Goal: Task Accomplishment & Management: Use online tool/utility

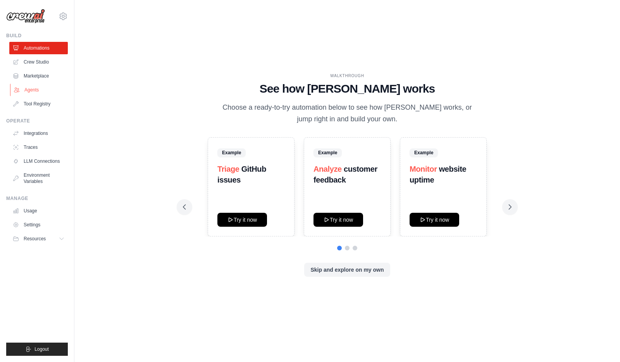
click at [41, 88] on link "Agents" at bounding box center [39, 90] width 59 height 12
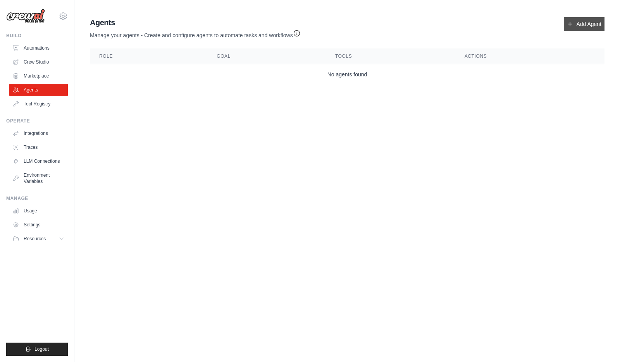
click at [592, 30] on link "Add Agent" at bounding box center [584, 24] width 41 height 14
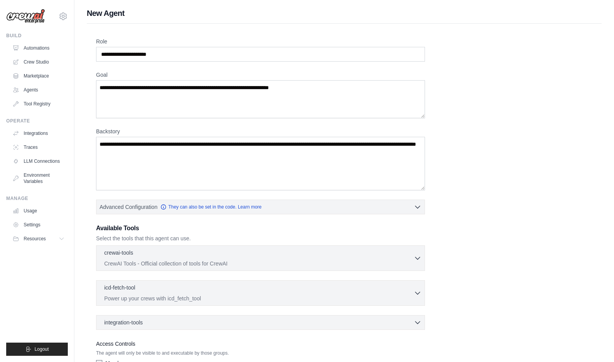
scroll to position [54, 0]
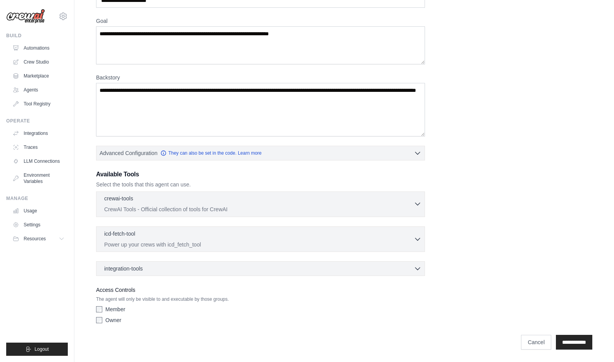
click at [417, 205] on icon "button" at bounding box center [418, 204] width 5 height 2
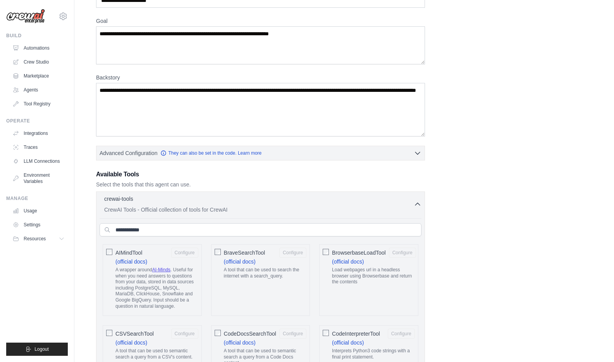
scroll to position [0, 0]
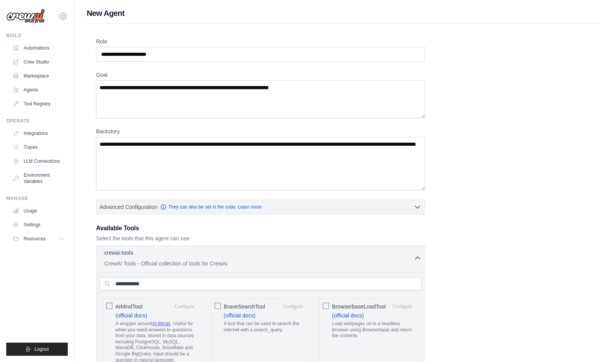
drag, startPoint x: 172, startPoint y: 36, endPoint x: 176, endPoint y: 43, distance: 8.0
click at [181, 57] on input "Role" at bounding box center [260, 54] width 329 height 15
drag, startPoint x: 185, startPoint y: 57, endPoint x: 80, endPoint y: 58, distance: 105.1
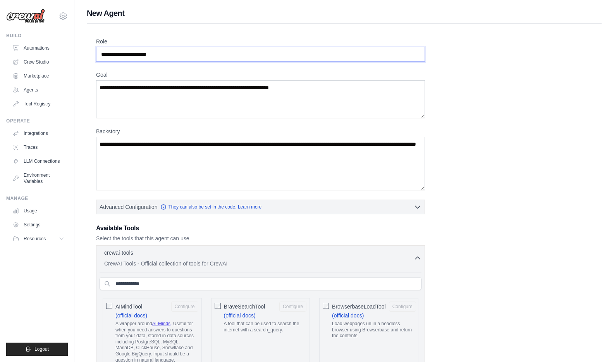
type input "*"
type input "********"
type textarea "**********"
click at [207, 162] on textarea "Backstory" at bounding box center [260, 163] width 329 height 53
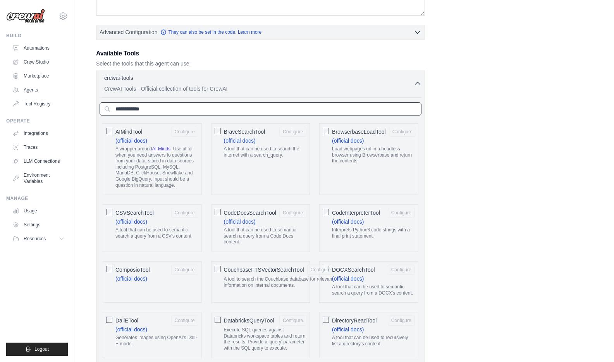
click at [166, 112] on input "text" at bounding box center [261, 108] width 322 height 13
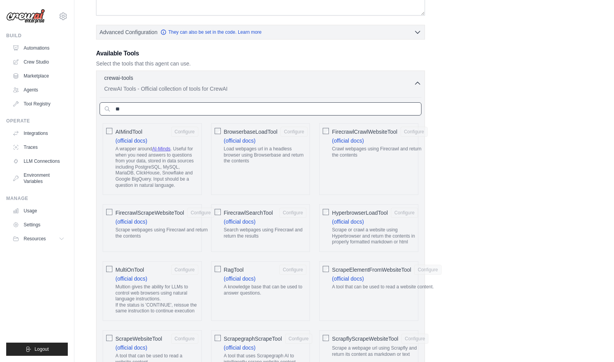
type input "*"
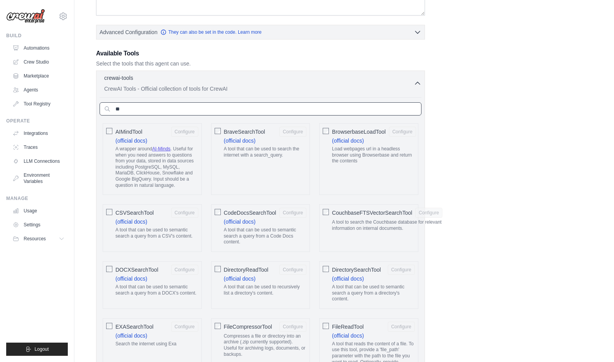
type input "*"
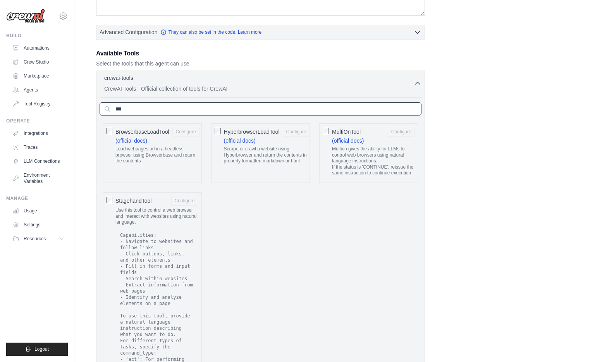
scroll to position [0, 0]
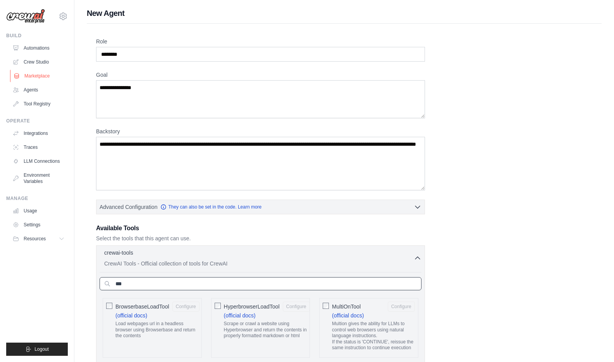
type input "***"
click at [35, 74] on link "Marketplace" at bounding box center [39, 76] width 59 height 12
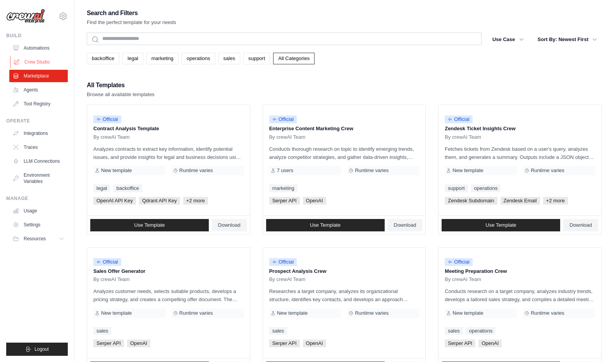
click at [34, 62] on link "Crew Studio" at bounding box center [39, 62] width 59 height 12
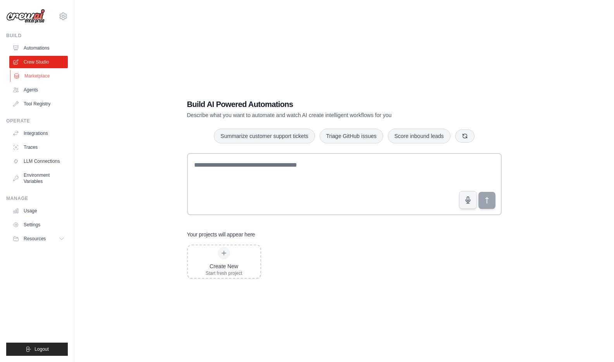
click at [37, 79] on link "Marketplace" at bounding box center [39, 76] width 59 height 12
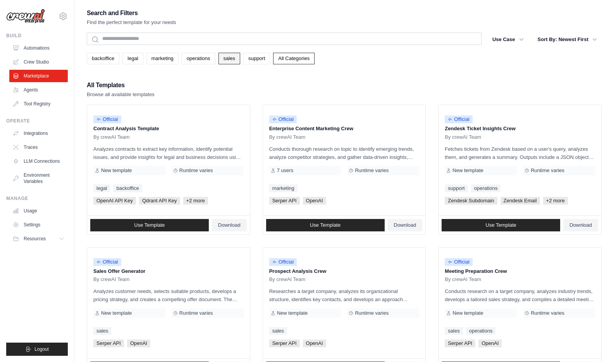
click at [219, 59] on link "sales" at bounding box center [230, 59] width 22 height 12
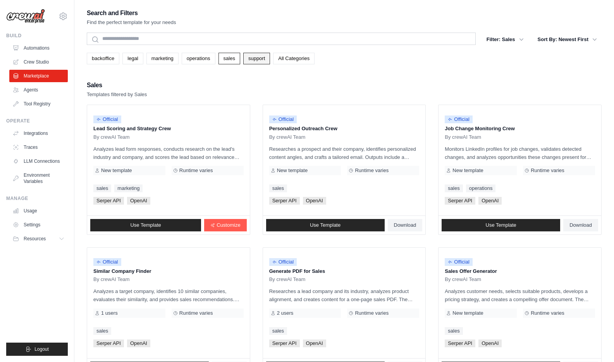
click at [251, 59] on link "support" at bounding box center [256, 59] width 27 height 12
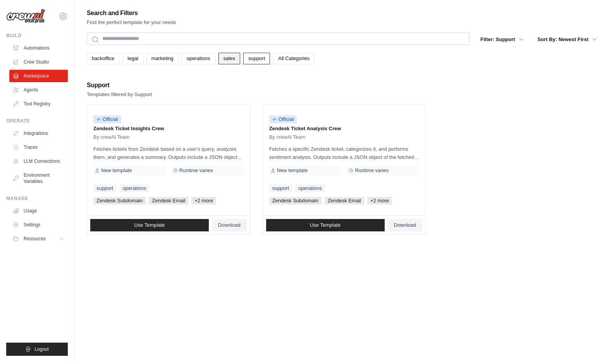
click at [219, 60] on link "sales" at bounding box center [230, 59] width 22 height 12
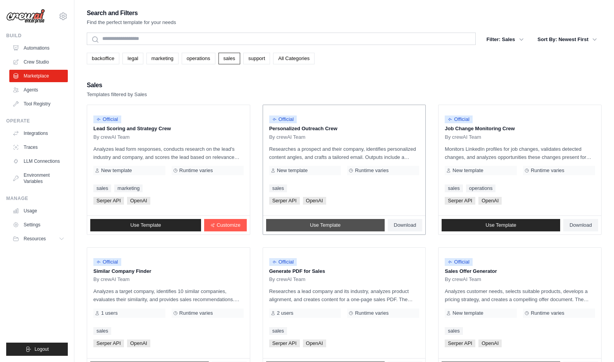
click at [315, 227] on span "Use Template" at bounding box center [325, 225] width 31 height 6
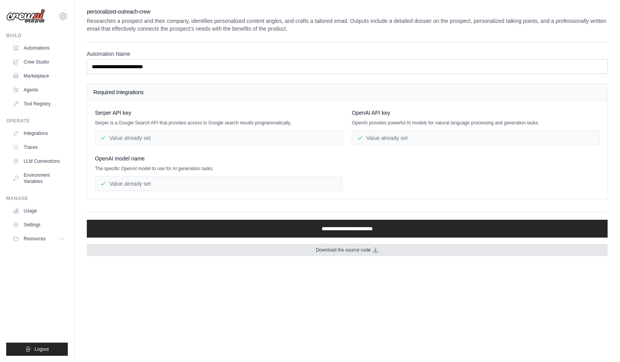
click at [342, 256] on link "Download the source code" at bounding box center [347, 250] width 521 height 12
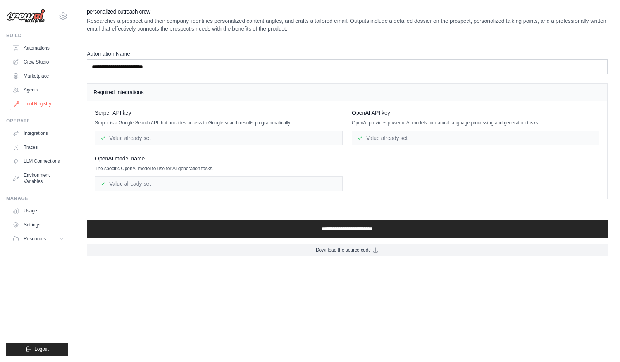
click at [45, 105] on link "Tool Registry" at bounding box center [39, 104] width 59 height 12
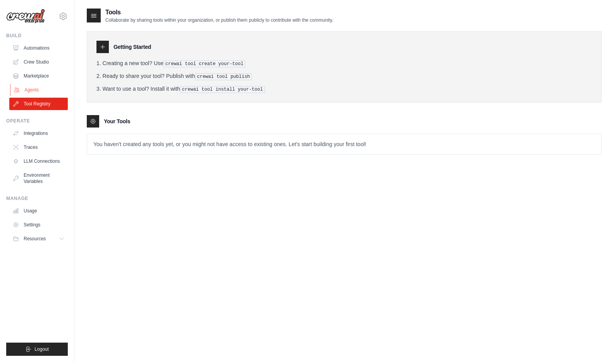
click at [42, 95] on link "Agents" at bounding box center [39, 90] width 59 height 12
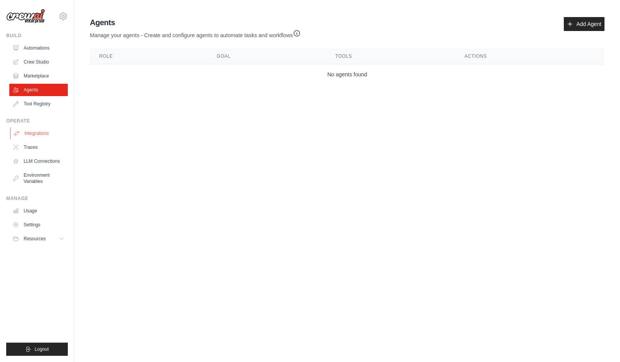
click at [46, 137] on link "Integrations" at bounding box center [39, 133] width 59 height 12
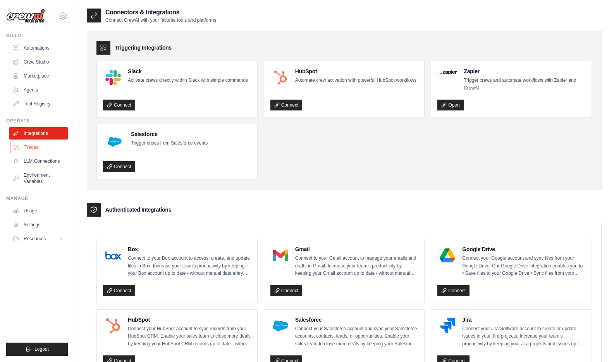
click at [45, 147] on link "Traces" at bounding box center [39, 147] width 59 height 12
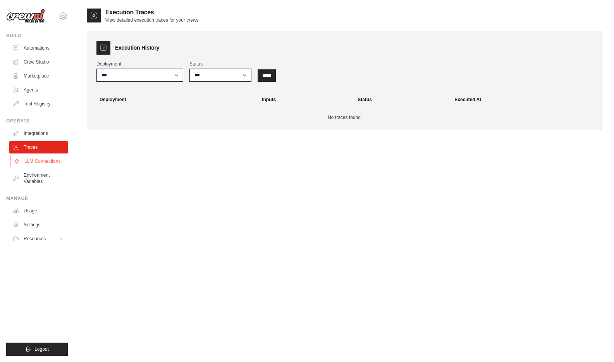
click at [45, 157] on link "LLM Connections" at bounding box center [39, 161] width 59 height 12
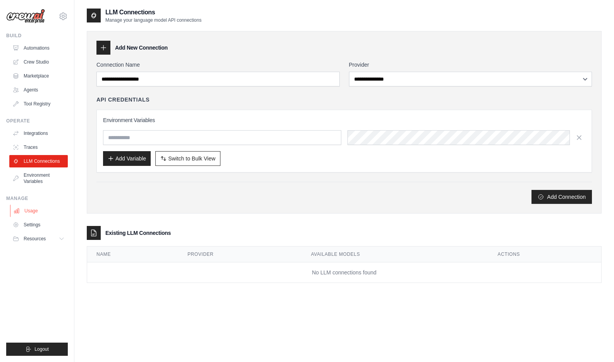
click at [37, 212] on link "Usage" at bounding box center [39, 211] width 59 height 12
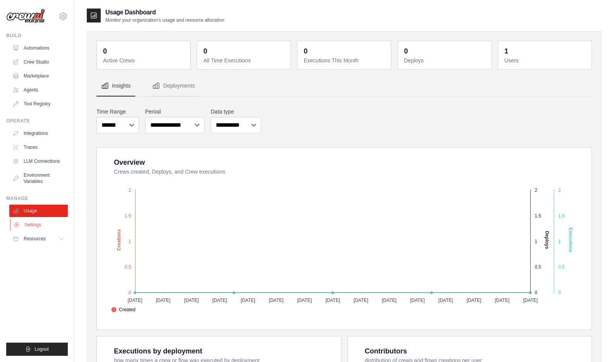
click at [39, 226] on link "Settings" at bounding box center [39, 225] width 59 height 12
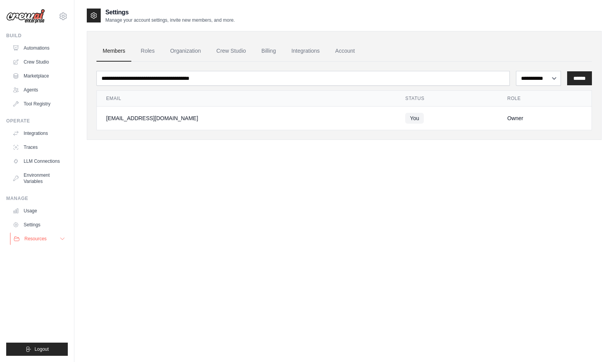
click at [39, 236] on span "Resources" at bounding box center [35, 239] width 22 height 6
click at [40, 237] on span "Resources" at bounding box center [35, 239] width 22 height 6
click at [31, 50] on link "Automations" at bounding box center [39, 48] width 59 height 12
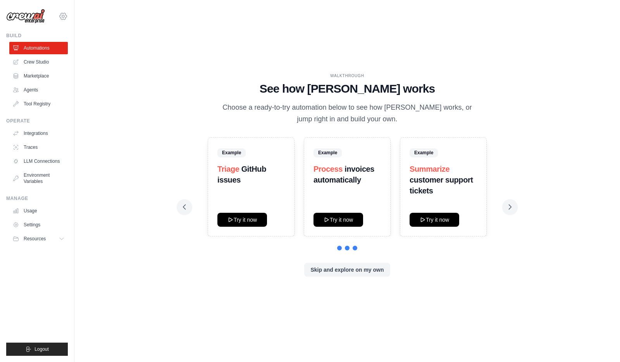
click at [63, 17] on icon at bounding box center [63, 16] width 9 height 9
click at [63, 17] on icon at bounding box center [63, 16] width 2 height 2
click at [57, 50] on link "Settings" at bounding box center [63, 52] width 68 height 14
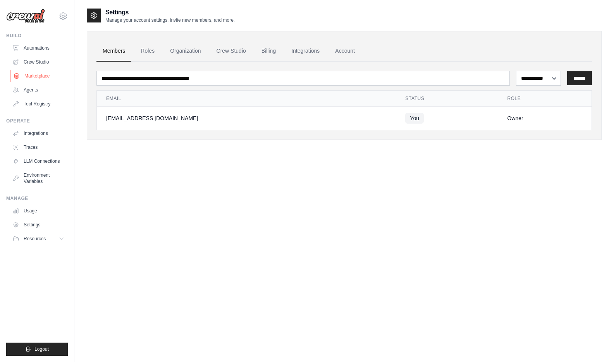
click at [47, 79] on link "Marketplace" at bounding box center [39, 76] width 59 height 12
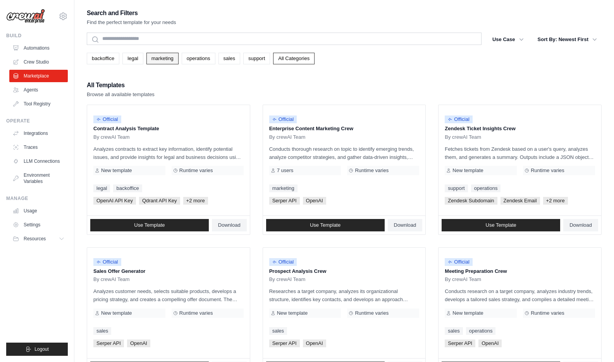
click at [154, 53] on link "marketing" at bounding box center [163, 59] width 32 height 12
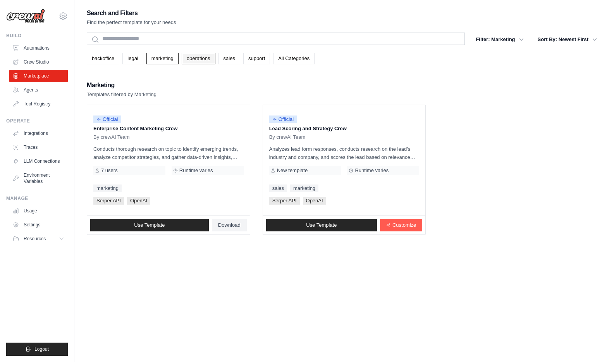
click at [182, 55] on link "operations" at bounding box center [199, 59] width 34 height 12
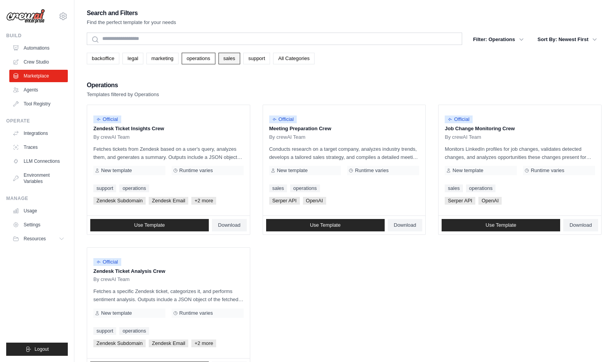
click at [225, 60] on link "sales" at bounding box center [230, 59] width 22 height 12
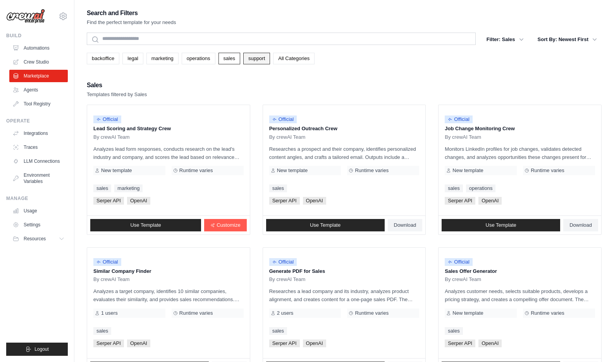
click at [244, 62] on link "support" at bounding box center [256, 59] width 27 height 12
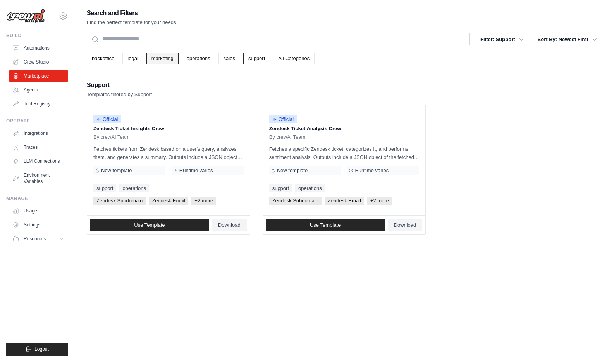
click at [161, 59] on link "marketing" at bounding box center [163, 59] width 32 height 12
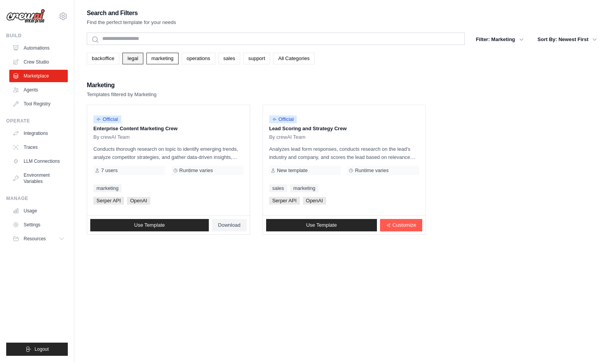
click at [129, 59] on link "legal" at bounding box center [132, 59] width 21 height 12
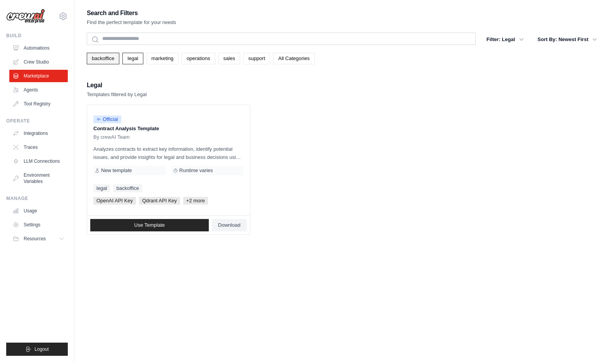
click at [105, 60] on link "backoffice" at bounding box center [103, 59] width 33 height 12
click at [168, 63] on link "marketing" at bounding box center [163, 59] width 32 height 12
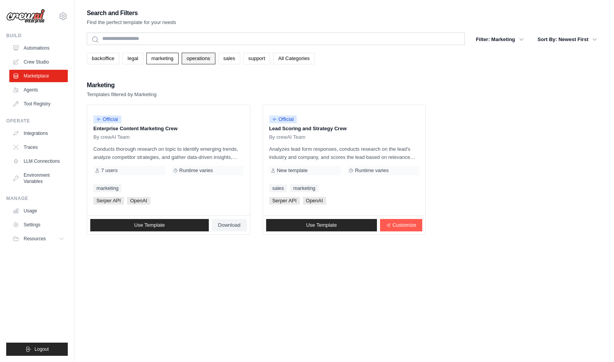
click at [194, 63] on link "operations" at bounding box center [199, 59] width 34 height 12
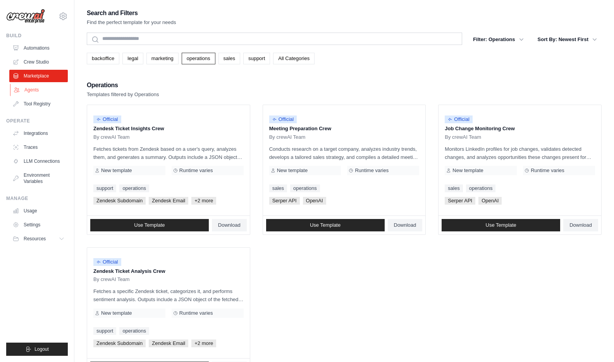
click at [39, 90] on link "Agents" at bounding box center [39, 90] width 59 height 12
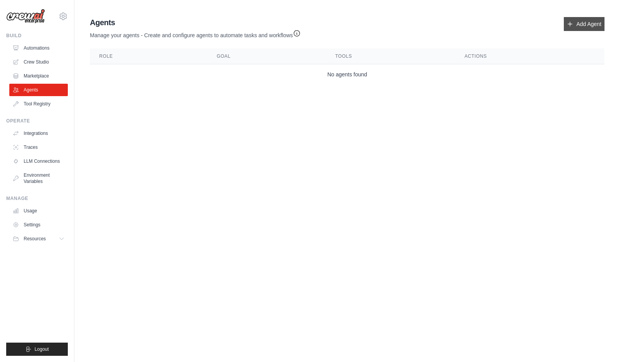
click at [573, 26] on icon at bounding box center [570, 24] width 6 height 6
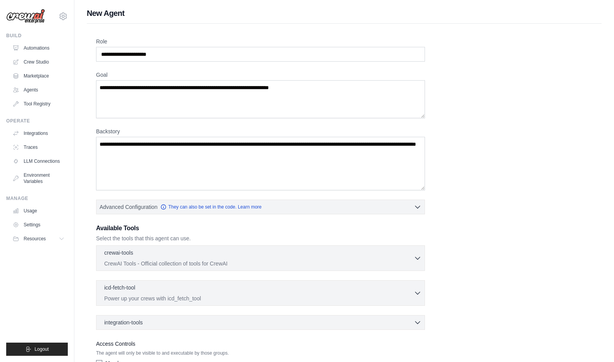
scroll to position [54, 0]
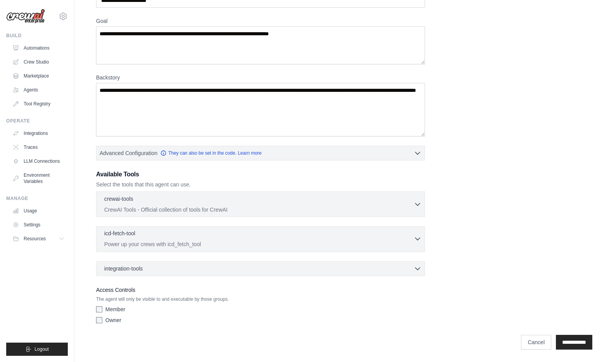
click at [164, 236] on div "icd-fetch-tool 0 selected" at bounding box center [259, 233] width 310 height 9
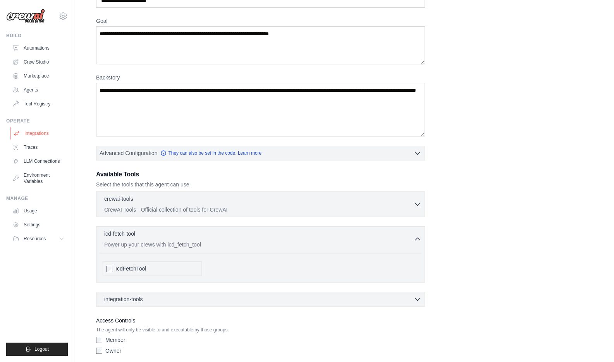
click at [46, 135] on link "Integrations" at bounding box center [39, 133] width 59 height 12
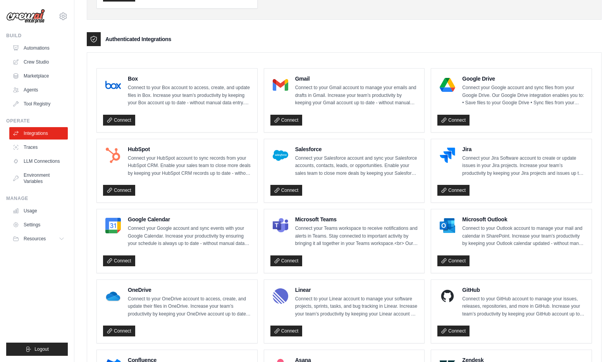
scroll to position [186, 0]
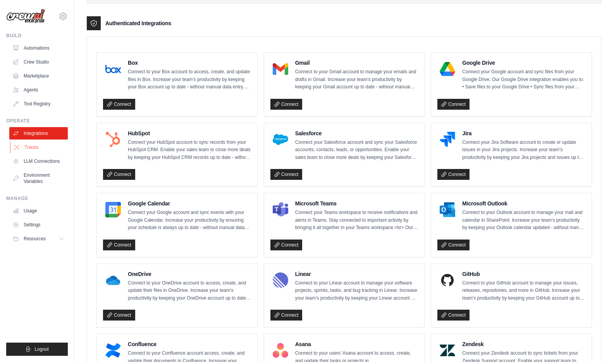
click at [33, 147] on link "Traces" at bounding box center [39, 147] width 59 height 12
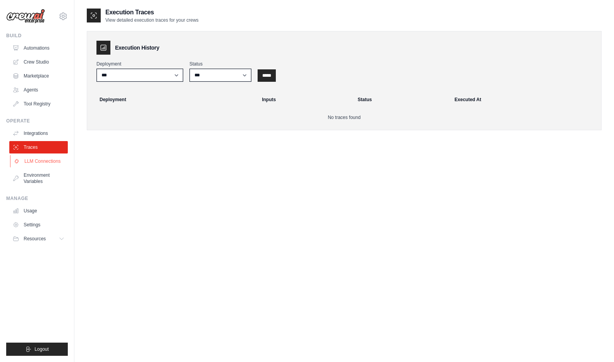
click at [48, 166] on link "LLM Connections" at bounding box center [39, 161] width 59 height 12
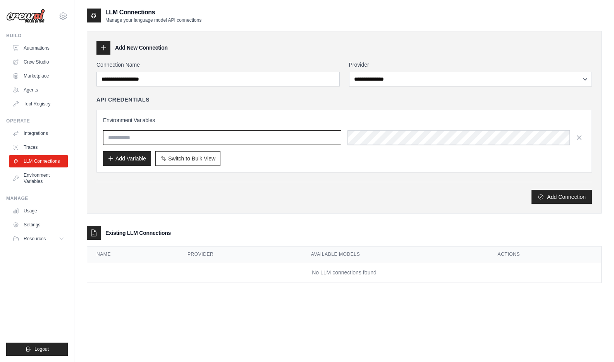
click at [145, 137] on input "text" at bounding box center [222, 137] width 238 height 15
click at [402, 68] on label "Provider" at bounding box center [470, 65] width 243 height 8
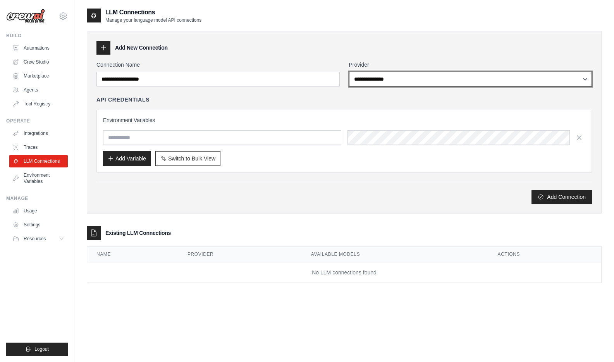
click at [402, 72] on select "**********" at bounding box center [470, 79] width 243 height 15
click at [399, 77] on select "**********" at bounding box center [470, 79] width 243 height 15
select select "******"
click at [349, 72] on select "**********" at bounding box center [470, 79] width 243 height 15
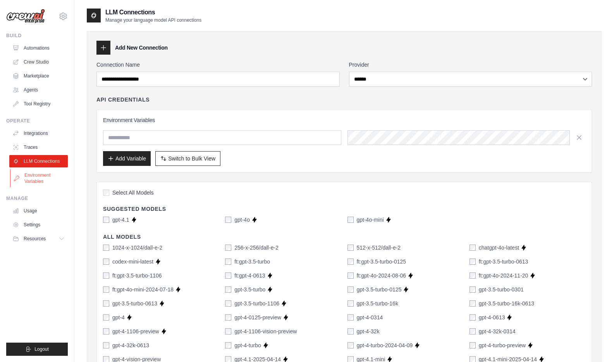
click at [38, 183] on link "Environment Variables" at bounding box center [39, 178] width 59 height 19
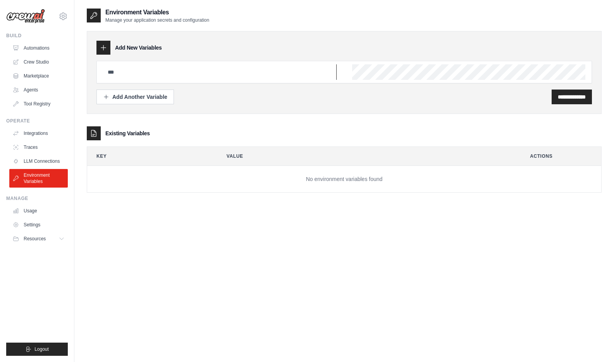
click at [153, 73] on input "text" at bounding box center [220, 72] width 234 height 16
click at [41, 90] on link "Agents" at bounding box center [39, 90] width 59 height 12
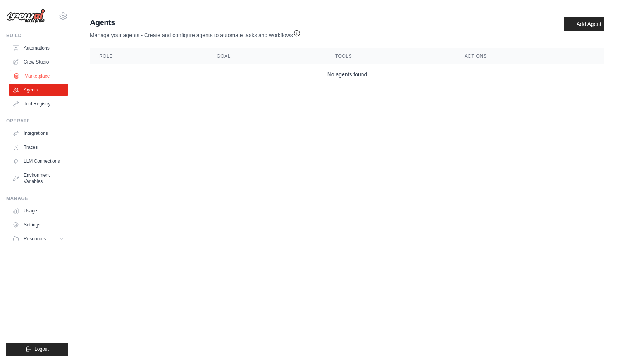
click at [39, 73] on link "Marketplace" at bounding box center [39, 76] width 59 height 12
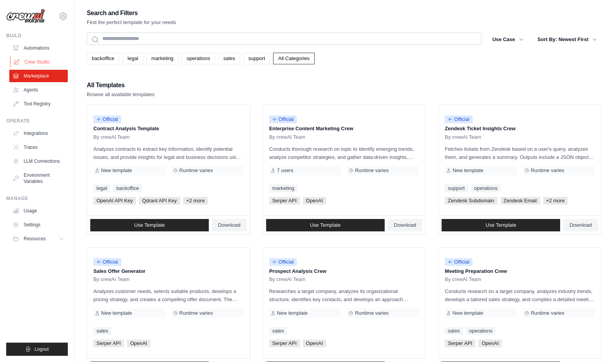
click at [42, 60] on link "Crew Studio" at bounding box center [39, 62] width 59 height 12
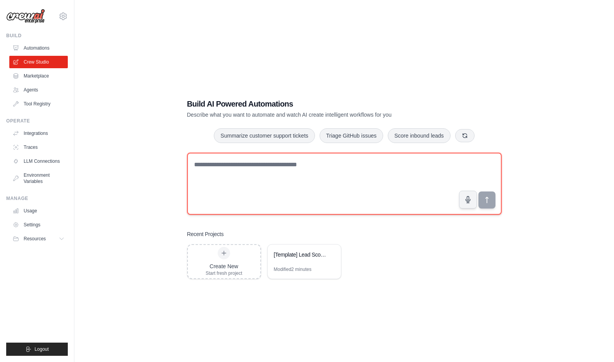
click at [227, 178] on textarea at bounding box center [344, 184] width 315 height 62
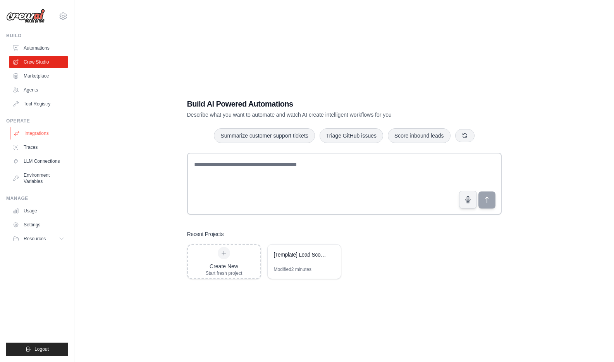
click at [46, 133] on link "Integrations" at bounding box center [39, 133] width 59 height 12
click at [46, 158] on link "LLM Connections" at bounding box center [39, 161] width 59 height 12
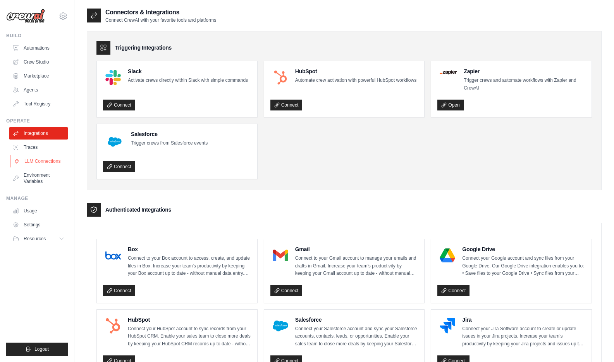
click at [45, 159] on link "LLM Connections" at bounding box center [39, 161] width 59 height 12
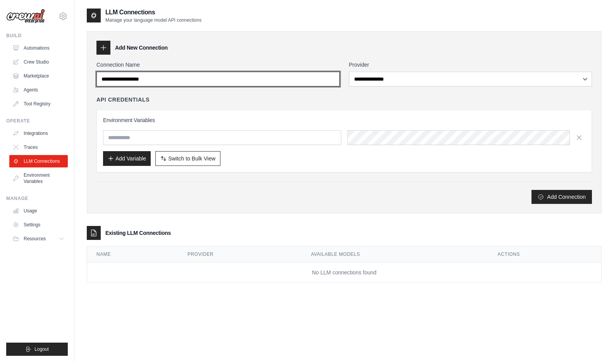
click at [185, 84] on input "Connection Name" at bounding box center [218, 79] width 243 height 15
type input "******"
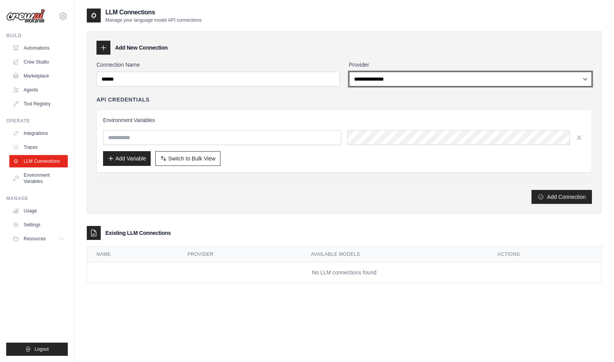
click at [388, 84] on select "**********" at bounding box center [470, 79] width 243 height 15
select select "******"
click at [349, 72] on select "**********" at bounding box center [470, 79] width 243 height 15
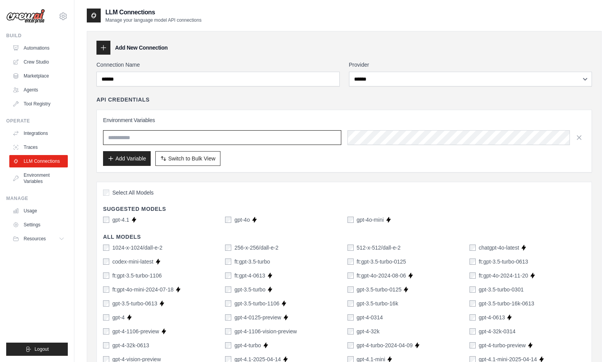
click at [159, 136] on input "text" at bounding box center [222, 137] width 238 height 15
click at [354, 220] on div "gpt-4o-mini" at bounding box center [366, 220] width 36 height 8
click at [146, 138] on input "text" at bounding box center [222, 137] width 238 height 15
paste input "**********"
type input "**********"
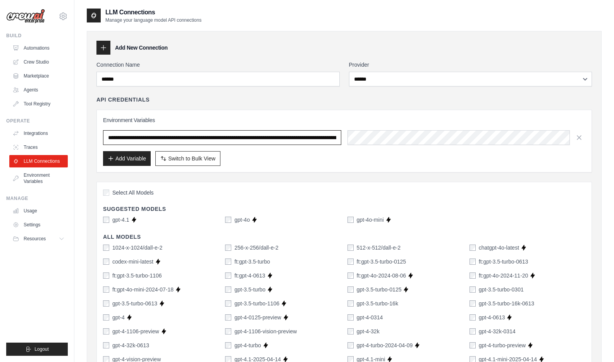
scroll to position [0, 307]
click at [195, 138] on input "**********" at bounding box center [222, 137] width 238 height 15
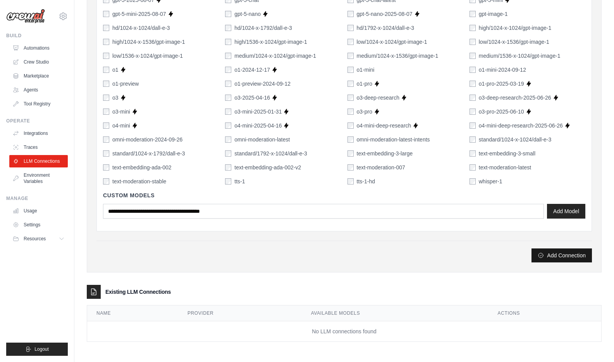
click at [554, 257] on button "Add Connection" at bounding box center [562, 255] width 60 height 14
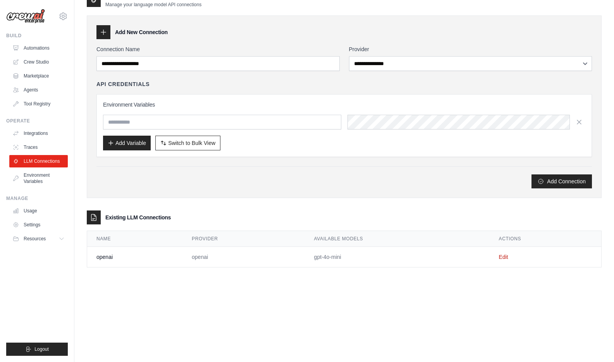
scroll to position [0, 0]
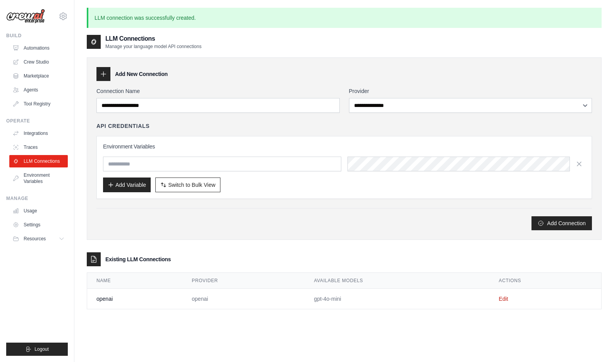
click at [339, 300] on td "gpt-4o-mini" at bounding box center [397, 299] width 185 height 21
click at [509, 292] on td "Edit" at bounding box center [546, 299] width 112 height 21
click at [509, 295] on td "Edit" at bounding box center [546, 299] width 112 height 21
click at [507, 297] on link "Edit" at bounding box center [503, 299] width 9 height 6
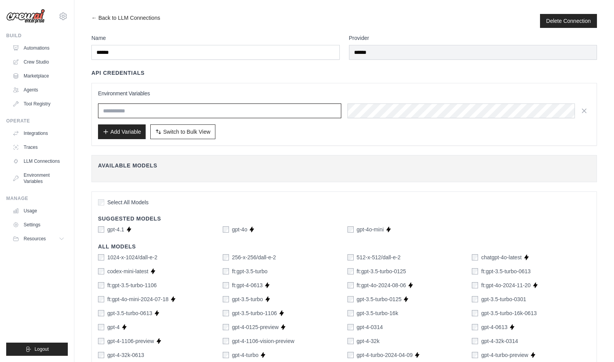
click at [269, 113] on input "text" at bounding box center [219, 110] width 243 height 15
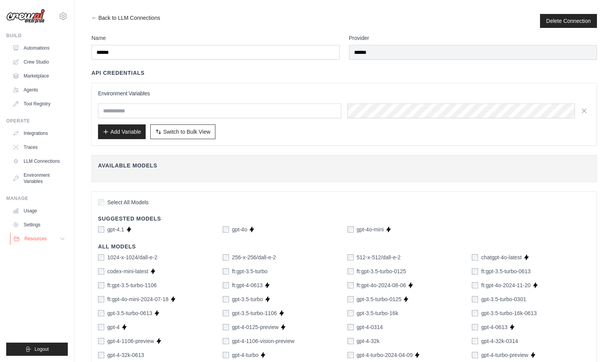
click at [39, 236] on span "Resources" at bounding box center [35, 239] width 22 height 6
click at [48, 249] on span "Documentation" at bounding box center [43, 252] width 31 height 6
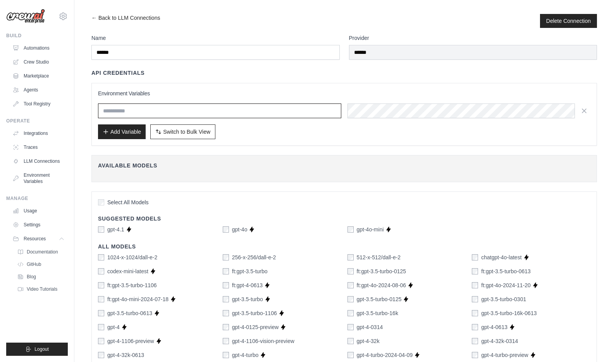
click at [135, 112] on input "text" at bounding box center [219, 110] width 243 height 15
paste input "**********"
type input "**********"
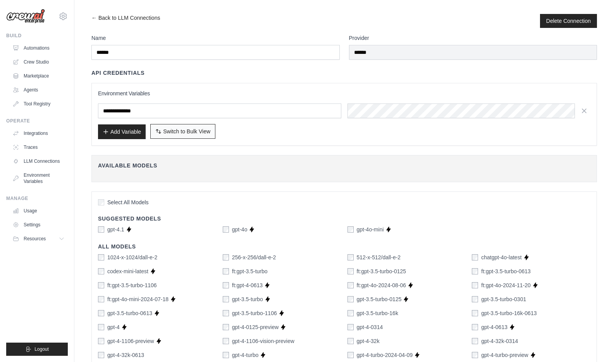
click at [167, 136] on button "Switch to Bulk View Switch to Table View" at bounding box center [182, 131] width 65 height 15
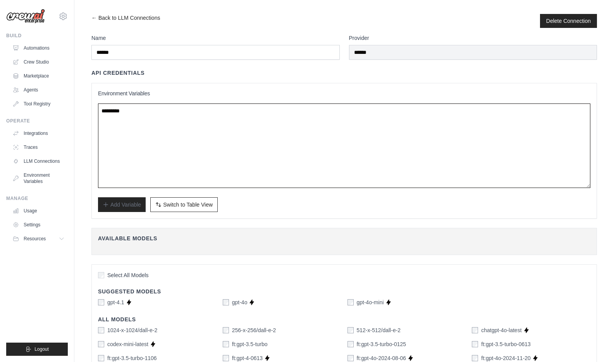
click at [162, 135] on textarea at bounding box center [344, 145] width 493 height 85
type textarea "**********"
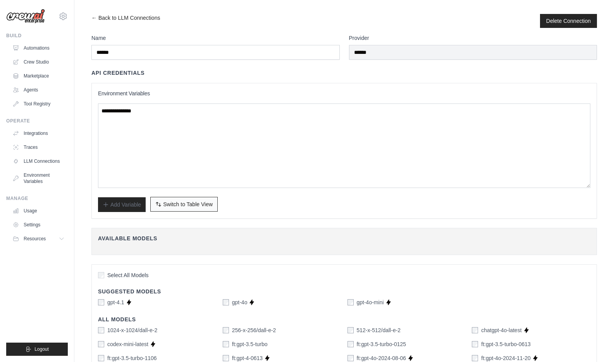
click at [170, 202] on span "Switch to Table View" at bounding box center [188, 204] width 50 height 8
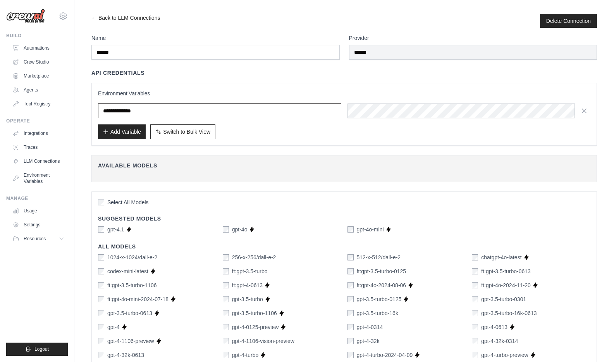
click at [164, 109] on input "**********" at bounding box center [219, 110] width 243 height 15
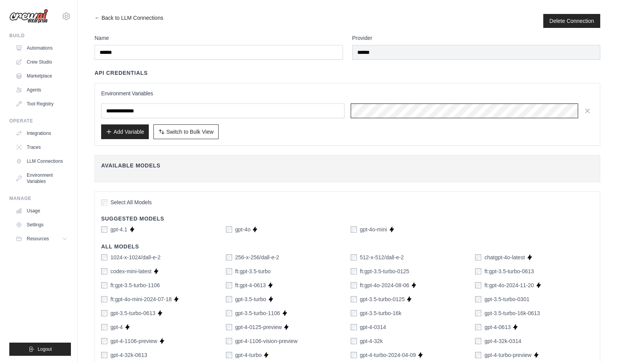
scroll to position [0, 318]
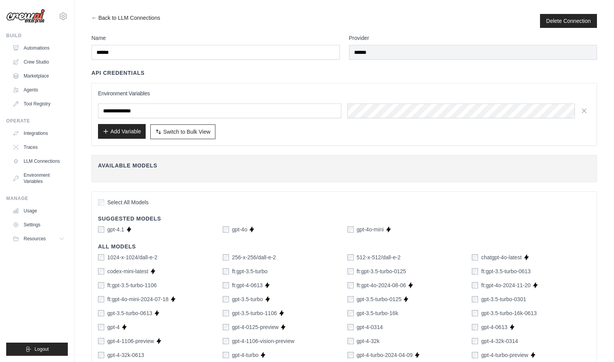
click at [113, 135] on button "Add Variable" at bounding box center [122, 131] width 48 height 15
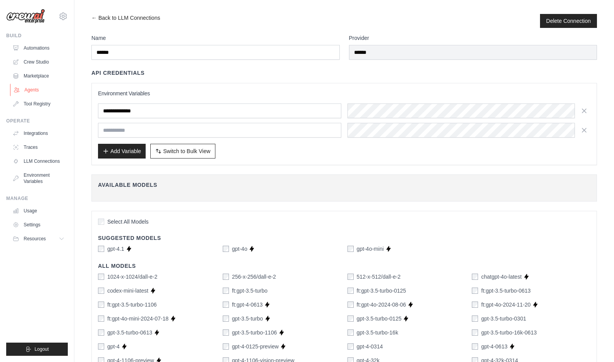
click at [31, 86] on link "Agents" at bounding box center [39, 90] width 59 height 12
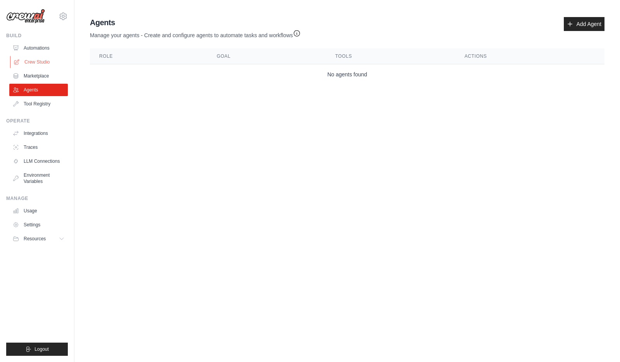
click at [35, 59] on link "Crew Studio" at bounding box center [39, 62] width 59 height 12
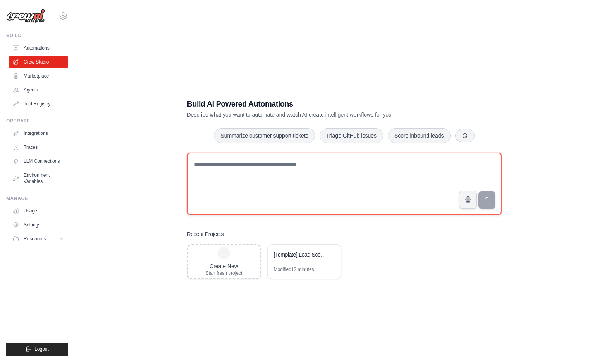
click at [300, 187] on textarea at bounding box center [344, 184] width 315 height 62
type textarea "*"
type textarea "**********"
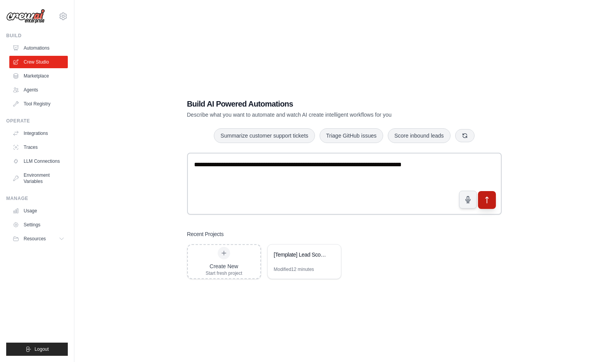
click at [495, 203] on button "submit" at bounding box center [487, 200] width 18 height 18
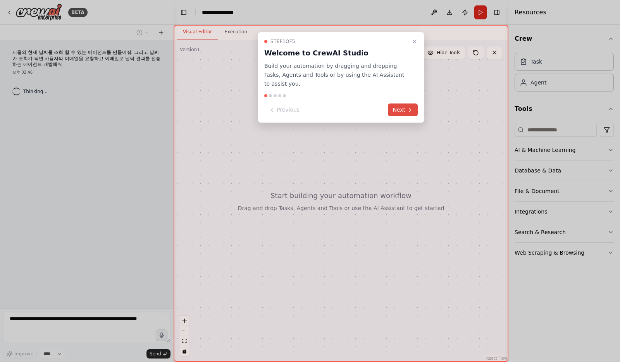
click at [400, 112] on button "Next" at bounding box center [403, 109] width 30 height 13
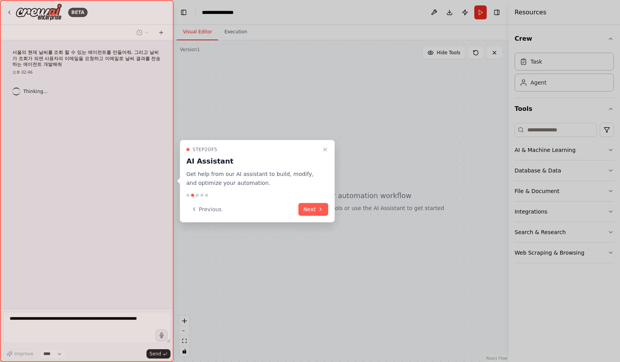
click at [321, 211] on icon at bounding box center [320, 209] width 6 height 6
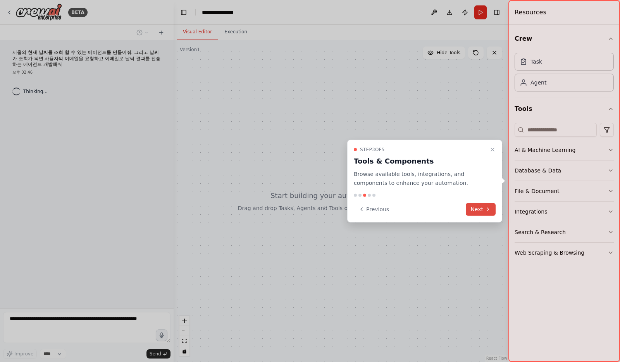
click at [481, 212] on button "Next" at bounding box center [481, 209] width 30 height 13
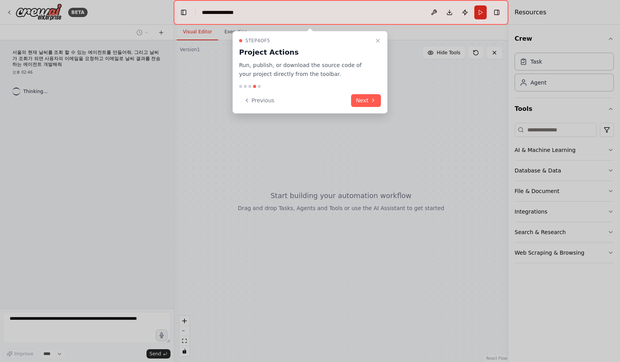
click at [358, 100] on button "Next" at bounding box center [366, 100] width 30 height 13
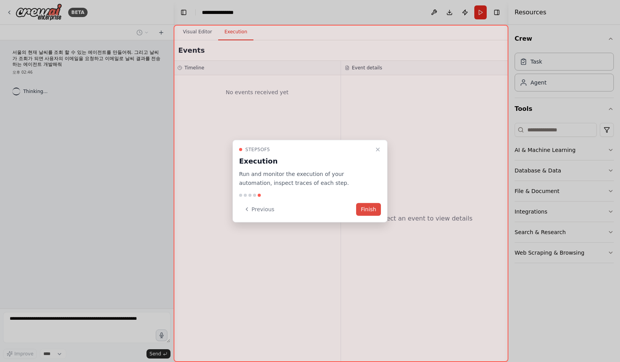
click at [372, 213] on button "Finish" at bounding box center [368, 209] width 25 height 13
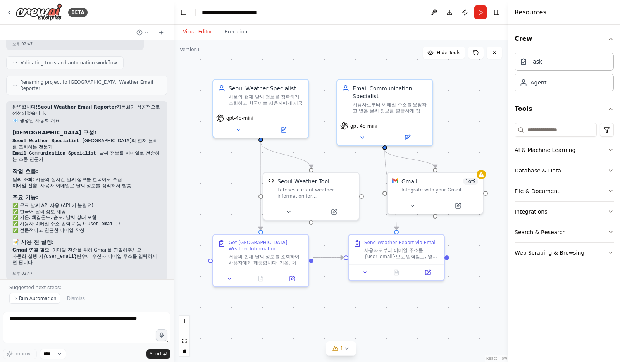
scroll to position [684, 0]
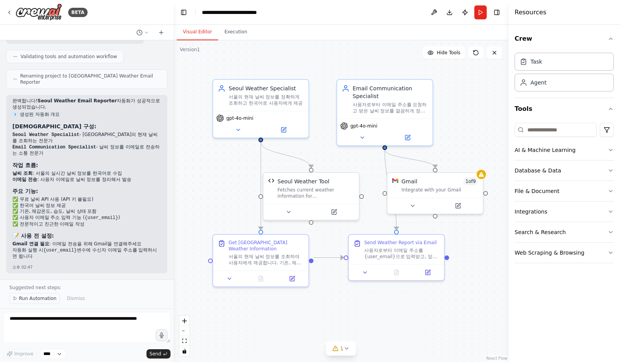
click at [19, 300] on span "Run Automation" at bounding box center [38, 298] width 38 height 6
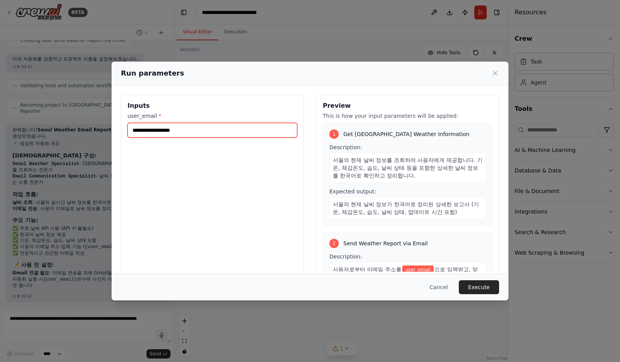
click at [184, 132] on input "user_email *" at bounding box center [213, 130] width 170 height 15
type input "**********"
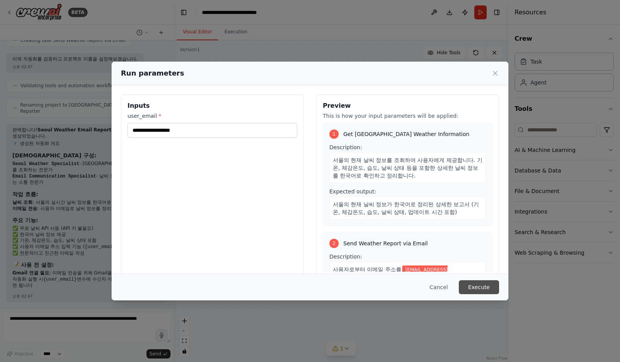
click at [480, 288] on button "Execute" at bounding box center [479, 287] width 40 height 14
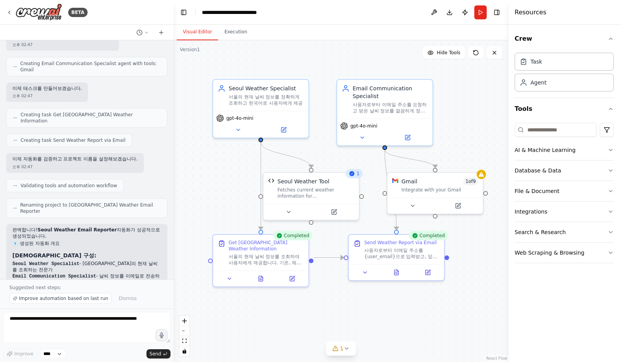
scroll to position [684, 0]
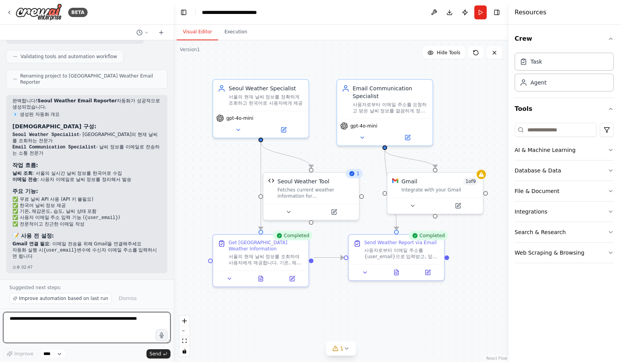
click at [100, 324] on textarea at bounding box center [86, 327] width 167 height 31
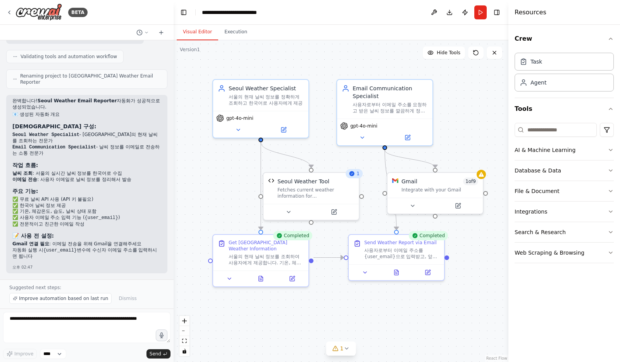
click at [69, 352] on div "Improve **** Send" at bounding box center [86, 354] width 167 height 10
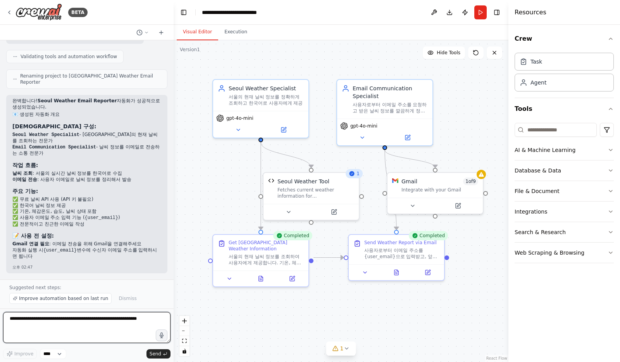
click at [79, 334] on textarea at bounding box center [86, 327] width 167 height 31
type textarea "*"
type textarea "*****"
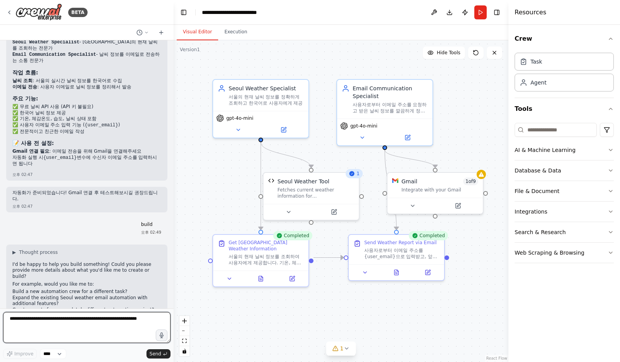
scroll to position [782, 0]
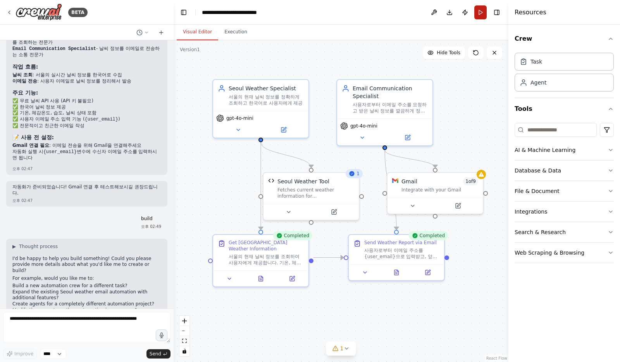
click at [480, 14] on button "Run" at bounding box center [480, 12] width 12 height 14
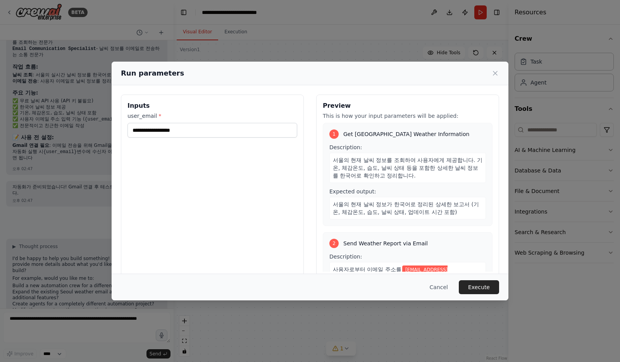
scroll to position [71, 0]
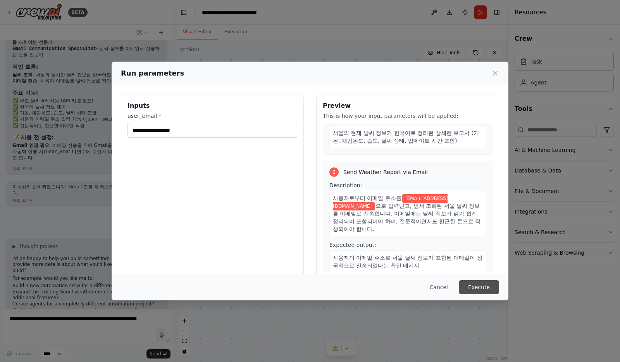
click at [481, 290] on button "Execute" at bounding box center [479, 287] width 40 height 14
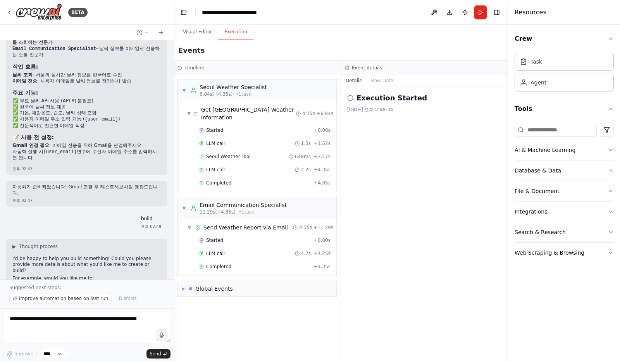
click at [235, 35] on button "Execution" at bounding box center [235, 32] width 35 height 16
click at [216, 180] on span "Completed" at bounding box center [218, 183] width 25 height 6
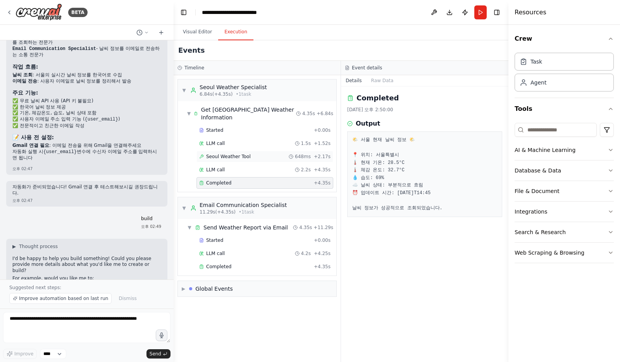
click at [228, 154] on span "Seoul Weather Tool" at bounding box center [228, 157] width 45 height 6
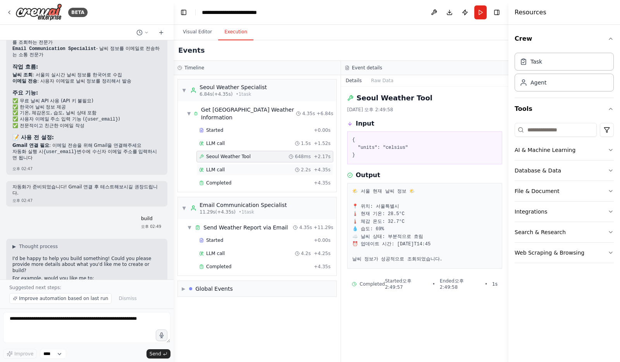
click at [224, 167] on span "LLM call" at bounding box center [215, 170] width 19 height 6
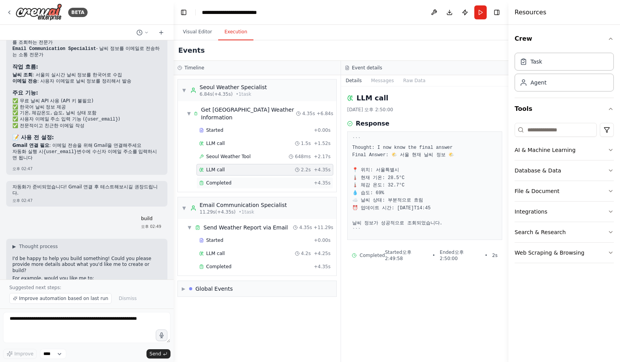
click at [222, 177] on div "Completed + 4.35s" at bounding box center [265, 183] width 137 height 12
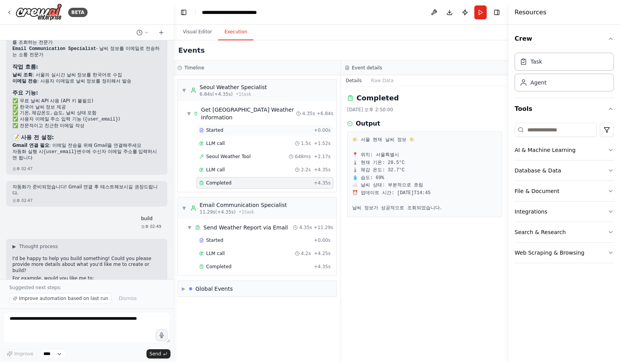
click at [226, 127] on div "Started" at bounding box center [255, 130] width 112 height 6
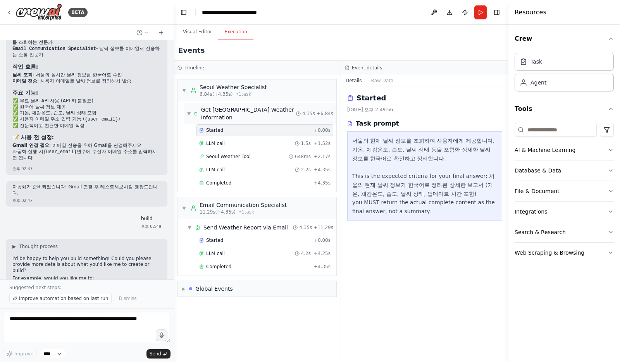
click at [223, 106] on div "Get [GEOGRAPHIC_DATA] Weather Information" at bounding box center [248, 114] width 95 height 16
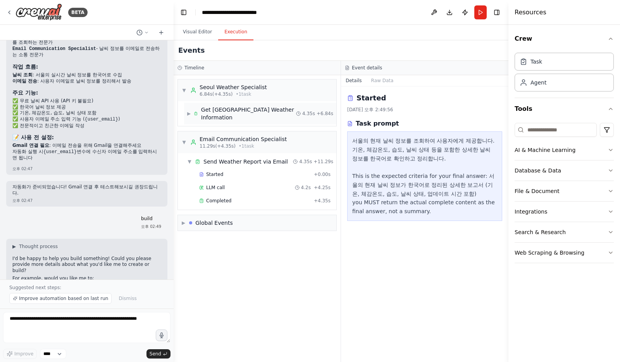
click at [223, 106] on div "Get [GEOGRAPHIC_DATA] Weather Information" at bounding box center [248, 114] width 95 height 16
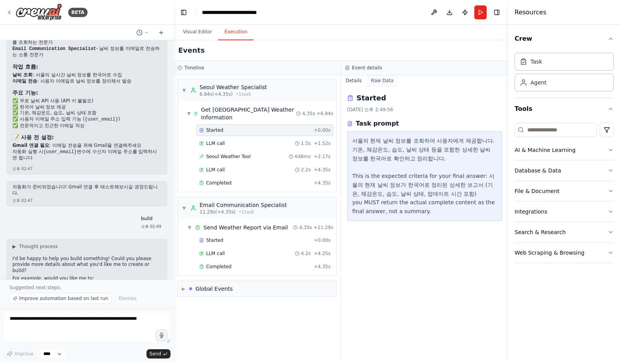
click at [382, 82] on button "Raw Data" at bounding box center [383, 80] width 32 height 11
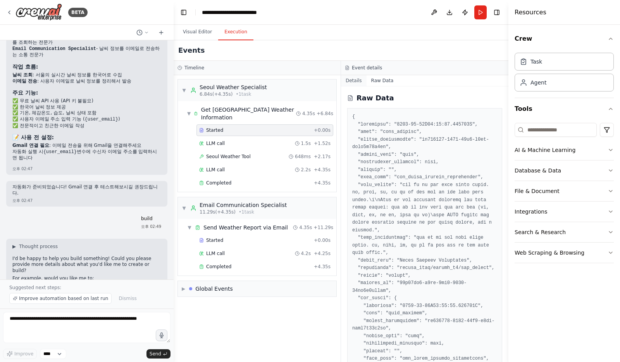
click at [354, 82] on button "Details" at bounding box center [354, 80] width 26 height 11
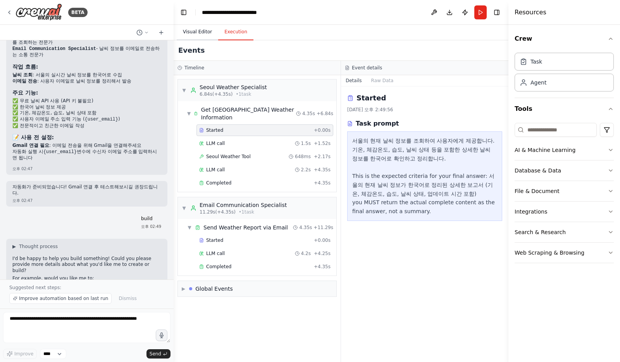
click at [192, 30] on button "Visual Editor" at bounding box center [197, 32] width 41 height 16
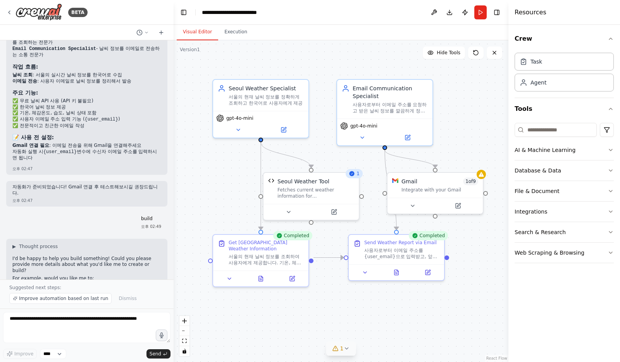
click at [341, 351] on span "1" at bounding box center [341, 349] width 3 height 8
click at [414, 328] on button at bounding box center [411, 323] width 13 height 9
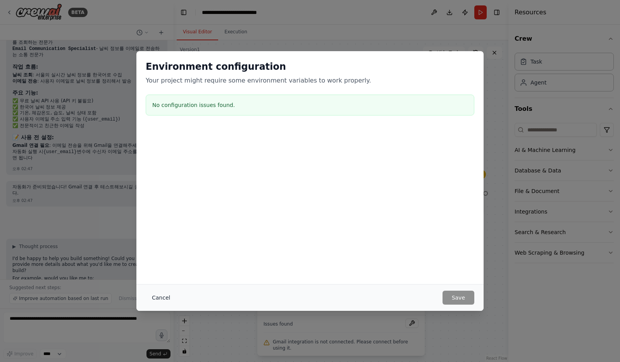
click at [173, 297] on button "Cancel" at bounding box center [161, 298] width 31 height 14
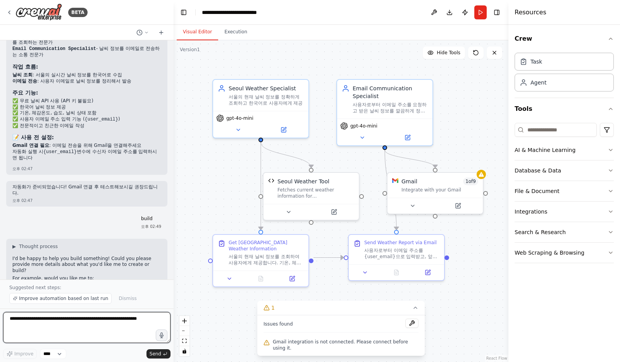
click at [83, 322] on textarea at bounding box center [86, 327] width 167 height 31
type textarea "*"
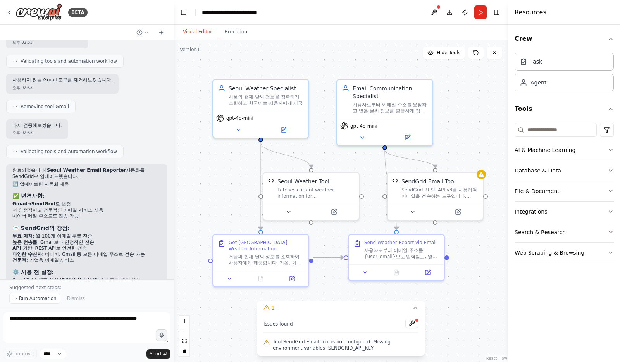
scroll to position [2292, 0]
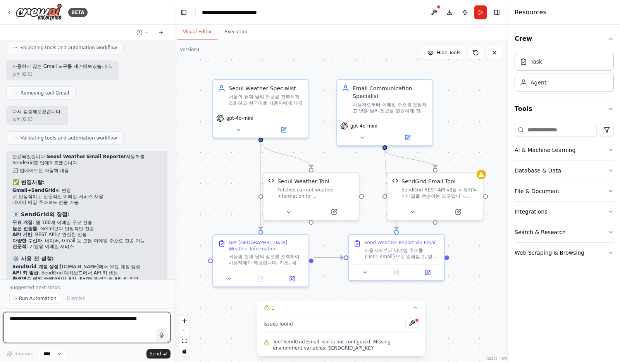
click at [65, 325] on textarea at bounding box center [86, 327] width 167 height 31
click at [80, 321] on textarea at bounding box center [86, 327] width 167 height 31
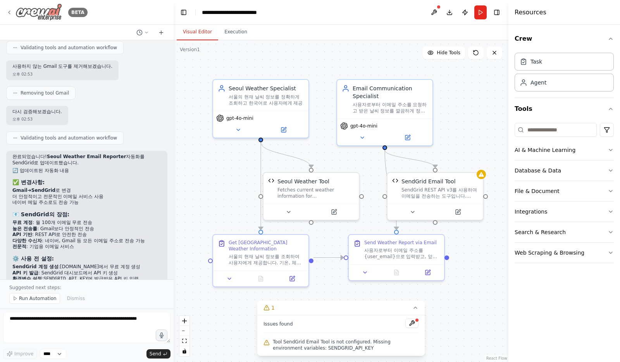
click at [41, 16] on img at bounding box center [39, 11] width 47 height 17
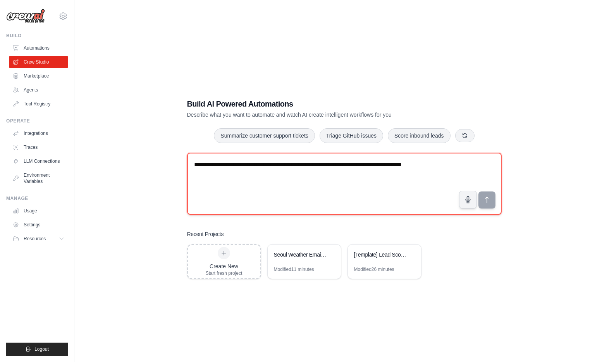
click at [279, 203] on textarea "**********" at bounding box center [344, 184] width 315 height 62
type textarea "*"
type textarea "**********"
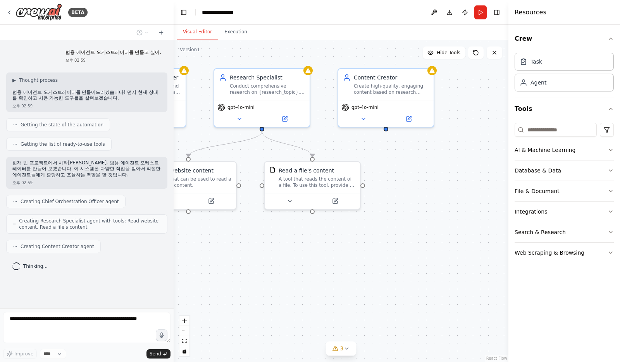
drag, startPoint x: 374, startPoint y: 301, endPoint x: 251, endPoint y: 290, distance: 123.4
click at [251, 290] on div ".deletable-edge-delete-btn { width: 20px; height: 20px; border: 0px solid #ffff…" at bounding box center [341, 201] width 335 height 322
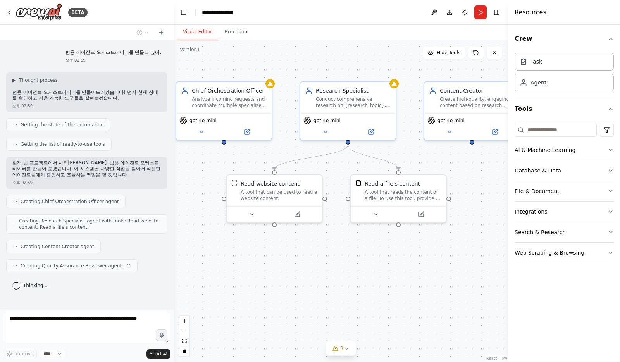
drag, startPoint x: 281, startPoint y: 268, endPoint x: 367, endPoint y: 281, distance: 87.1
click at [367, 281] on div ".deletable-edge-delete-btn { width: 20px; height: 20px; border: 0px solid #ffff…" at bounding box center [341, 201] width 335 height 322
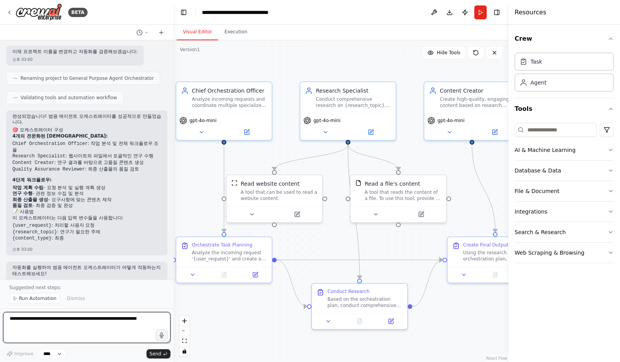
scroll to position [342, 0]
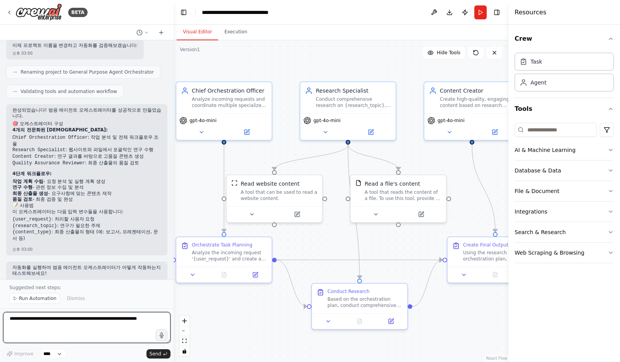
click at [87, 322] on textarea at bounding box center [86, 327] width 167 height 31
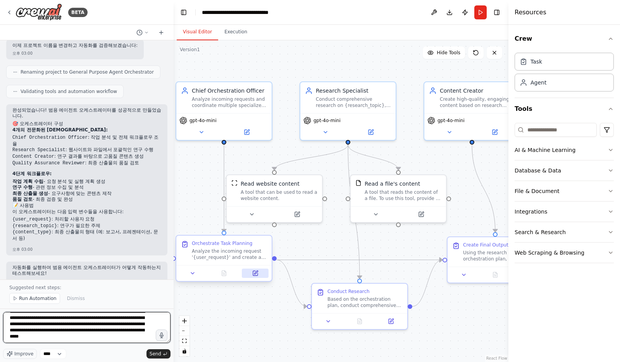
scroll to position [22, 0]
type textarea "*"
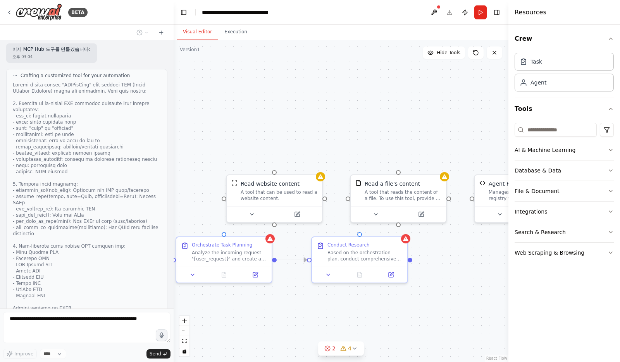
scroll to position [1659, 0]
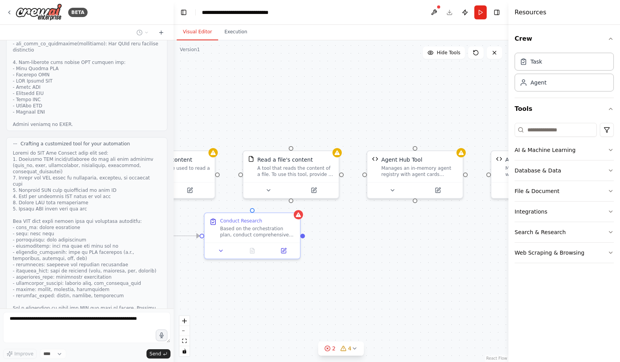
drag, startPoint x: 437, startPoint y: 307, endPoint x: 326, endPoint y: 280, distance: 114.5
click at [326, 281] on div ".deletable-edge-delete-btn { width: 20px; height: 20px; border: 0px solid #ffff…" at bounding box center [341, 201] width 335 height 322
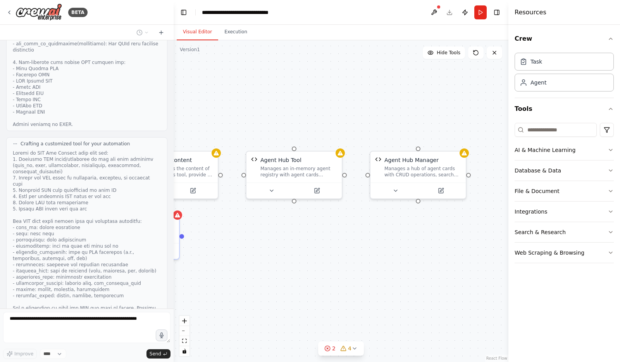
drag, startPoint x: 424, startPoint y: 256, endPoint x: 307, endPoint y: 259, distance: 117.5
click at [307, 259] on div ".deletable-edge-delete-btn { width: 20px; height: 20px; border: 0px solid #ffff…" at bounding box center [341, 201] width 335 height 322
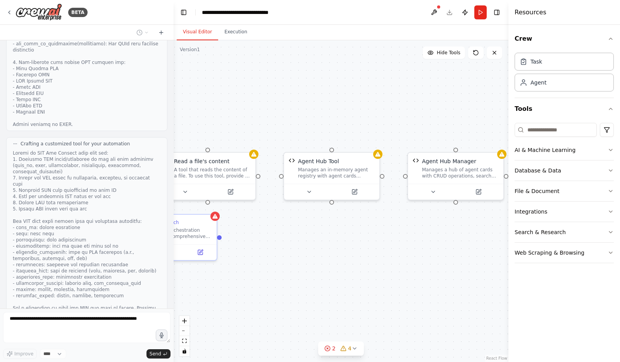
drag, startPoint x: 284, startPoint y: 252, endPoint x: 381, endPoint y: 252, distance: 97.3
click at [381, 252] on div ".deletable-edge-delete-btn { width: 20px; height: 20px; border: 0px solid #ffff…" at bounding box center [341, 201] width 335 height 322
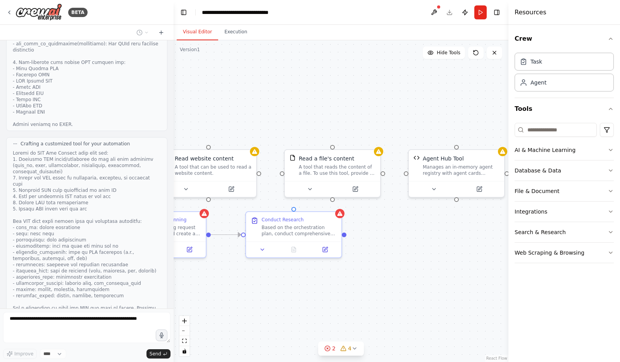
drag, startPoint x: 348, startPoint y: 249, endPoint x: 413, endPoint y: 248, distance: 65.1
click at [413, 248] on div ".deletable-edge-delete-btn { width: 20px; height: 20px; border: 0px solid #ffff…" at bounding box center [341, 201] width 335 height 322
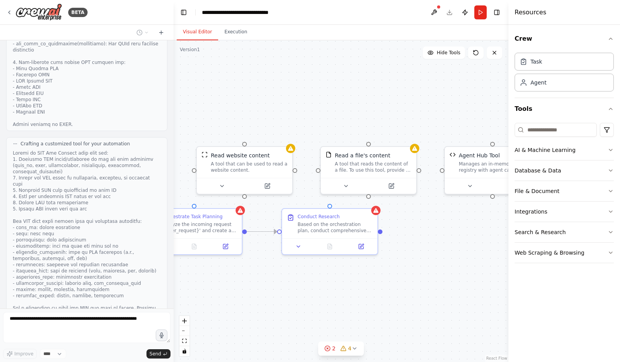
drag, startPoint x: 372, startPoint y: 262, endPoint x: 408, endPoint y: 259, distance: 36.2
click at [408, 259] on div ".deletable-edge-delete-btn { width: 20px; height: 20px; border: 0px solid #ffff…" at bounding box center [341, 201] width 335 height 322
drag, startPoint x: 324, startPoint y: 276, endPoint x: 357, endPoint y: 273, distance: 33.1
click at [357, 273] on div ".deletable-edge-delete-btn { width: 20px; height: 20px; border: 0px solid #ffff…" at bounding box center [341, 201] width 335 height 322
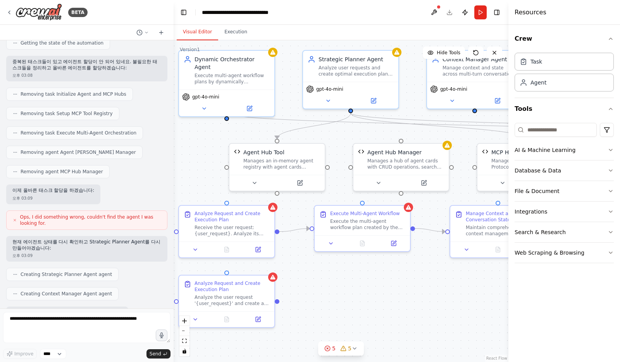
scroll to position [3662, 0]
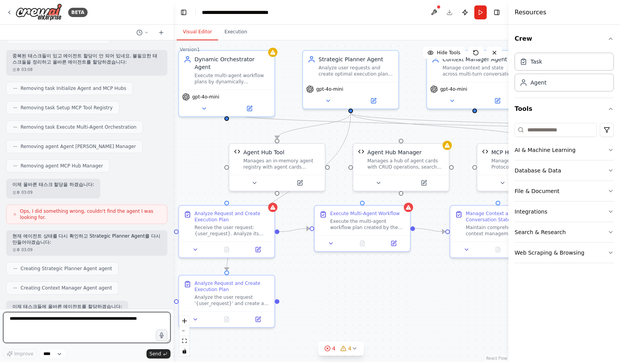
click at [84, 320] on textarea at bounding box center [86, 327] width 167 height 31
click at [84, 319] on textarea at bounding box center [86, 327] width 167 height 31
type textarea "*"
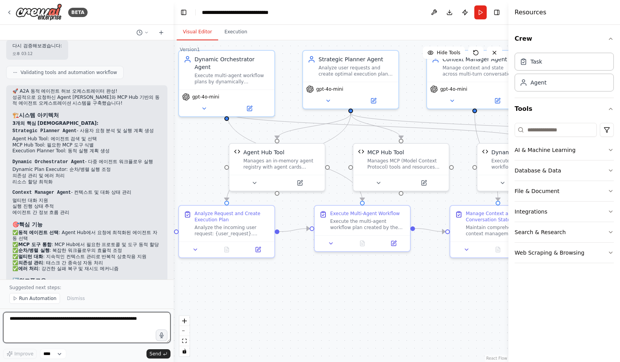
scroll to position [5534, 0]
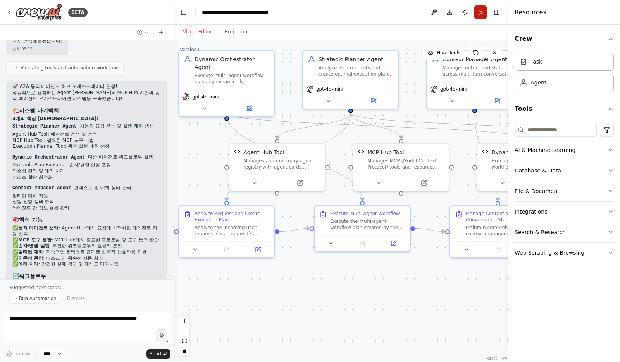
click at [477, 10] on button "Run" at bounding box center [480, 12] width 12 height 14
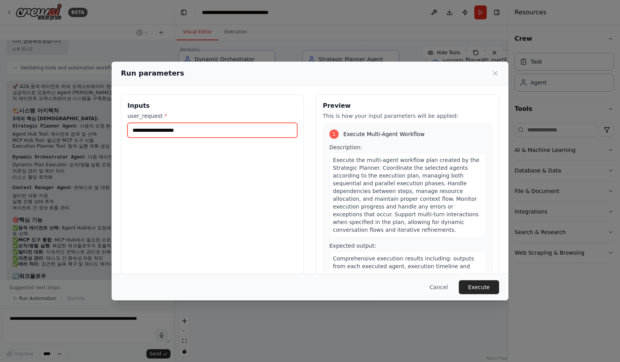
click at [201, 128] on input "user_request *" at bounding box center [213, 130] width 170 height 15
type input "*"
type input "**"
click at [498, 72] on icon at bounding box center [496, 73] width 8 height 8
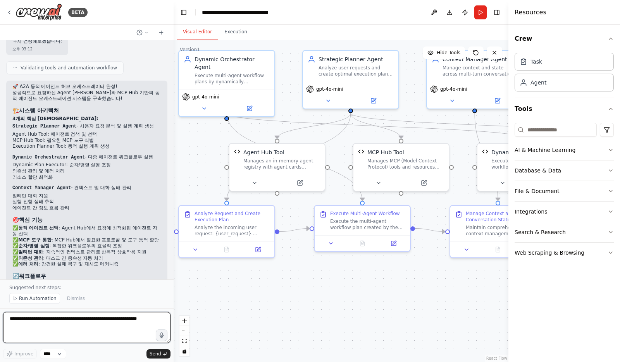
click at [62, 319] on textarea at bounding box center [86, 327] width 167 height 31
type textarea "*"
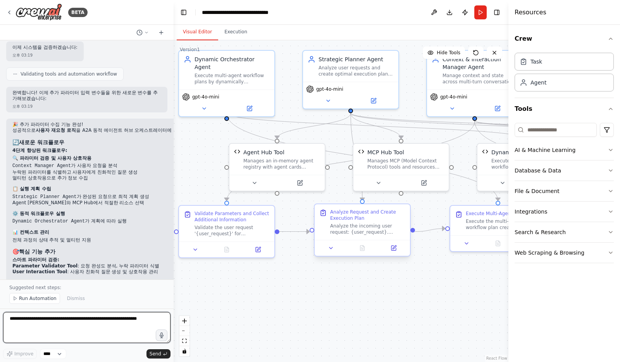
scroll to position [10020, 0]
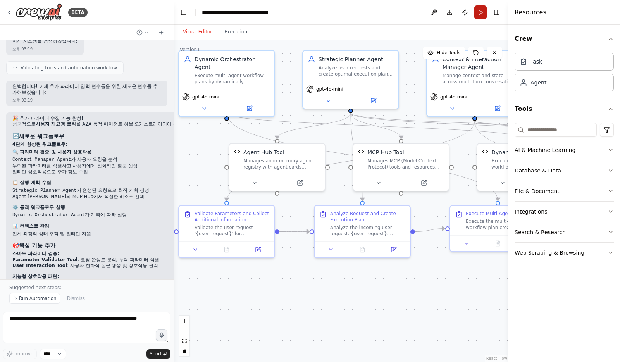
click at [478, 12] on button "Run" at bounding box center [480, 12] width 12 height 14
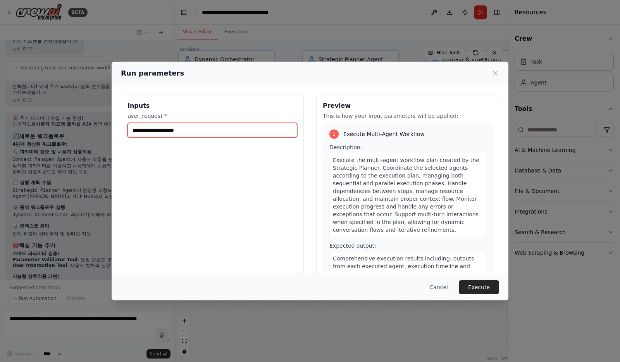
click at [176, 127] on input "user_request *" at bounding box center [213, 130] width 170 height 15
type input "**********"
click at [224, 211] on div "**********" at bounding box center [212, 187] width 183 height 184
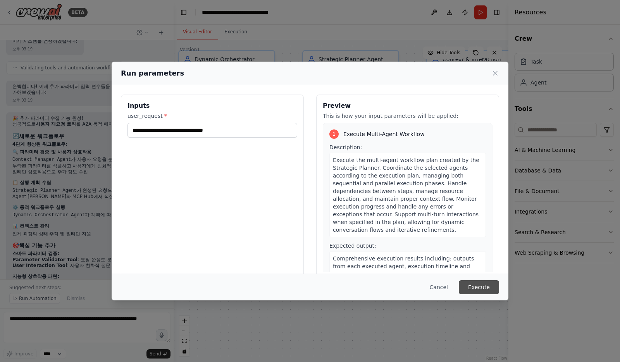
click at [480, 290] on button "Execute" at bounding box center [479, 287] width 40 height 14
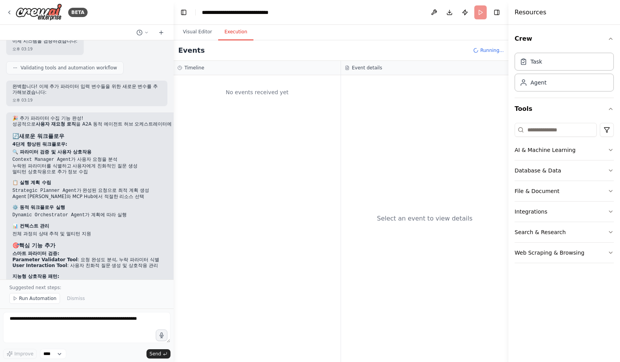
click at [235, 34] on button "Execution" at bounding box center [235, 32] width 35 height 16
click at [200, 30] on button "Visual Editor" at bounding box center [197, 32] width 41 height 16
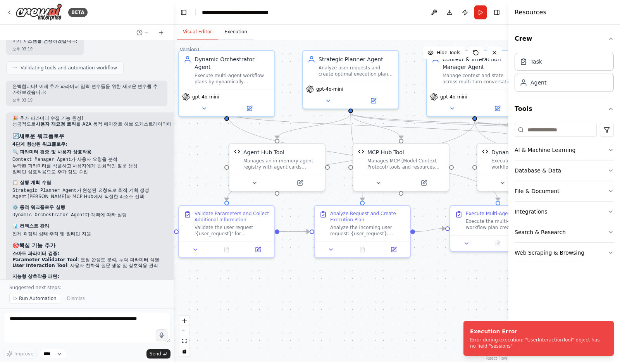
click at [235, 38] on button "Execution" at bounding box center [235, 32] width 35 height 16
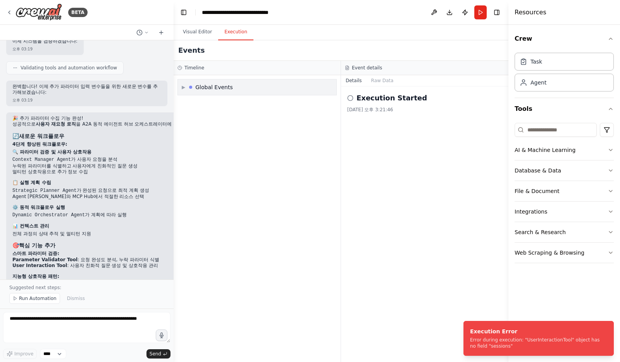
click at [238, 85] on div "▶ Global Events" at bounding box center [257, 87] width 159 height 16
click at [232, 106] on div "Execution Started" at bounding box center [257, 104] width 147 height 6
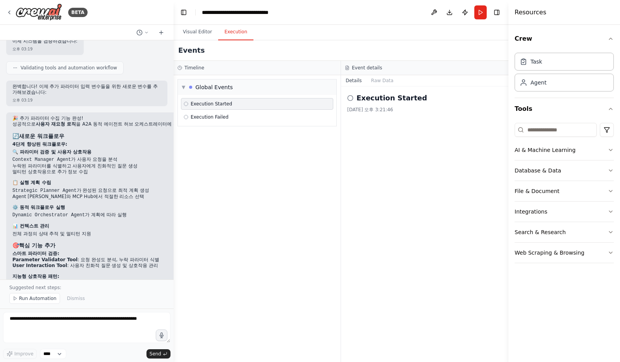
click at [360, 96] on h2 "Execution Started" at bounding box center [392, 98] width 71 height 11
click at [351, 101] on icon at bounding box center [350, 98] width 6 height 6
click at [350, 99] on icon at bounding box center [350, 98] width 6 height 6
click at [395, 103] on h2 "Execution Started" at bounding box center [392, 98] width 71 height 11
drag, startPoint x: 396, startPoint y: 102, endPoint x: 392, endPoint y: 95, distance: 8.5
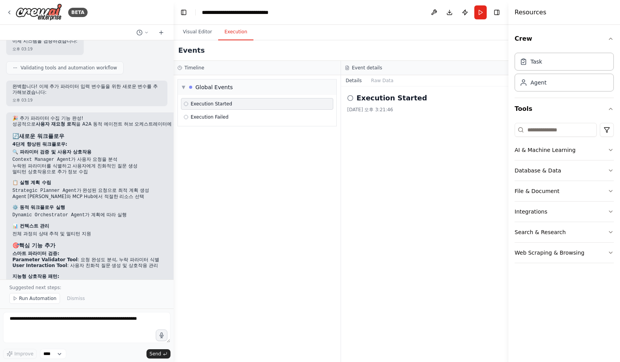
click at [396, 102] on h2 "Execution Started" at bounding box center [392, 98] width 71 height 11
click at [238, 125] on div "Execution Started Execution Failed" at bounding box center [257, 110] width 159 height 31
click at [238, 117] on div "Execution Failed" at bounding box center [257, 117] width 147 height 6
click at [378, 83] on button "Raw Data" at bounding box center [383, 80] width 32 height 11
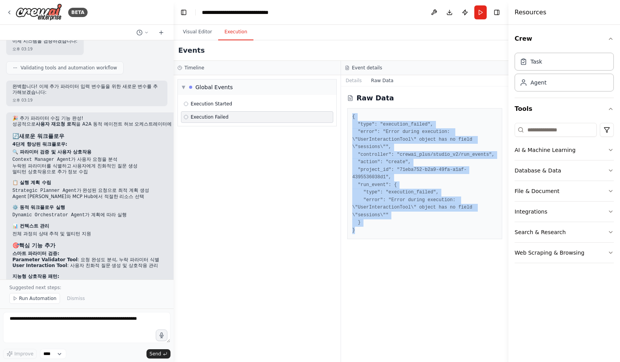
drag, startPoint x: 380, startPoint y: 227, endPoint x: 352, endPoint y: 115, distance: 115.2
click at [352, 115] on div "{ "type": "execution_failed", "error": "Error during execution: \"UserInteracti…" at bounding box center [424, 173] width 155 height 131
copy pre "{ "type": "execution_failed", "error": "Error during execution: \"UserInteracti…"
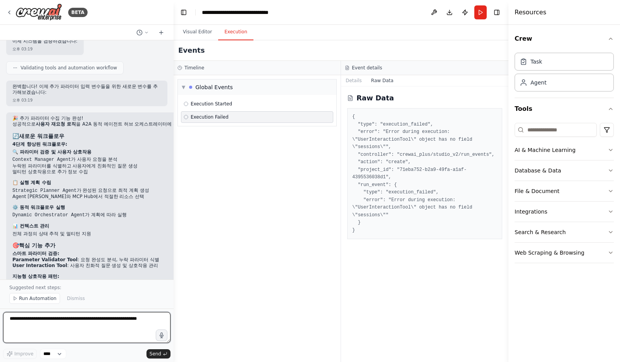
click at [82, 320] on textarea at bounding box center [86, 327] width 167 height 31
paste textarea "**********"
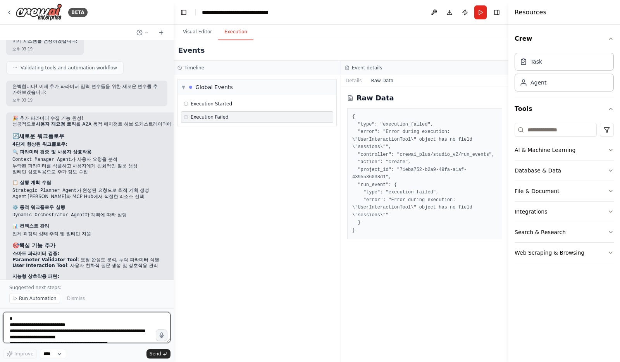
scroll to position [53, 0]
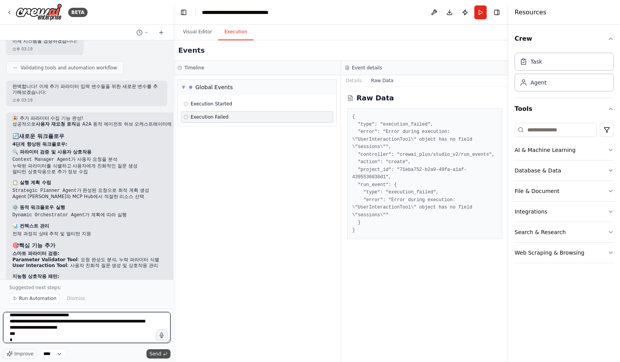
type textarea "**********"
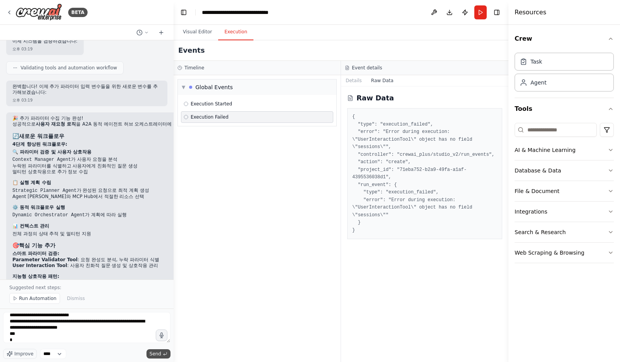
click at [159, 351] on span "Send" at bounding box center [156, 354] width 12 height 6
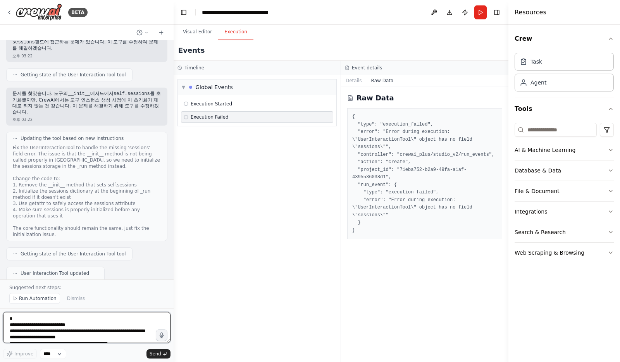
scroll to position [10565, 0]
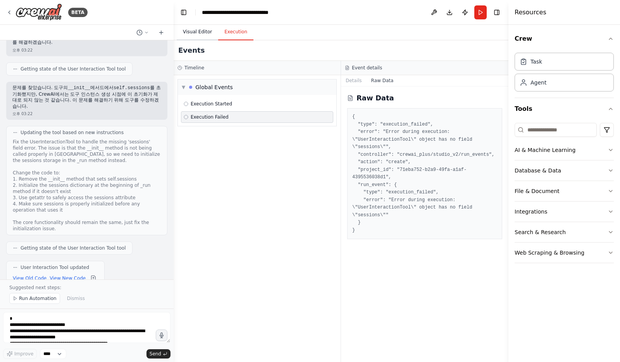
click at [195, 32] on button "Visual Editor" at bounding box center [197, 32] width 41 height 16
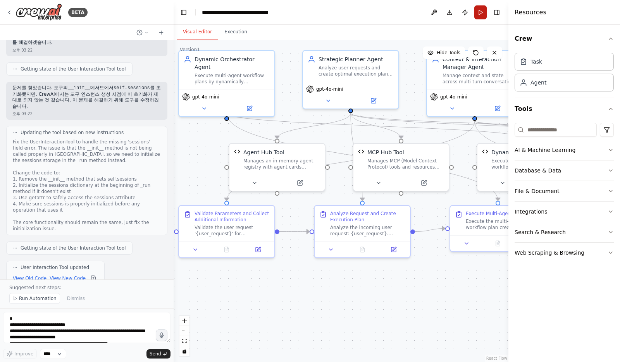
click at [480, 11] on button "Run" at bounding box center [480, 12] width 12 height 14
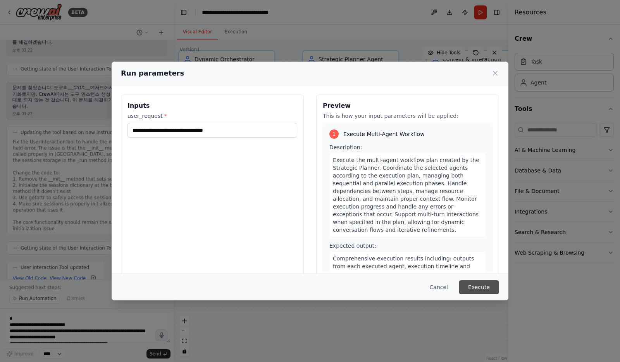
click at [476, 289] on button "Execute" at bounding box center [479, 287] width 40 height 14
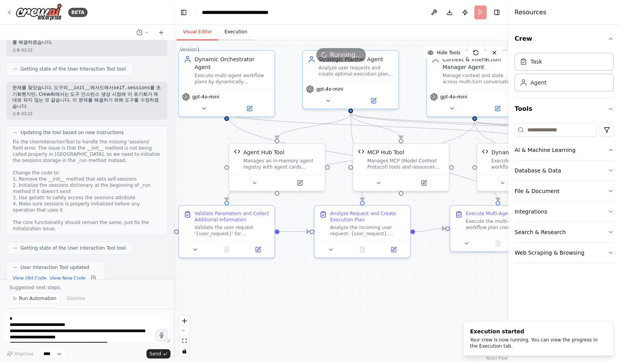
click at [243, 38] on button "Execution" at bounding box center [235, 32] width 35 height 16
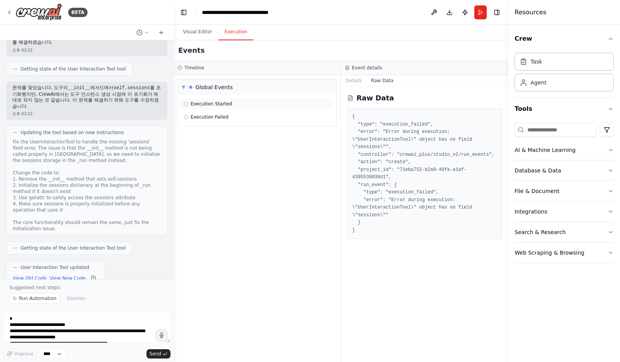
click at [229, 103] on span "Execution Started" at bounding box center [211, 104] width 41 height 6
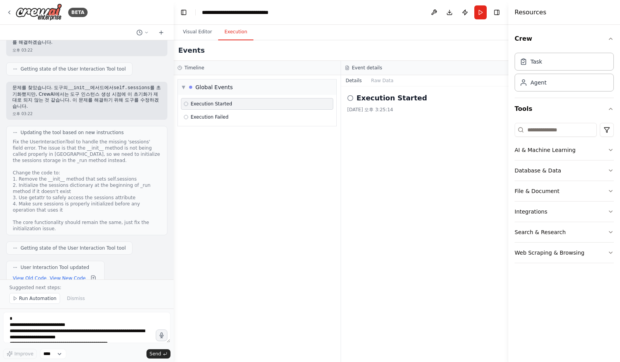
click at [233, 104] on div "Execution Started" at bounding box center [257, 104] width 147 height 6
click at [244, 116] on div "Execution Failed" at bounding box center [257, 117] width 147 height 6
click at [361, 93] on h2 "Execution Failed" at bounding box center [389, 98] width 65 height 11
click at [354, 98] on div "Execution Failed" at bounding box center [424, 98] width 155 height 11
drag, startPoint x: 376, startPoint y: 84, endPoint x: 380, endPoint y: 82, distance: 4.3
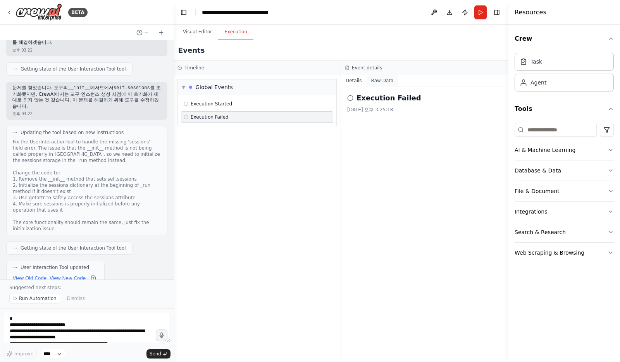
click at [376, 84] on button "Raw Data" at bounding box center [383, 80] width 32 height 11
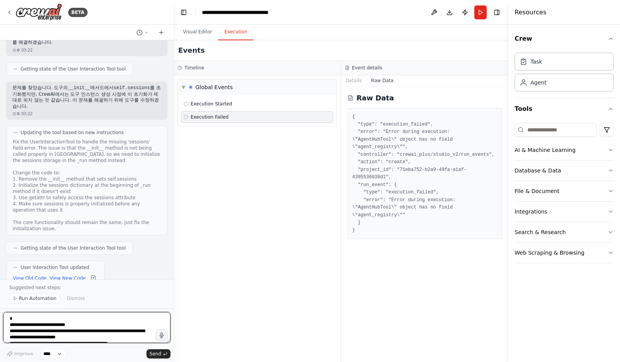
click at [84, 318] on textarea "**********" at bounding box center [86, 327] width 167 height 31
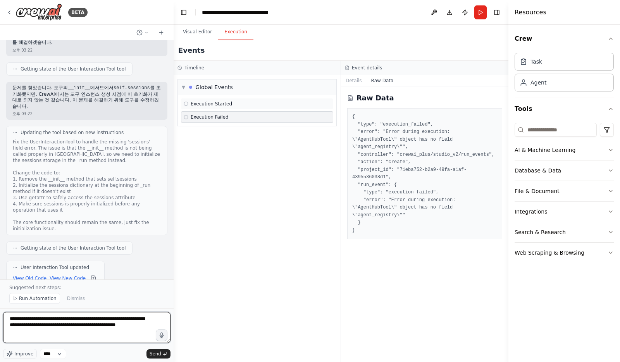
type textarea "*"
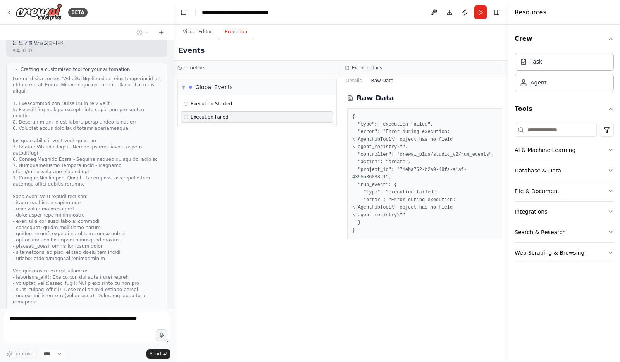
scroll to position [12969, 0]
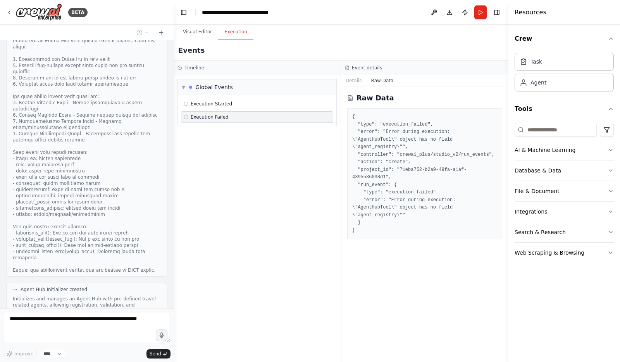
click at [609, 169] on icon "button" at bounding box center [611, 170] width 6 height 6
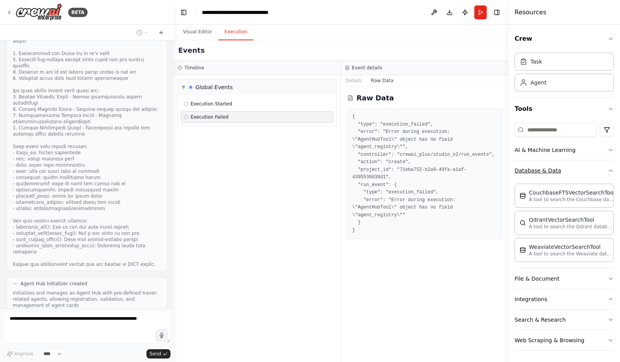
scroll to position [13015, 0]
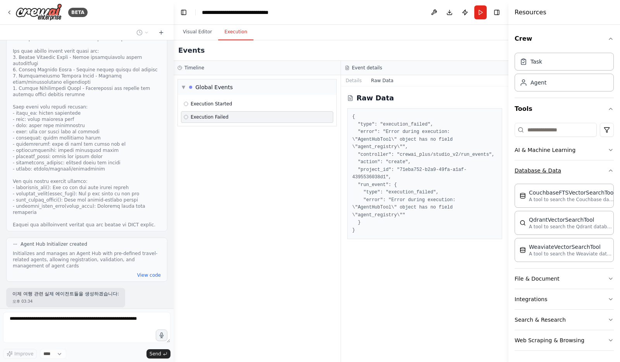
click at [609, 169] on div "Crew Task Agent Tools AI & Machine Learning Database & Data CouchbaseFTSVectorS…" at bounding box center [565, 193] width 112 height 337
click at [608, 147] on icon "button" at bounding box center [611, 150] width 6 height 6
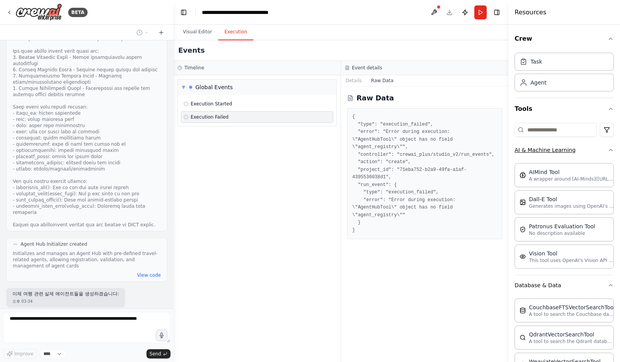
click at [608, 147] on icon "button" at bounding box center [611, 150] width 6 height 6
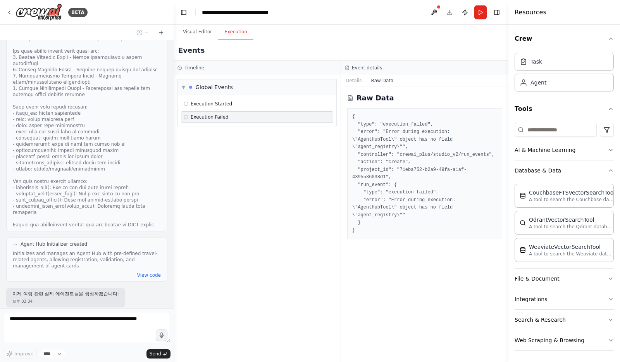
click at [608, 167] on icon "button" at bounding box center [611, 170] width 6 height 6
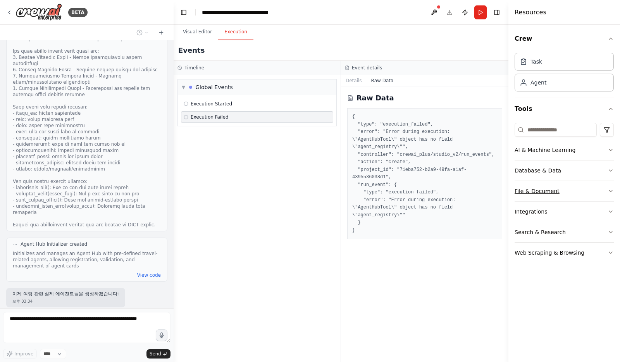
click at [605, 186] on button "File & Document" at bounding box center [564, 191] width 99 height 20
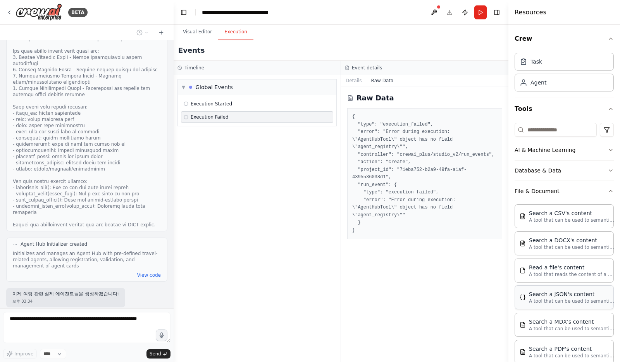
scroll to position [137, 0]
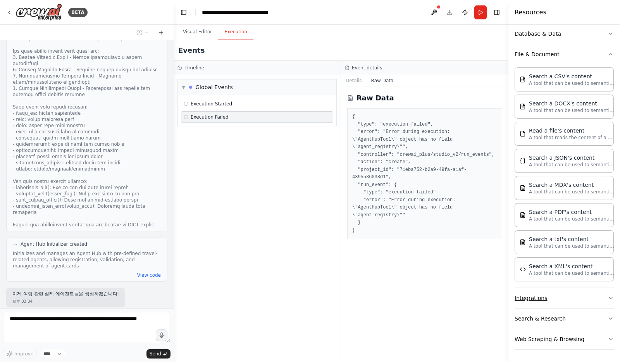
click at [600, 301] on button "Integrations" at bounding box center [564, 298] width 99 height 20
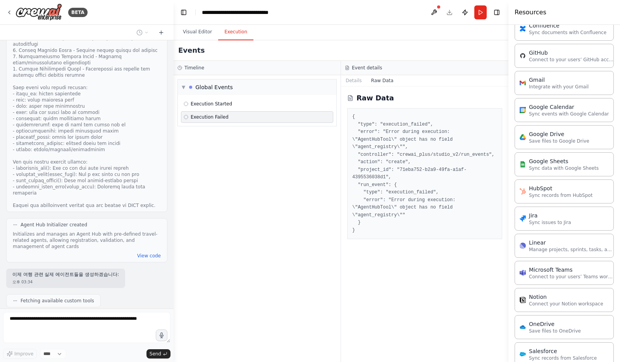
scroll to position [686, 0]
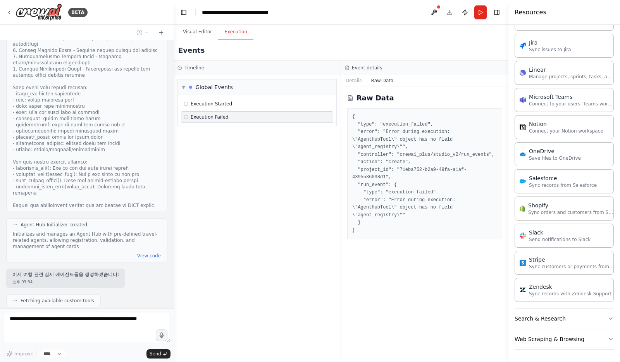
click at [595, 315] on button "Search & Research" at bounding box center [564, 319] width 99 height 20
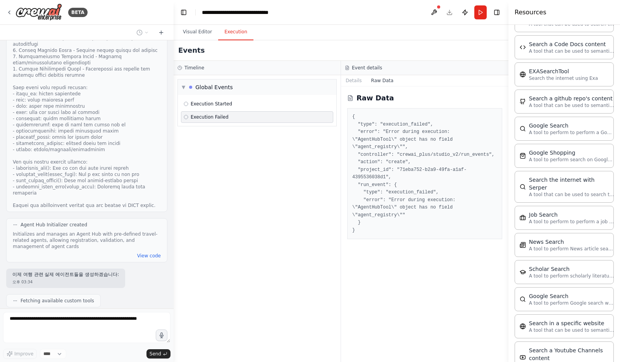
scroll to position [1080, 0]
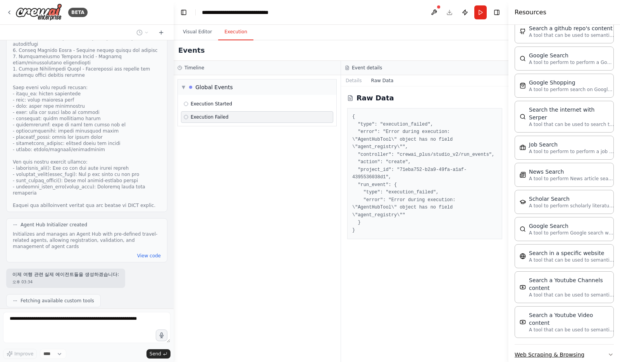
click at [576, 345] on button "Web Scraping & Browsing" at bounding box center [564, 355] width 99 height 20
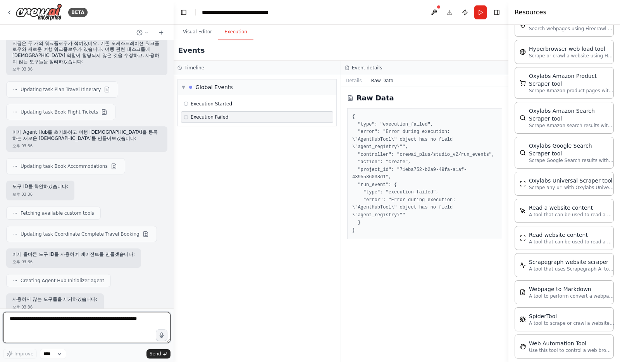
scroll to position [14328, 0]
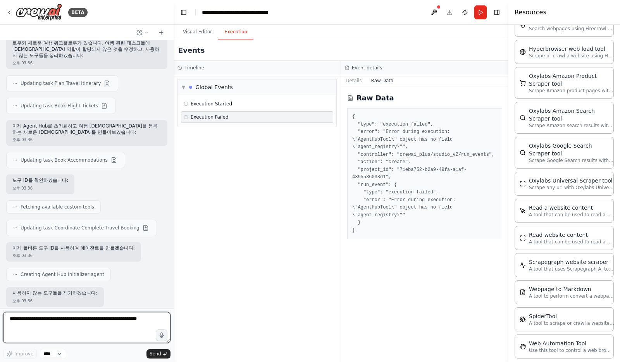
click at [62, 329] on textarea at bounding box center [86, 327] width 167 height 31
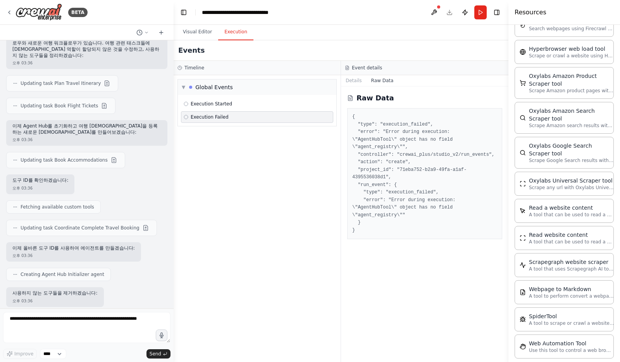
scroll to position [14368, 0]
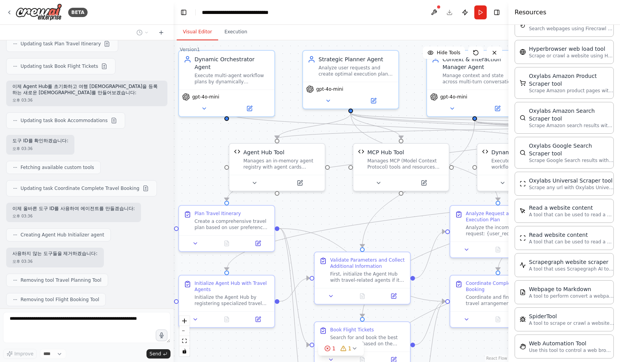
click at [196, 30] on button "Visual Editor" at bounding box center [197, 32] width 41 height 16
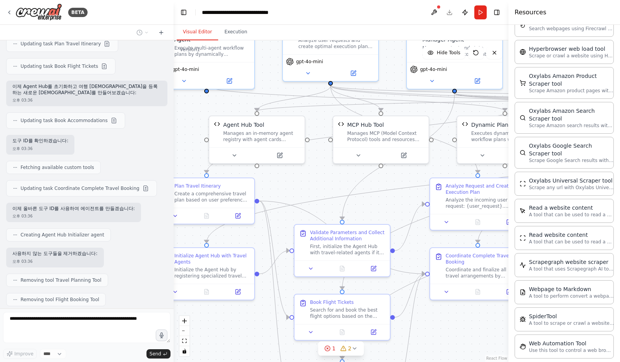
scroll to position [14387, 0]
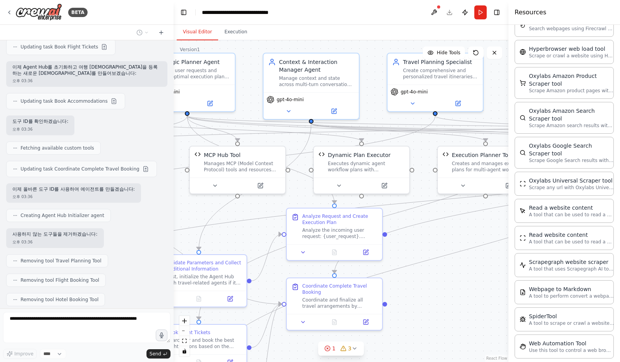
drag, startPoint x: 403, startPoint y: 234, endPoint x: 240, endPoint y: 236, distance: 163.6
click at [240, 236] on div ".deletable-edge-delete-btn { width: 20px; height: 20px; border: 0px solid #ffff…" at bounding box center [341, 201] width 335 height 322
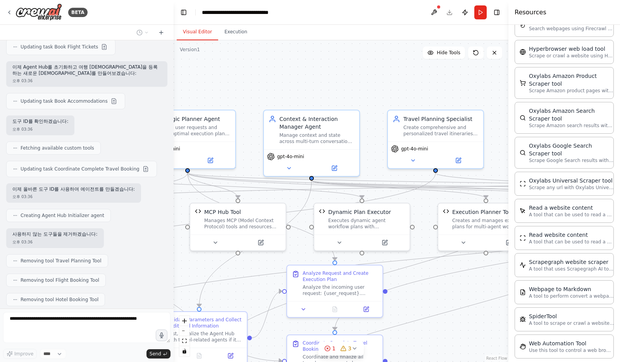
drag, startPoint x: 437, startPoint y: 246, endPoint x: 437, endPoint y: 303, distance: 57.0
click at [437, 303] on div ".deletable-edge-delete-btn { width: 20px; height: 20px; border: 0px solid #ffff…" at bounding box center [341, 201] width 335 height 322
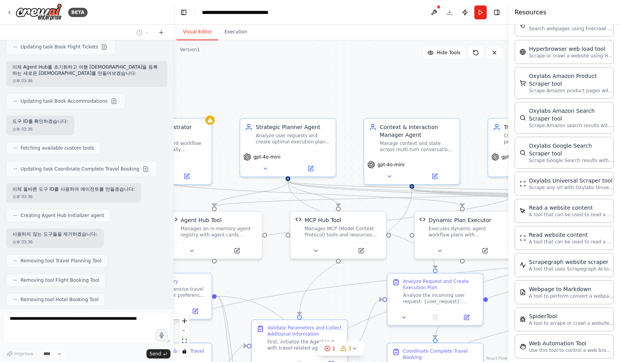
drag, startPoint x: 323, startPoint y: 90, endPoint x: 408, endPoint y: 95, distance: 85.0
click at [408, 95] on div ".deletable-edge-delete-btn { width: 20px; height: 20px; border: 0px solid #ffff…" at bounding box center [341, 201] width 335 height 322
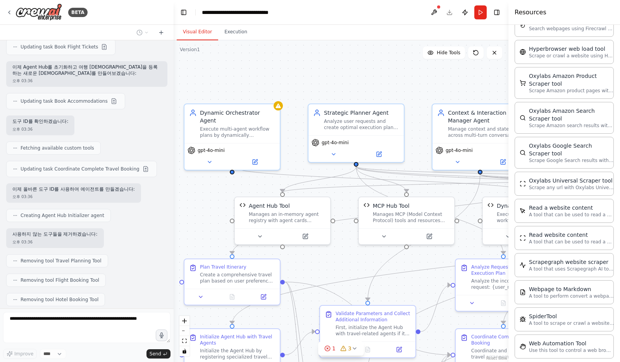
drag, startPoint x: 321, startPoint y: 92, endPoint x: 378, endPoint y: 76, distance: 58.8
click at [378, 76] on div ".deletable-edge-delete-btn { width: 20px; height: 20px; border: 0px solid #ffff…" at bounding box center [341, 201] width 335 height 322
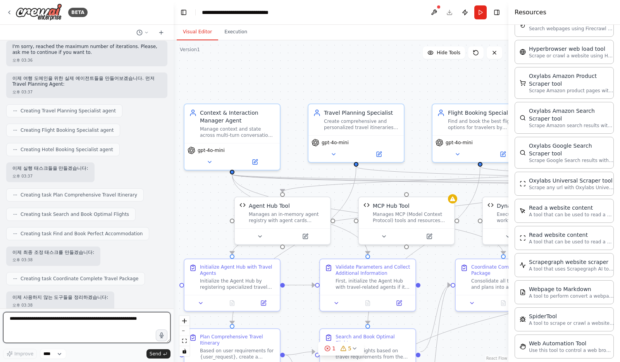
scroll to position [14864, 0]
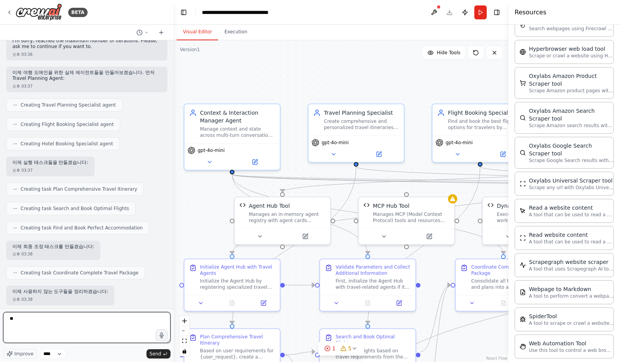
type textarea "*"
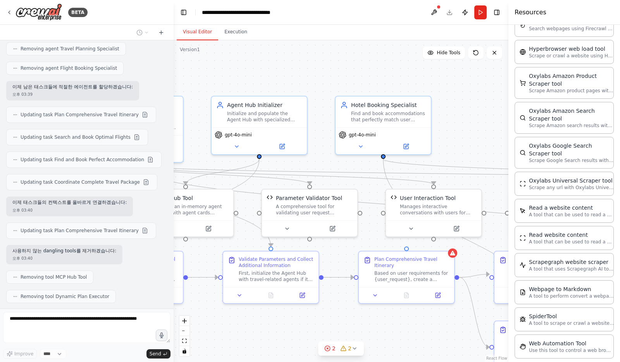
scroll to position [15627, 0]
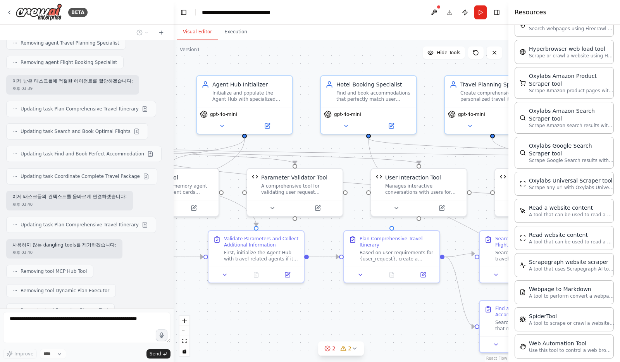
drag, startPoint x: 340, startPoint y: 73, endPoint x: 229, endPoint y: 45, distance: 115.1
click at [229, 45] on div ".deletable-edge-delete-btn { width: 20px; height: 20px; border: 0px solid #ffff…" at bounding box center [341, 201] width 335 height 322
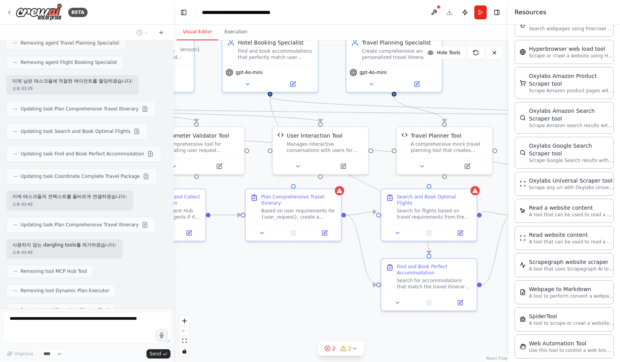
drag, startPoint x: 404, startPoint y: 314, endPoint x: 298, endPoint y: 269, distance: 114.8
click at [298, 269] on div ".deletable-edge-delete-btn { width: 20px; height: 20px; border: 0px solid #ffff…" at bounding box center [341, 201] width 335 height 322
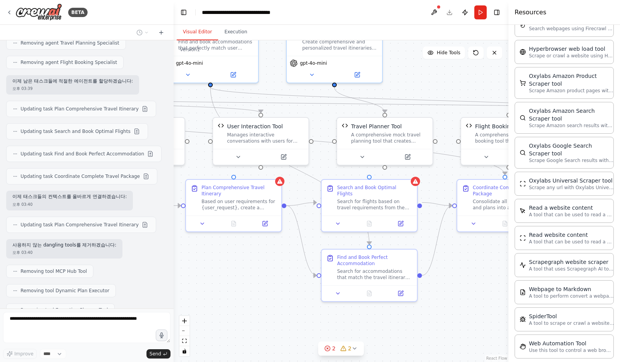
drag, startPoint x: 309, startPoint y: 269, endPoint x: 257, endPoint y: 263, distance: 52.7
click at [257, 263] on div ".deletable-edge-delete-btn { width: 20px; height: 20px; border: 0px solid #ffff…" at bounding box center [341, 201] width 335 height 322
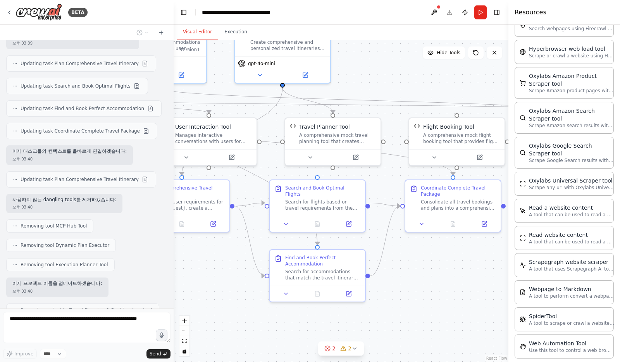
drag, startPoint x: 467, startPoint y: 294, endPoint x: 388, endPoint y: 293, distance: 79.1
click at [388, 293] on div ".deletable-edge-delete-btn { width: 20px; height: 20px; border: 0px solid #ffff…" at bounding box center [341, 201] width 335 height 322
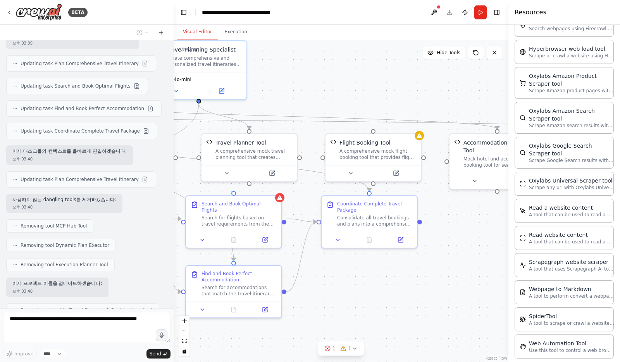
drag, startPoint x: 430, startPoint y: 268, endPoint x: 371, endPoint y: 286, distance: 61.4
click at [370, 286] on div ".deletable-edge-delete-btn { width: 20px; height: 20px; border: 0px solid #ffff…" at bounding box center [341, 201] width 335 height 322
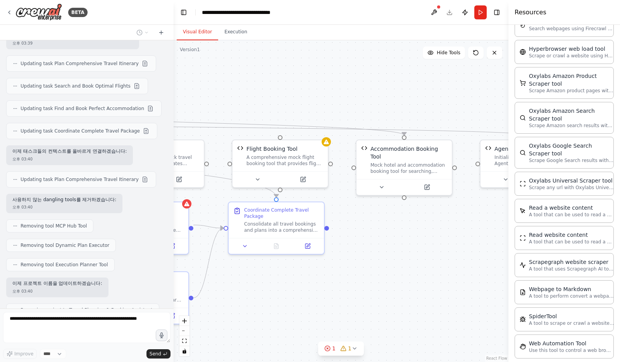
drag, startPoint x: 454, startPoint y: 283, endPoint x: 364, endPoint y: 289, distance: 90.1
click at [364, 289] on div ".deletable-edge-delete-btn { width: 20px; height: 20px; border: 0px solid #ffff…" at bounding box center [341, 201] width 335 height 322
drag, startPoint x: 408, startPoint y: 254, endPoint x: 332, endPoint y: 263, distance: 76.1
click at [332, 263] on div ".deletable-edge-delete-btn { width: 20px; height: 20px; border: 0px solid #ffff…" at bounding box center [341, 201] width 335 height 322
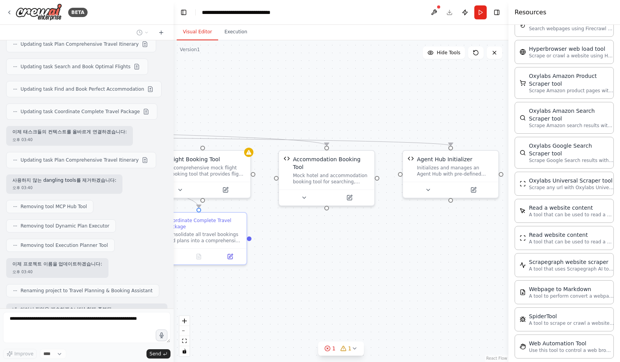
drag, startPoint x: 433, startPoint y: 270, endPoint x: 360, endPoint y: 273, distance: 73.7
click at [358, 273] on div ".deletable-edge-delete-btn { width: 20px; height: 20px; border: 0px solid #ffff…" at bounding box center [341, 201] width 335 height 322
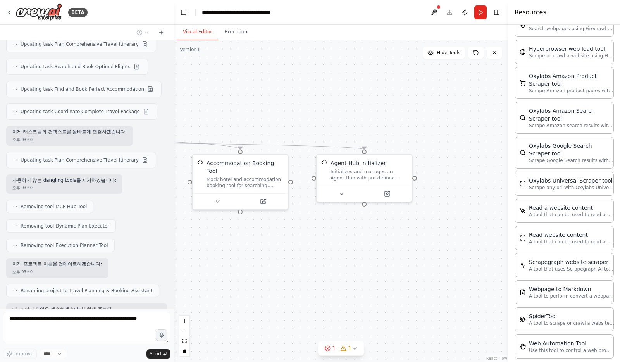
drag, startPoint x: 315, startPoint y: 279, endPoint x: 456, endPoint y: 273, distance: 141.2
click at [456, 273] on div ".deletable-edge-delete-btn { width: 20px; height: 20px; border: 0px solid #ffff…" at bounding box center [341, 201] width 335 height 322
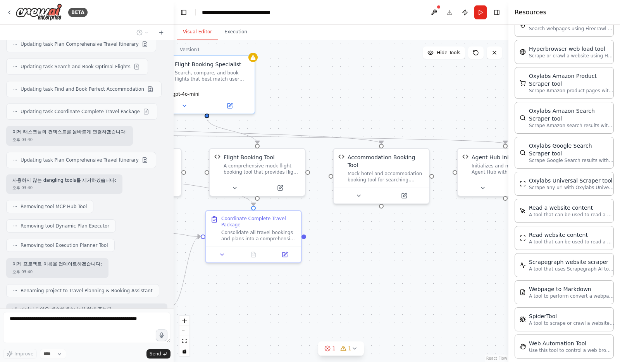
scroll to position [15711, 0]
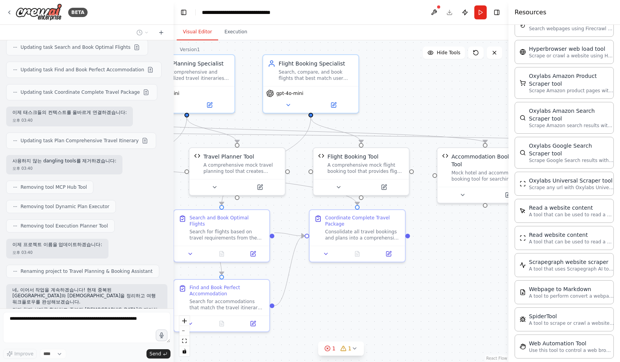
drag, startPoint x: 331, startPoint y: 280, endPoint x: 433, endPoint y: 279, distance: 102.0
click at [439, 279] on div ".deletable-edge-delete-btn { width: 20px; height: 20px; border: 0px solid #ffff…" at bounding box center [341, 201] width 335 height 322
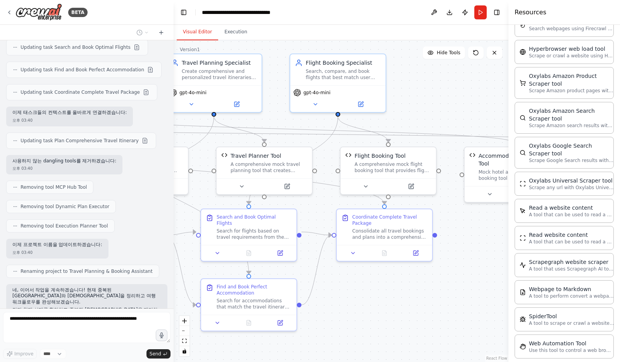
drag, startPoint x: 359, startPoint y: 301, endPoint x: 444, endPoint y: 289, distance: 86.5
click at [466, 292] on div ".deletable-edge-delete-btn { width: 20px; height: 20px; border: 0px solid #ffff…" at bounding box center [341, 201] width 335 height 322
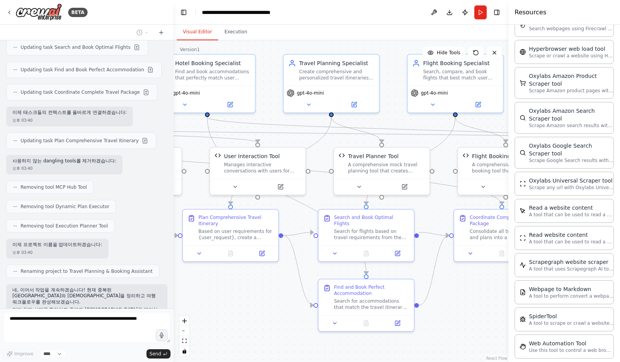
drag, startPoint x: 222, startPoint y: 286, endPoint x: 288, endPoint y: 295, distance: 67.2
click at [288, 295] on div ".deletable-edge-delete-btn { width: 20px; height: 20px; border: 0px solid #ffff…" at bounding box center [341, 201] width 335 height 322
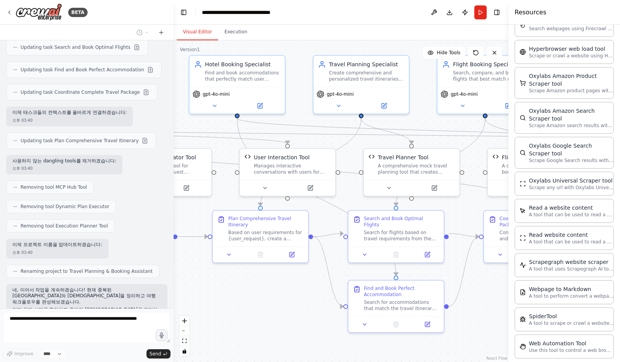
drag, startPoint x: 228, startPoint y: 286, endPoint x: 308, endPoint y: 297, distance: 80.5
click at [309, 298] on div ".deletable-edge-delete-btn { width: 20px; height: 20px; border: 0px solid #ffff…" at bounding box center [341, 201] width 335 height 322
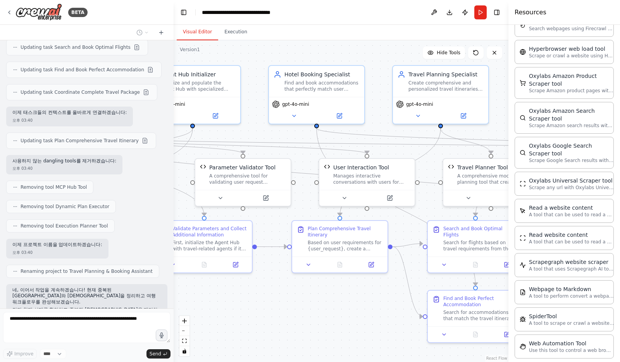
scroll to position [15756, 0]
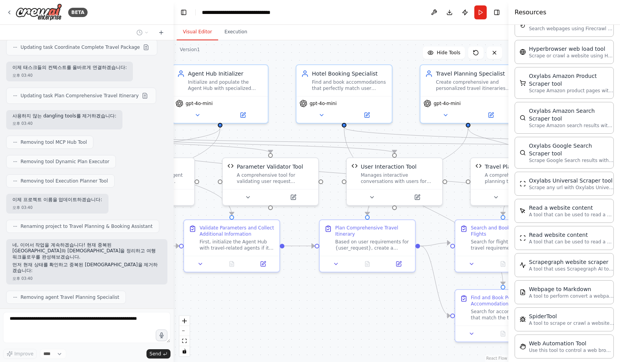
drag, startPoint x: 283, startPoint y: 297, endPoint x: 311, endPoint y: 297, distance: 27.5
click at [311, 297] on div ".deletable-edge-delete-btn { width: 20px; height: 20px; border: 0px solid #ffff…" at bounding box center [341, 201] width 335 height 322
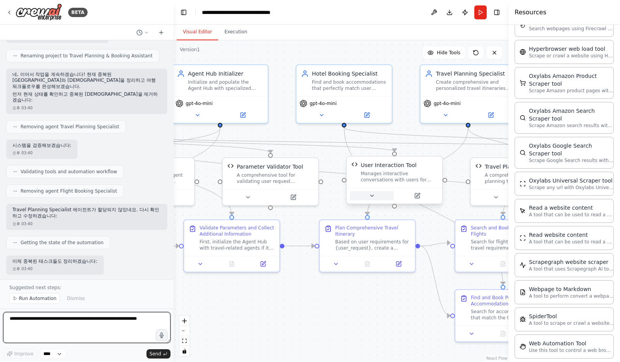
scroll to position [15932, 0]
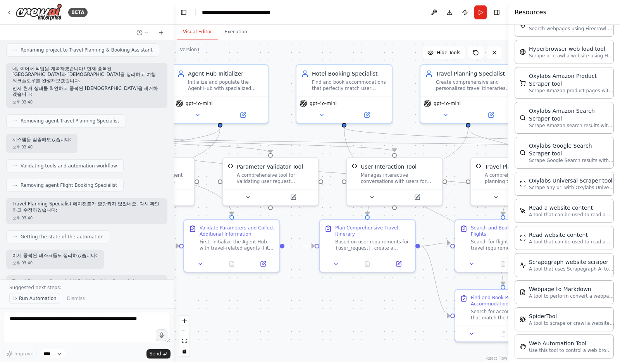
click at [41, 300] on span "Run Automation" at bounding box center [38, 298] width 38 height 6
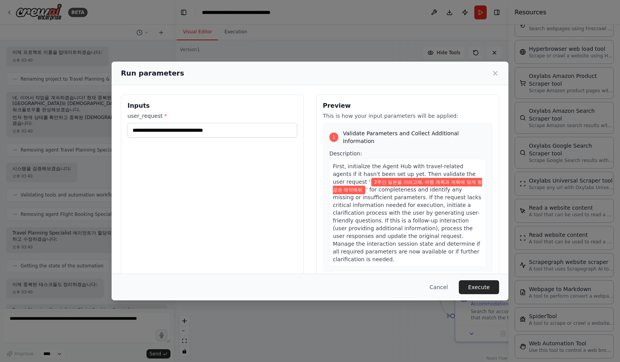
scroll to position [15943, 0]
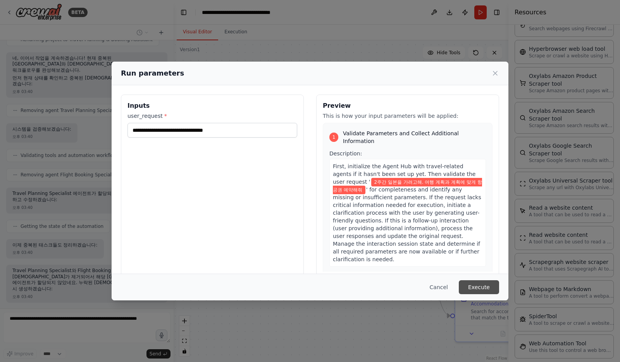
click at [477, 288] on button "Execute" at bounding box center [479, 287] width 40 height 14
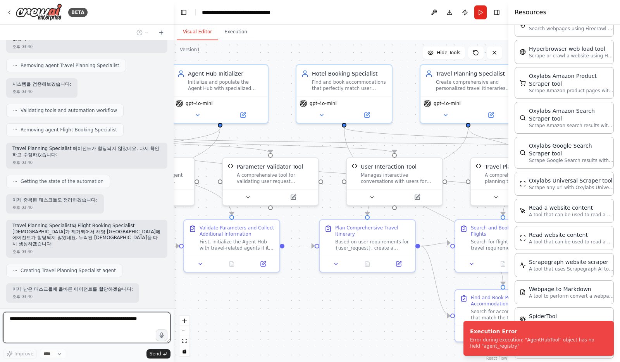
scroll to position [15997, 0]
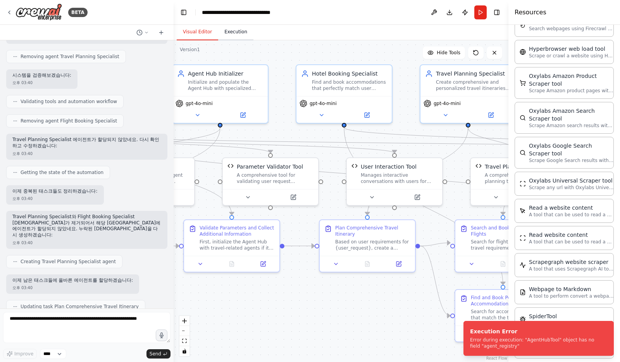
click at [240, 35] on button "Execution" at bounding box center [235, 32] width 35 height 16
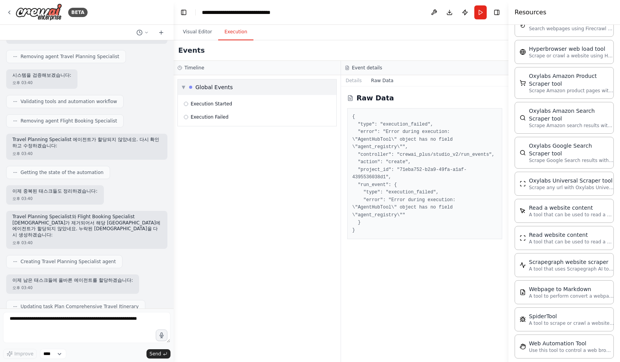
click at [236, 87] on div "▼ Global Events" at bounding box center [257, 87] width 159 height 16
click at [236, 90] on div "▶ Global Events" at bounding box center [257, 87] width 159 height 16
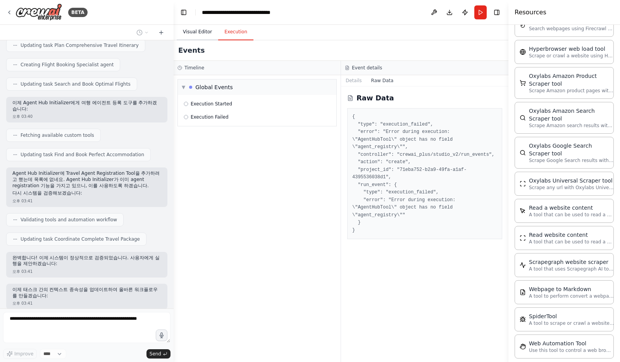
click at [205, 29] on button "Visual Editor" at bounding box center [197, 32] width 41 height 16
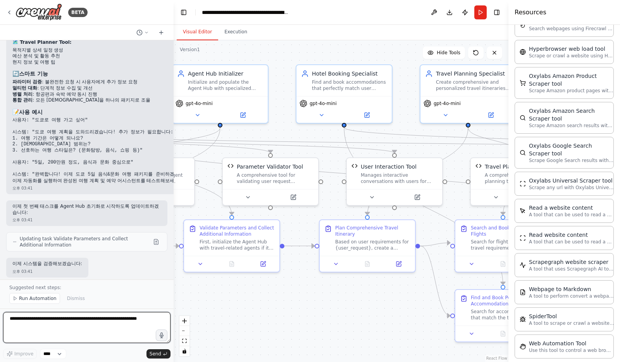
scroll to position [16891, 0]
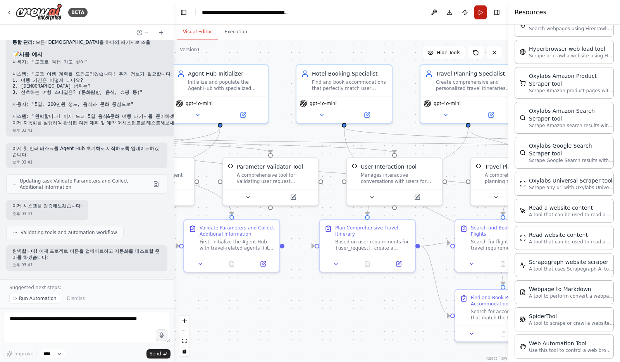
click at [480, 12] on button "Run" at bounding box center [480, 12] width 12 height 14
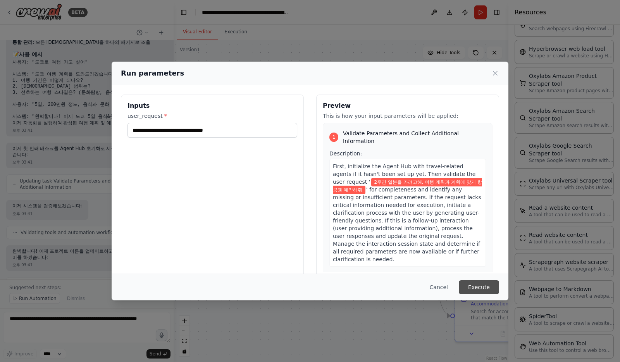
click at [480, 286] on button "Execute" at bounding box center [479, 287] width 40 height 14
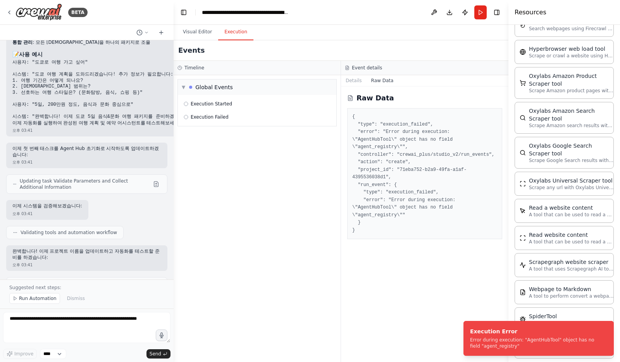
click at [238, 36] on button "Execution" at bounding box center [235, 32] width 35 height 16
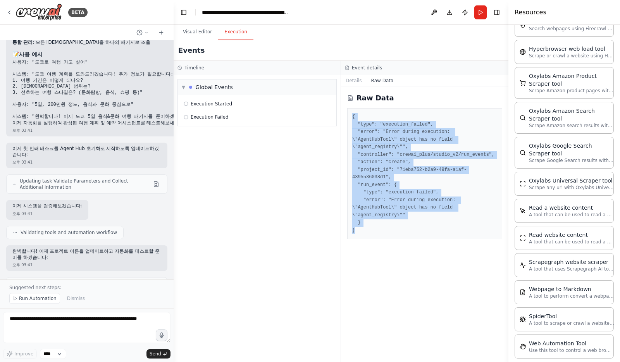
drag, startPoint x: 371, startPoint y: 227, endPoint x: 352, endPoint y: 119, distance: 109.8
click at [352, 119] on pre "{ "type": "execution_failed", "error": "Error during execution: \"AgentHubTool\…" at bounding box center [424, 173] width 145 height 121
copy pre "{ "type": "execution_failed", "error": "Error during execution: \"AgentHubTool\…"
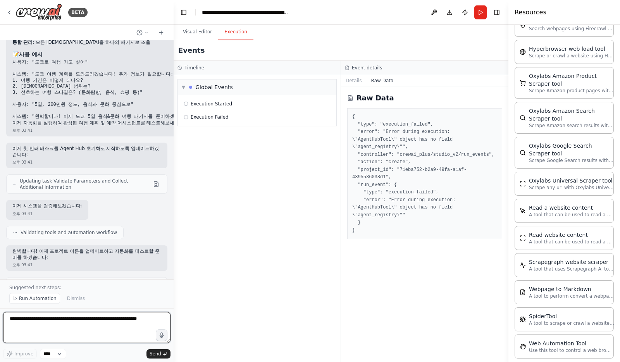
click at [82, 314] on textarea at bounding box center [86, 327] width 167 height 31
paste textarea "**********"
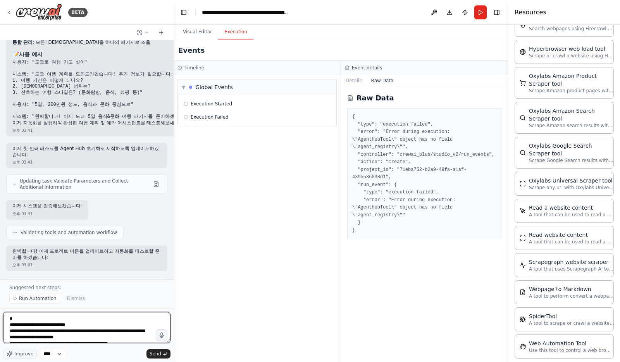
scroll to position [53, 0]
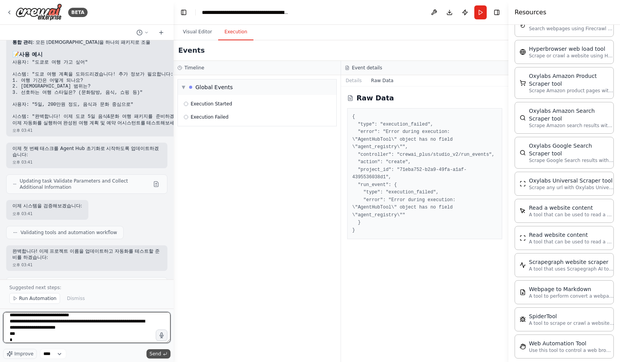
type textarea "**********"
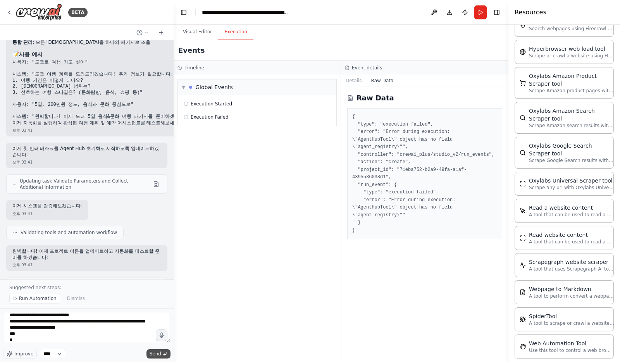
click at [159, 354] on span "Send" at bounding box center [156, 354] width 12 height 6
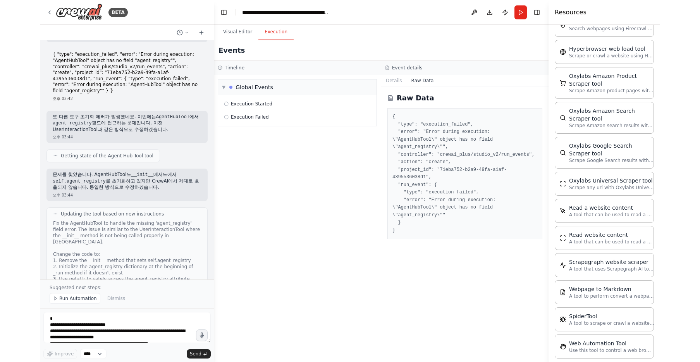
scroll to position [17516, 0]
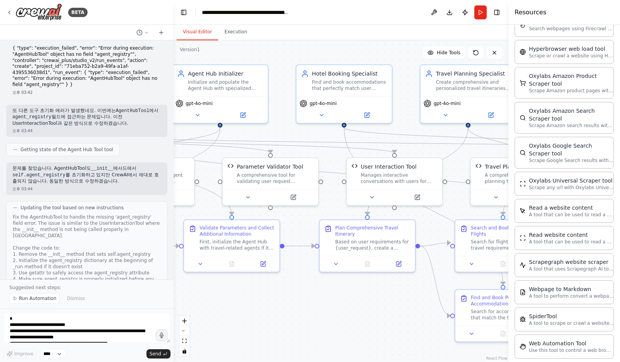
click at [200, 34] on button "Visual Editor" at bounding box center [197, 32] width 41 height 16
click at [477, 13] on button "Run" at bounding box center [480, 12] width 12 height 14
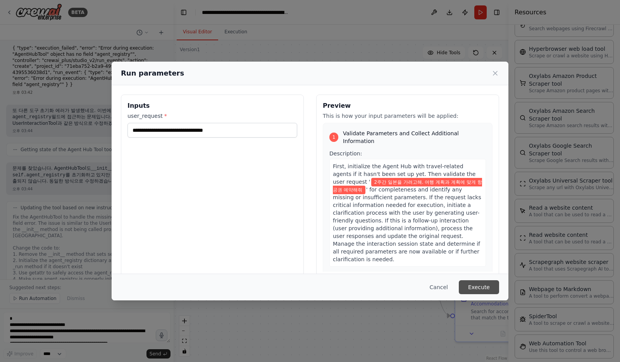
click at [485, 291] on button "Execute" at bounding box center [479, 287] width 40 height 14
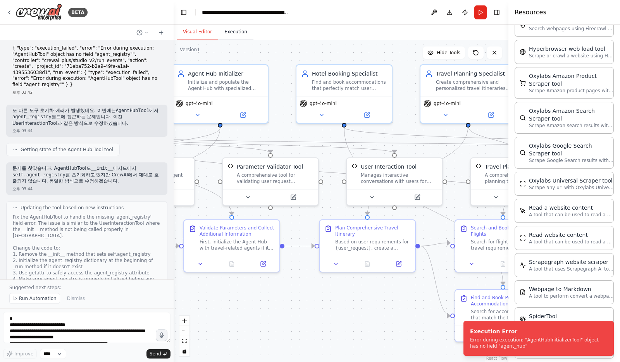
click at [230, 34] on button "Execution" at bounding box center [235, 32] width 35 height 16
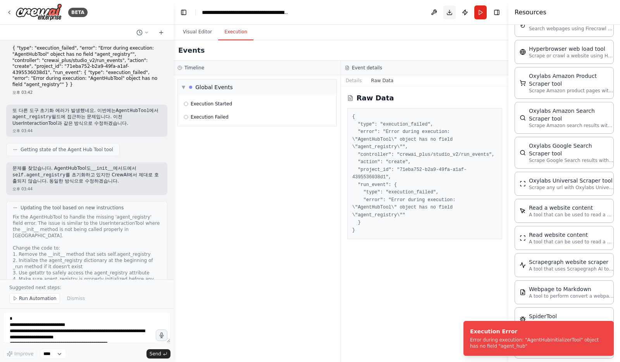
click at [450, 11] on button "Download" at bounding box center [449, 12] width 12 height 14
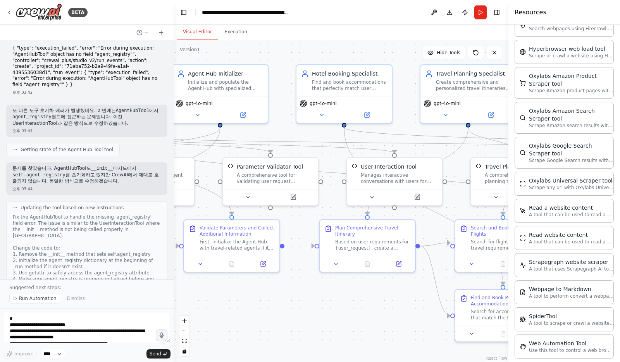
click at [194, 30] on button "Visual Editor" at bounding box center [197, 32] width 41 height 16
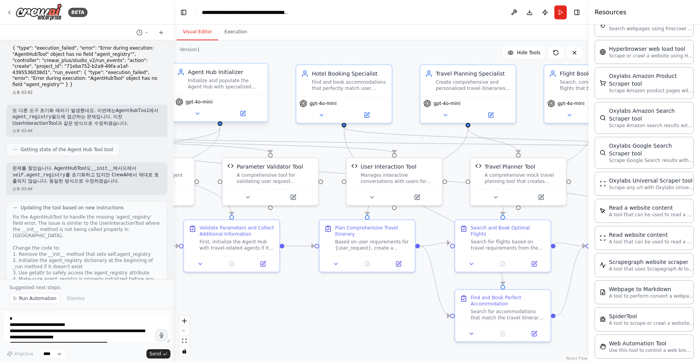
click at [174, 88] on div "Agent Hub Initializer Initialize and populate the Agent Hub with specialized tr…" at bounding box center [219, 79] width 95 height 31
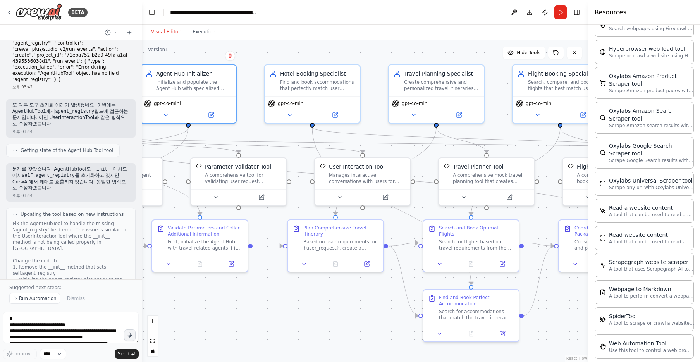
drag, startPoint x: 172, startPoint y: 88, endPoint x: 142, endPoint y: 86, distance: 30.7
click at [142, 86] on div "BETA 범용 에이전트 오케스트레이터를 만들고 싶어. 오후 02:59 ▶ Thought process 범용 에이전트 오케스트레이터를 만들어드리…" at bounding box center [350, 181] width 700 height 362
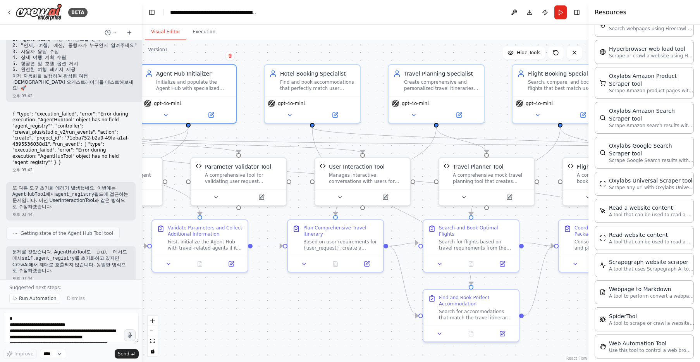
scroll to position [19209, 0]
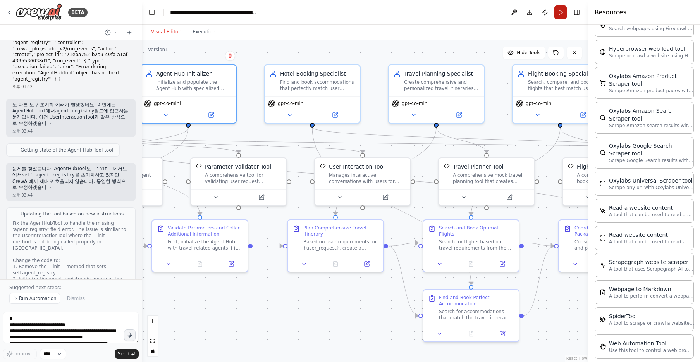
click at [561, 15] on button "Run" at bounding box center [561, 12] width 12 height 14
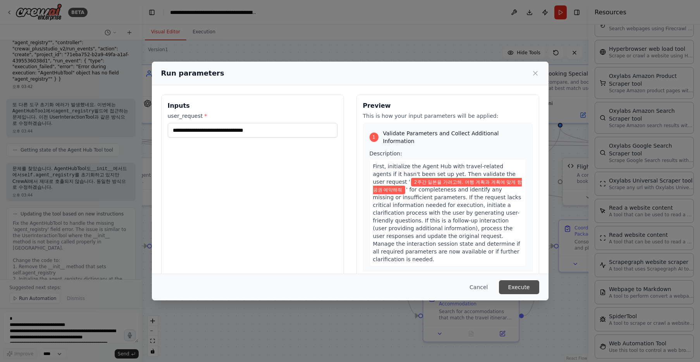
click at [529, 293] on button "Execute" at bounding box center [519, 287] width 40 height 14
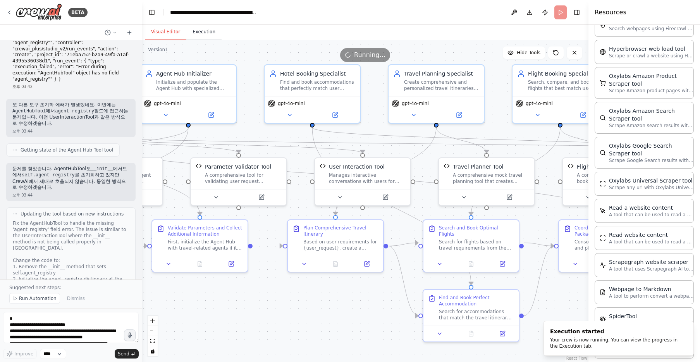
click at [203, 34] on button "Execution" at bounding box center [203, 32] width 35 height 16
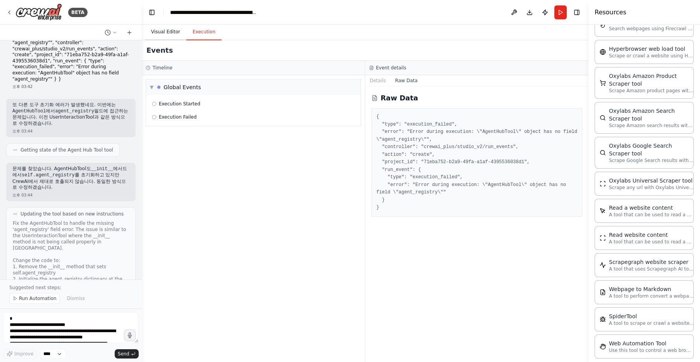
click at [170, 38] on button "Visual Editor" at bounding box center [165, 32] width 41 height 16
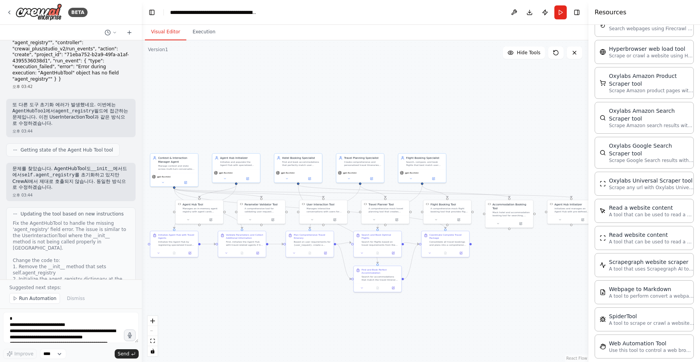
drag, startPoint x: 334, startPoint y: 300, endPoint x: 304, endPoint y: 275, distance: 38.9
click at [304, 275] on div ".deletable-edge-delete-btn { width: 20px; height: 20px; border: 0px solid #ffff…" at bounding box center [365, 201] width 447 height 322
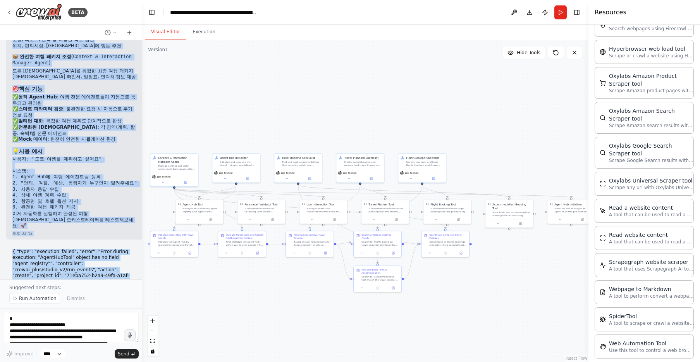
scroll to position [19238, 0]
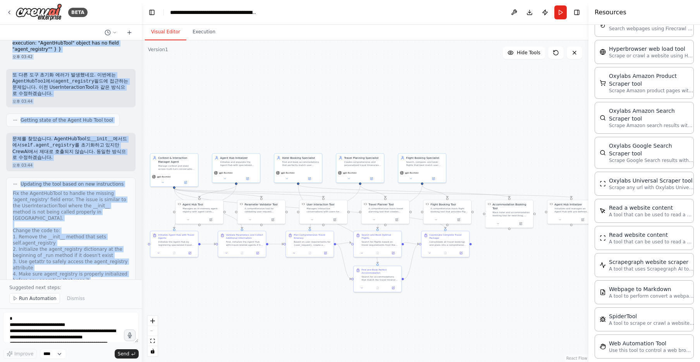
drag, startPoint x: 37, startPoint y: 50, endPoint x: 97, endPoint y: 261, distance: 219.6
click at [97, 261] on div "범용 에이전트 오케스트레이터를 만들고 싶어. 오후 02:59 ▶ Thought process 범용 에이전트 오케스트레이터를 만들어드리겠습니다!…" at bounding box center [71, 159] width 142 height 239
copy div "범용 에이전트 오케스트레이터를 만들고 싶어. 오후 02:59 ▶ Thought process 범용 에이전트 오케스트레이터를 만들어드리겠습니다!…"
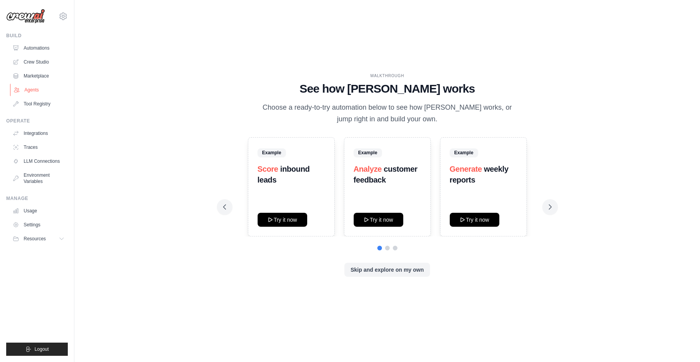
click at [41, 87] on link "Agents" at bounding box center [39, 90] width 59 height 12
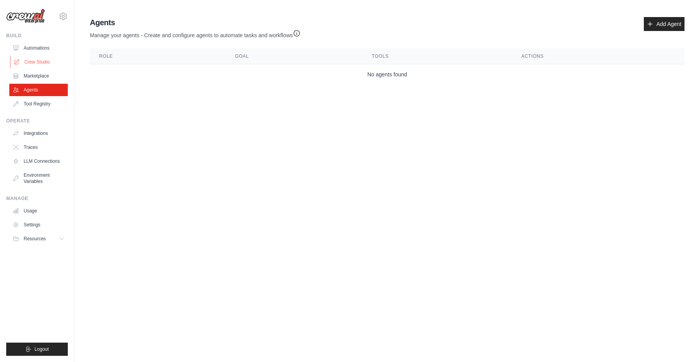
click at [42, 64] on link "Crew Studio" at bounding box center [39, 62] width 59 height 12
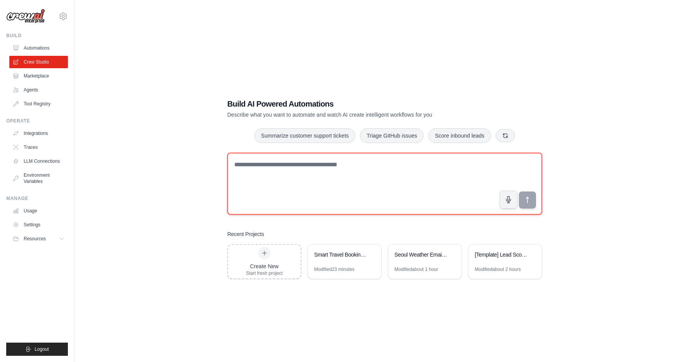
click at [308, 190] on textarea at bounding box center [384, 184] width 315 height 62
type textarea "**********"
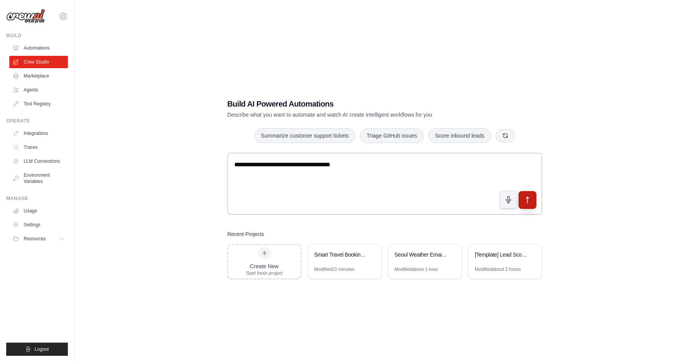
drag, startPoint x: 529, startPoint y: 203, endPoint x: 535, endPoint y: 201, distance: 6.5
click at [530, 203] on icon "submit" at bounding box center [527, 200] width 8 height 8
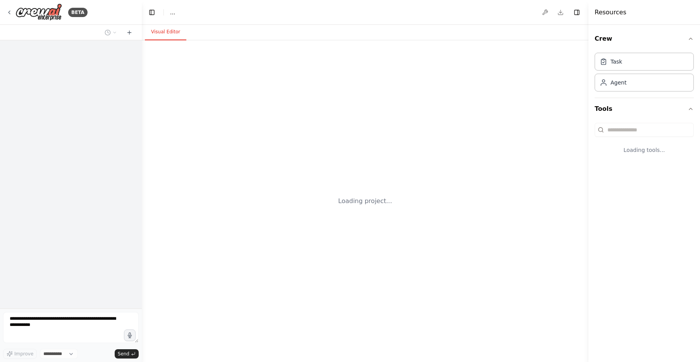
select select "****"
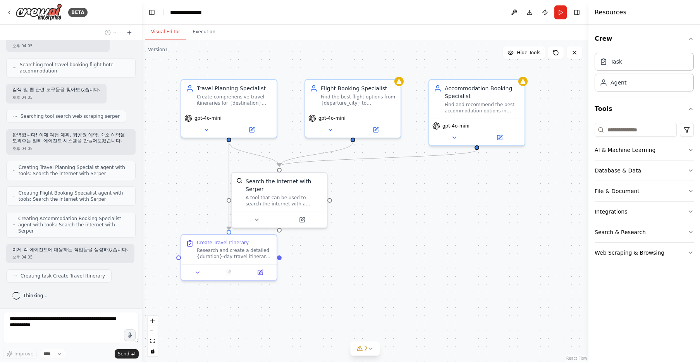
scroll to position [131, 0]
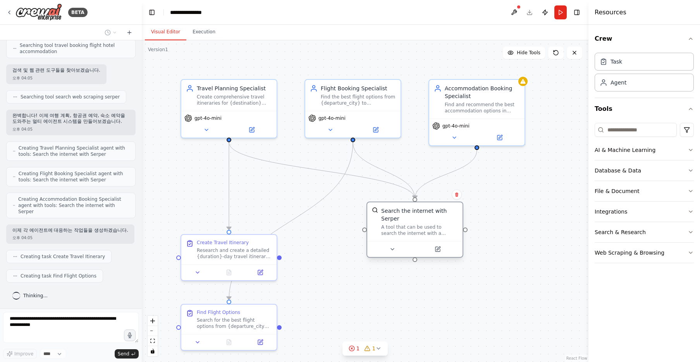
drag, startPoint x: 311, startPoint y: 184, endPoint x: 449, endPoint y: 212, distance: 140.6
click at [449, 212] on div "Search the internet with Serper" at bounding box center [419, 215] width 77 height 16
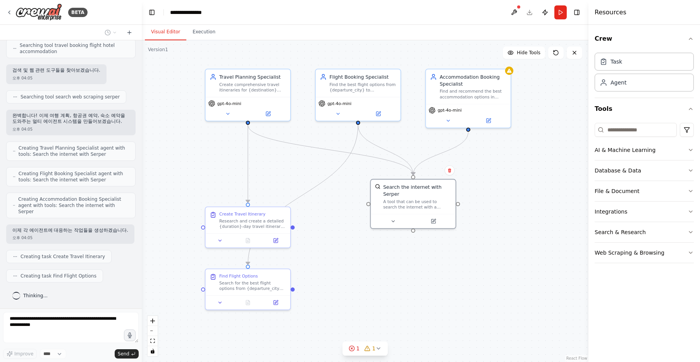
drag, startPoint x: 411, startPoint y: 308, endPoint x: 398, endPoint y: 276, distance: 34.3
click at [398, 276] on div ".deletable-edge-delete-btn { width: 20px; height: 20px; border: 0px solid #ffff…" at bounding box center [365, 201] width 447 height 322
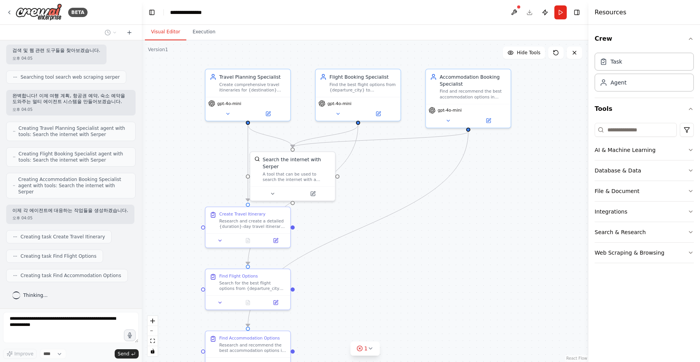
scroll to position [150, 0]
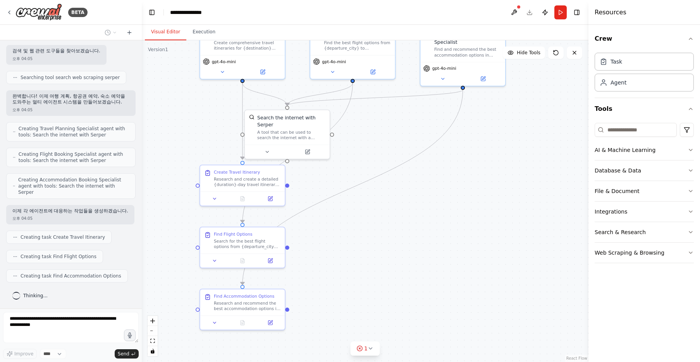
drag, startPoint x: 393, startPoint y: 266, endPoint x: 390, endPoint y: 235, distance: 30.9
click at [390, 235] on div ".deletable-edge-delete-btn { width: 20px; height: 20px; border: 0px solid #ffff…" at bounding box center [365, 201] width 447 height 322
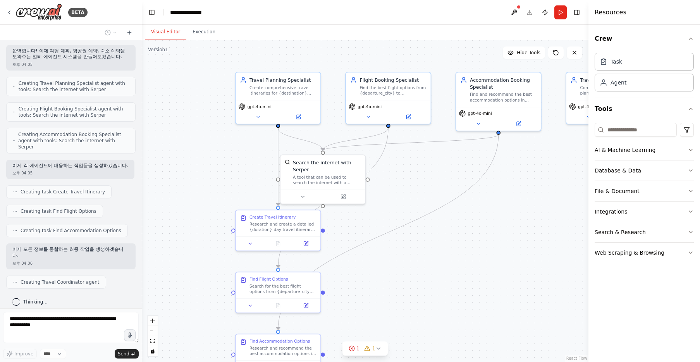
drag, startPoint x: 402, startPoint y: 226, endPoint x: 438, endPoint y: 271, distance: 57.4
click at [438, 271] on div ".deletable-edge-delete-btn { width: 20px; height: 20px; border: 0px solid #ffff…" at bounding box center [365, 201] width 447 height 322
click at [437, 271] on div ".deletable-edge-delete-btn { width: 20px; height: 20px; border: 0px solid #ffff…" at bounding box center [365, 201] width 447 height 322
drag, startPoint x: 441, startPoint y: 267, endPoint x: 434, endPoint y: 267, distance: 7.0
click at [431, 267] on div ".deletable-edge-delete-btn { width: 20px; height: 20px; border: 0px solid #ffff…" at bounding box center [365, 201] width 447 height 322
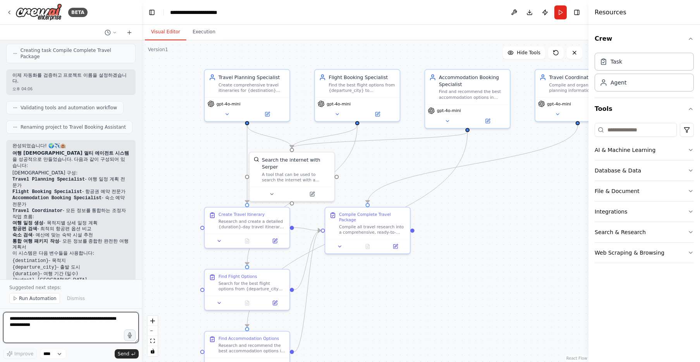
scroll to position [495, 0]
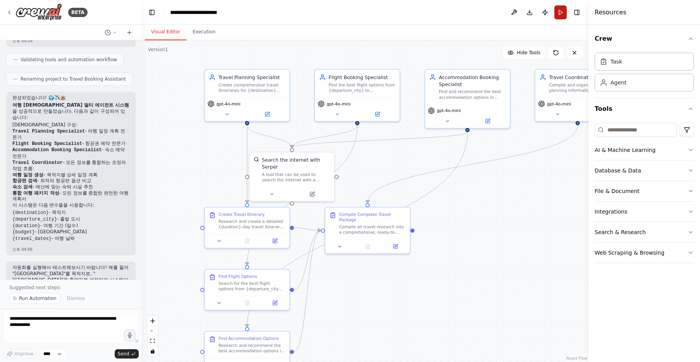
click at [560, 15] on button "Run" at bounding box center [561, 12] width 12 height 14
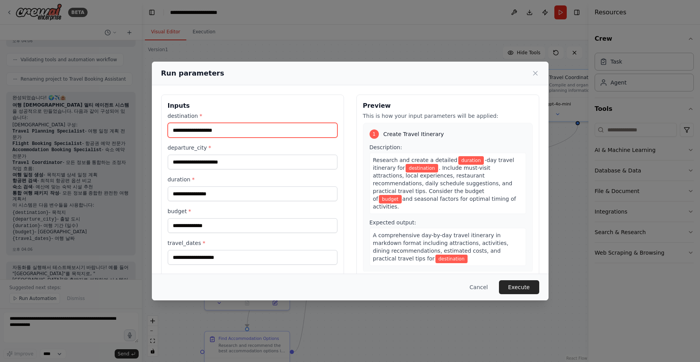
click at [219, 124] on input "destination *" at bounding box center [253, 130] width 170 height 15
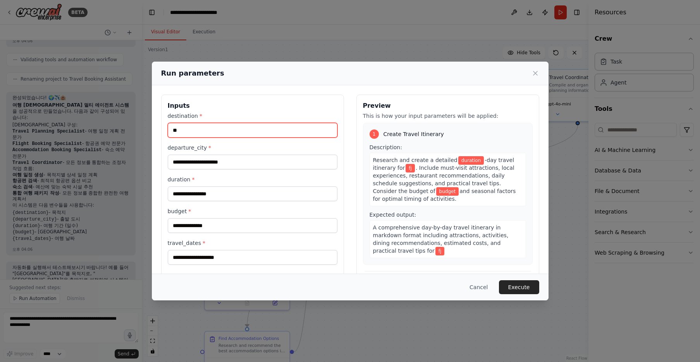
type input "*"
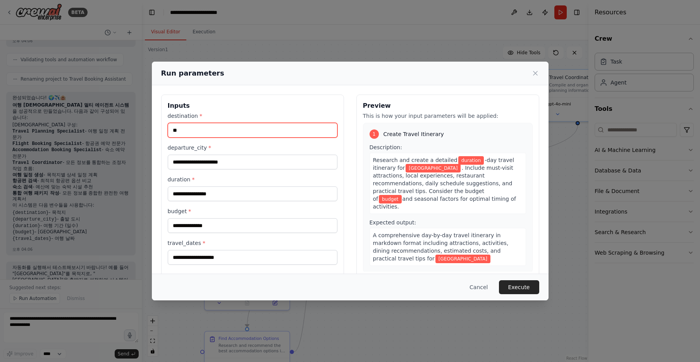
type input "**"
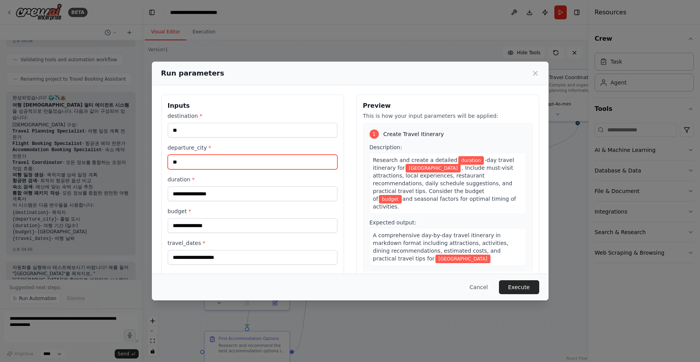
type input "**"
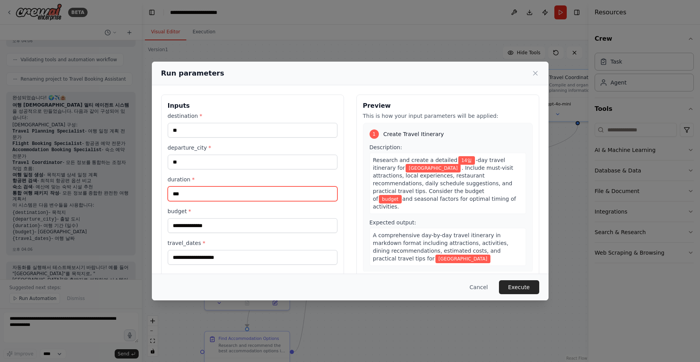
type input "***"
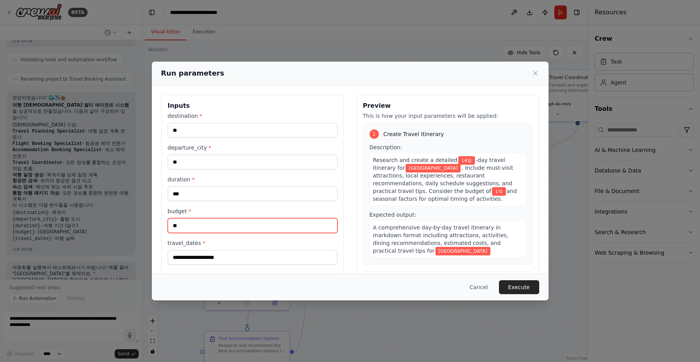
type input "**"
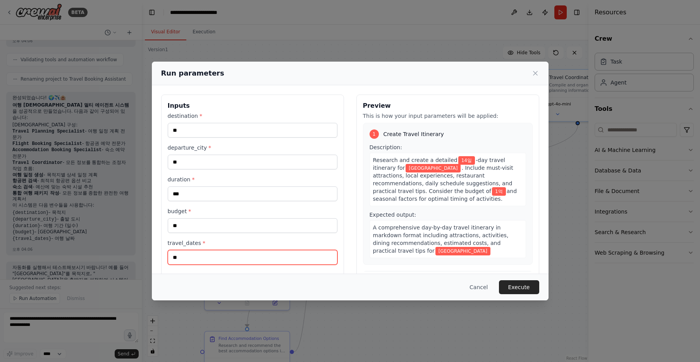
scroll to position [14, 0]
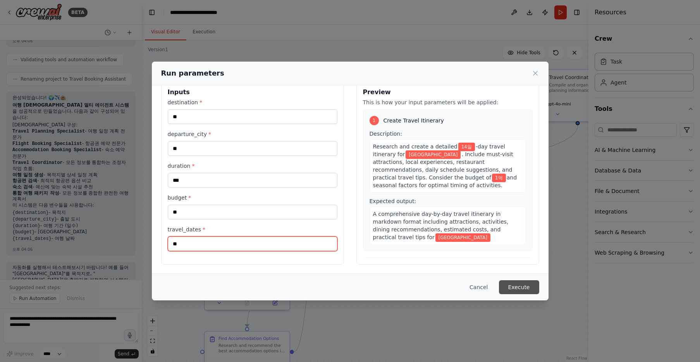
type input "**"
click at [513, 284] on button "Execute" at bounding box center [519, 287] width 40 height 14
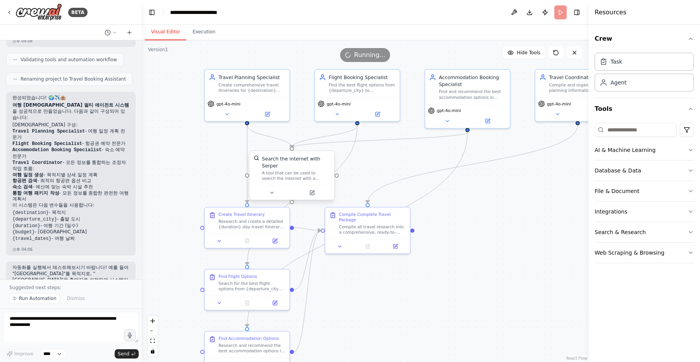
click at [294, 174] on div "A tool that can be used to search the internet with a search_query. Supports di…" at bounding box center [296, 176] width 68 height 11
click at [267, 196] on button at bounding box center [271, 193] width 39 height 8
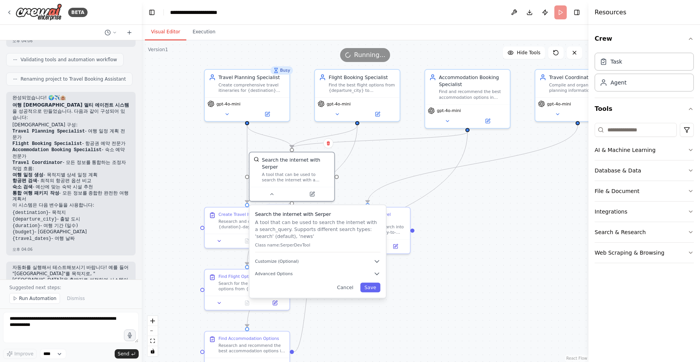
click at [477, 207] on div ".deletable-edge-delete-btn { width: 20px; height: 20px; border: 0px solid #ffff…" at bounding box center [365, 201] width 447 height 322
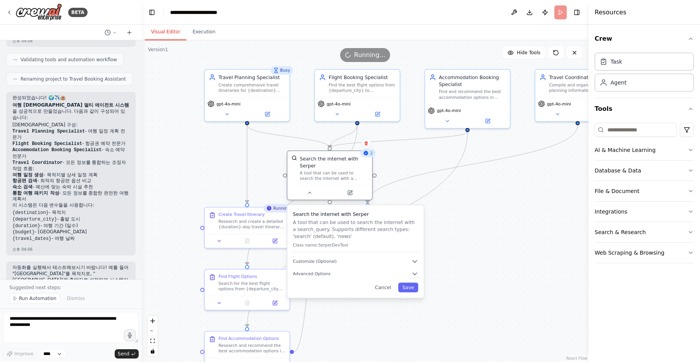
drag, startPoint x: 294, startPoint y: 165, endPoint x: 329, endPoint y: 165, distance: 35.3
click at [329, 165] on div "Search the internet with Serper" at bounding box center [334, 162] width 68 height 14
click at [495, 235] on div ".deletable-edge-delete-btn { width: 20px; height: 20px; border: 0px solid #ffff…" at bounding box center [365, 201] width 447 height 322
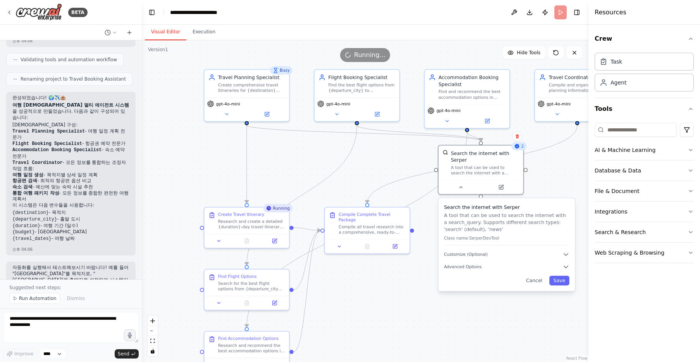
drag, startPoint x: 374, startPoint y: 219, endPoint x: 524, endPoint y: 212, distance: 149.8
click at [524, 212] on div "Search the internet with Serper A tool that can be used to search the internet …" at bounding box center [507, 225] width 126 height 42
click at [374, 308] on div ".deletable-edge-delete-btn { width: 20px; height: 20px; border: 0px solid #ffff…" at bounding box center [365, 201] width 447 height 322
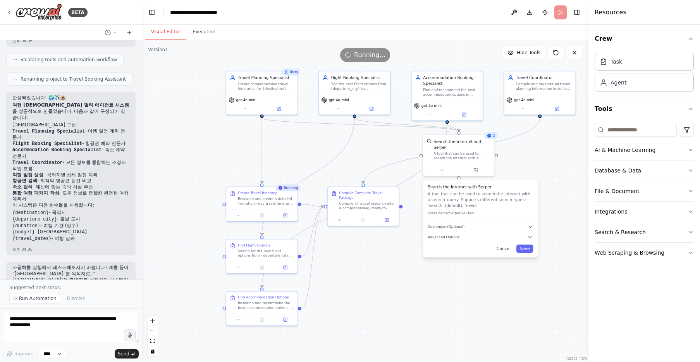
drag, startPoint x: 397, startPoint y: 327, endPoint x: 391, endPoint y: 290, distance: 36.8
click at [391, 290] on div ".deletable-edge-delete-btn { width: 20px; height: 20px; border: 0px solid #ffff…" at bounding box center [365, 201] width 447 height 322
click at [206, 34] on button "Execution" at bounding box center [203, 32] width 35 height 16
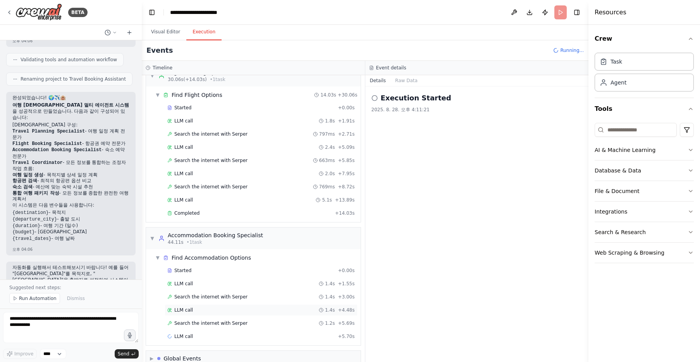
scroll to position [164, 0]
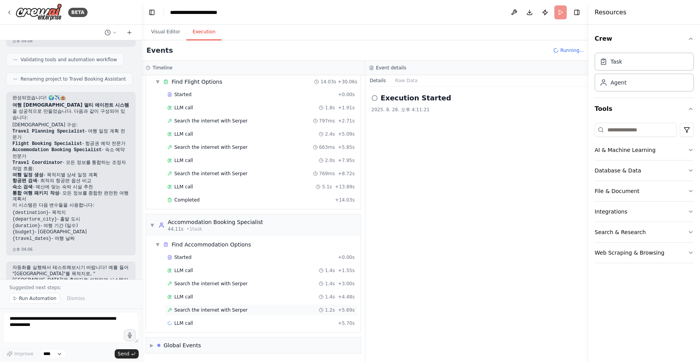
click at [241, 314] on div "Search the internet with Serper 1.2s + 5.69s" at bounding box center [261, 310] width 193 height 12
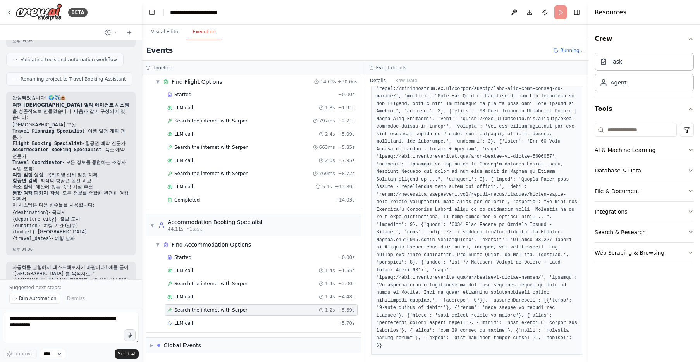
scroll to position [367, 0]
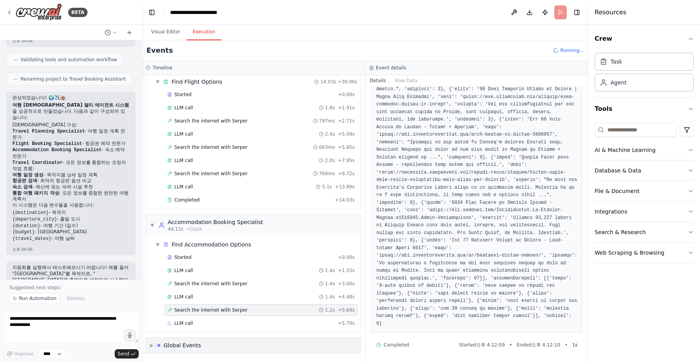
click at [213, 350] on div "▶ Global Events" at bounding box center [253, 346] width 215 height 16
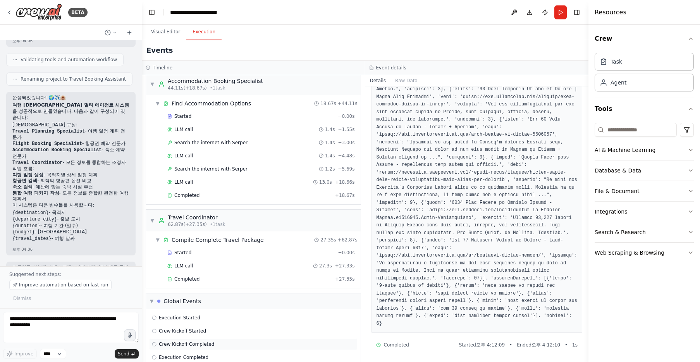
scroll to position [319, 0]
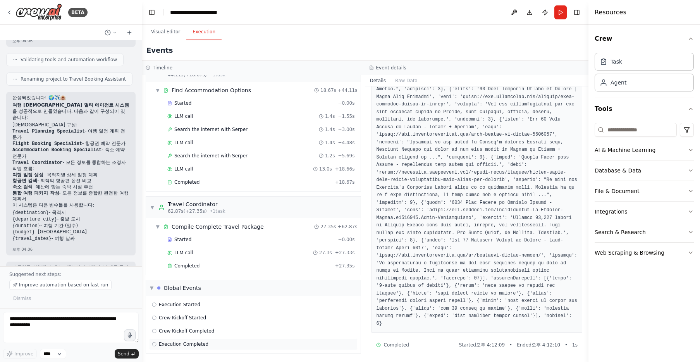
click at [207, 347] on div "Execution Completed" at bounding box center [253, 344] width 203 height 6
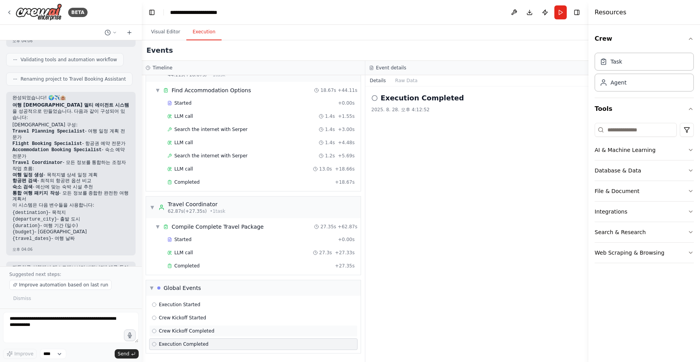
click at [212, 330] on span "Crew Kickoff Completed" at bounding box center [186, 331] width 55 height 6
click at [219, 317] on div "Crew Kickoff Started" at bounding box center [253, 318] width 203 height 6
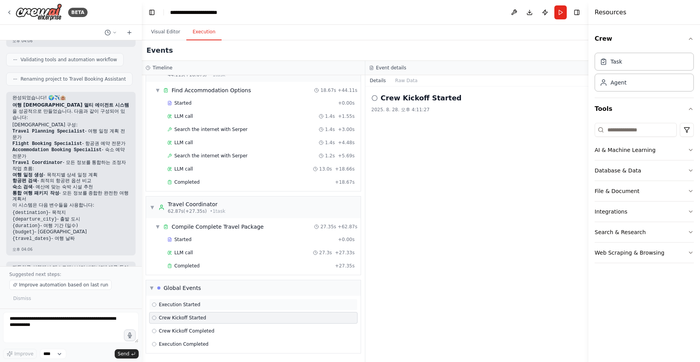
click at [206, 302] on div "Execution Started" at bounding box center [253, 305] width 203 height 6
click at [216, 343] on div "Execution Completed" at bounding box center [253, 344] width 203 height 6
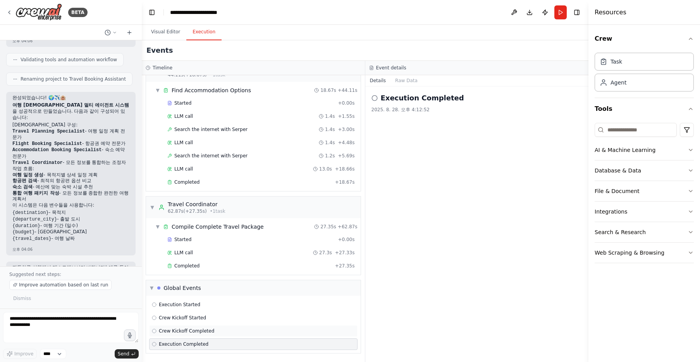
click at [209, 329] on span "Crew Kickoff Completed" at bounding box center [186, 331] width 55 height 6
click at [206, 317] on div "Crew Kickoff Started" at bounding box center [253, 318] width 203 height 6
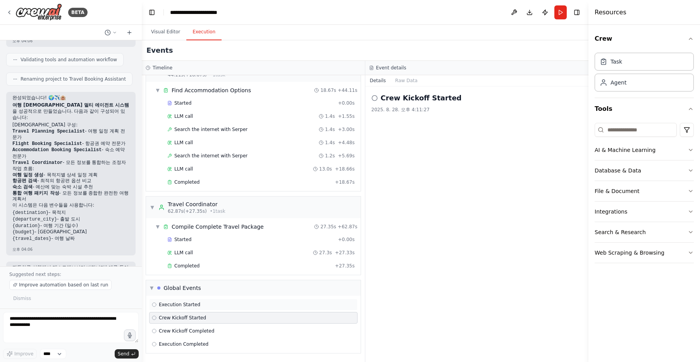
click at [210, 302] on div "Execution Started" at bounding box center [253, 305] width 203 height 6
click at [209, 265] on div "Completed" at bounding box center [249, 266] width 165 height 6
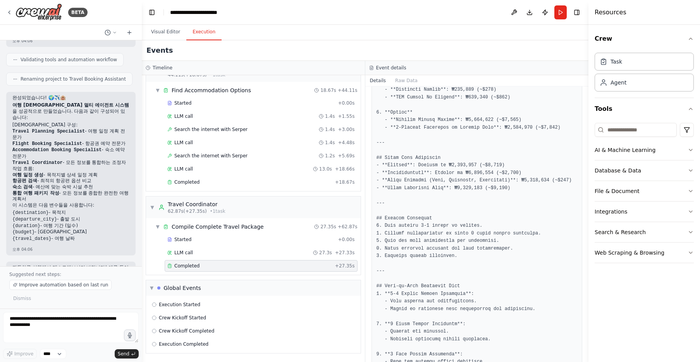
scroll to position [1228, 0]
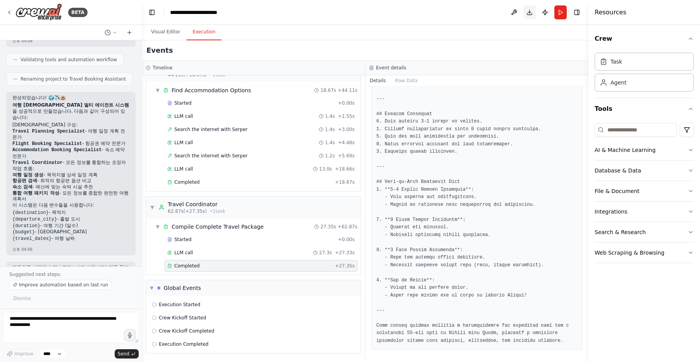
click at [525, 14] on button "Download" at bounding box center [530, 12] width 12 height 14
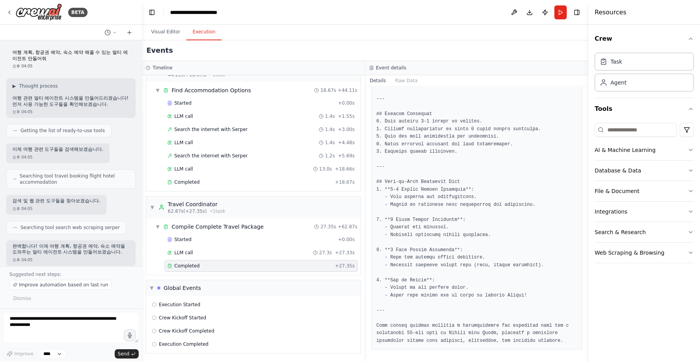
click at [12, 52] on div "여행 계획, 항공권 예약, 숙소 예약 해줄 수 있는 멀티 에이전트 만들어줘 오후 04:05" at bounding box center [70, 60] width 129 height 26
drag, startPoint x: 12, startPoint y: 52, endPoint x: 38, endPoint y: 60, distance: 26.7
click at [38, 60] on div "여행 계획, 항공권 예약, 숙소 예약 해줄 수 있는 멀티 에이전트 만들어줘 오후 04:05" at bounding box center [70, 60] width 129 height 26
copy p "여행 계획, 항공권 예약, 숙소 예약 해줄 수 있는 멀티 에이전트 만들어줘"
click at [13, 66] on div "오후 04:05" at bounding box center [70, 66] width 117 height 6
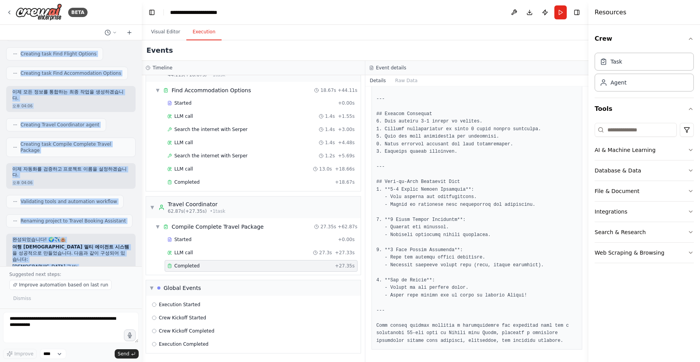
scroll to position [508, 0]
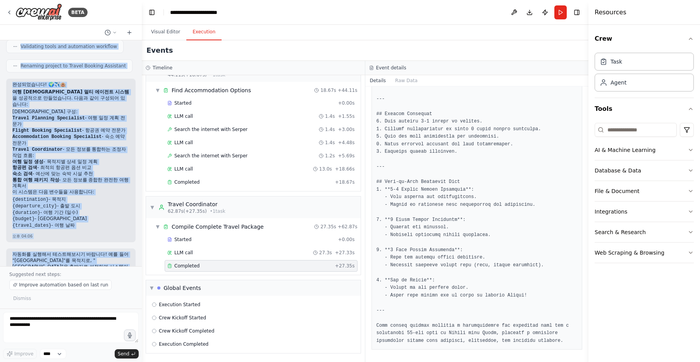
drag, startPoint x: 13, startPoint y: 53, endPoint x: 64, endPoint y: 253, distance: 206.6
click at [64, 253] on div "여행 계획, 항공권 예약, 숙소 예약 해줄 수 있는 멀티 에이전트 만들어줘 오후 04:05 ▶ Thought process 여행 관련 멀티 에…" at bounding box center [71, 153] width 142 height 226
copy div "여행 계획, 항공권 예약, 숙소 예약 해줄 수 있는 멀티 에이전트 만들어줘 오후 04:05 ▶ Thought process 여행 관련 멀티 에…"
click at [169, 33] on button "Visual Editor" at bounding box center [165, 32] width 41 height 16
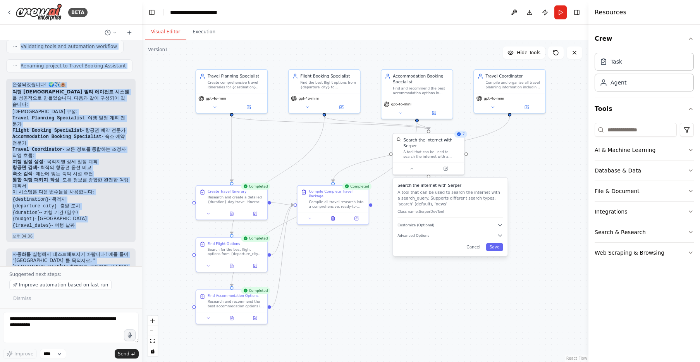
drag, startPoint x: 446, startPoint y: 300, endPoint x: 421, endPoint y: 297, distance: 25.3
click at [421, 297] on div ".deletable-edge-delete-btn { width: 20px; height: 20px; border: 0px solid #ffff…" at bounding box center [365, 201] width 447 height 322
click at [431, 301] on div ".deletable-edge-delete-btn { width: 20px; height: 20px; border: 0px solid #ffff…" at bounding box center [365, 201] width 447 height 322
click at [474, 248] on button "Cancel" at bounding box center [471, 246] width 21 height 8
click at [485, 273] on div ".deletable-edge-delete-btn { width: 20px; height: 20px; border: 0px solid #ffff…" at bounding box center [365, 201] width 447 height 322
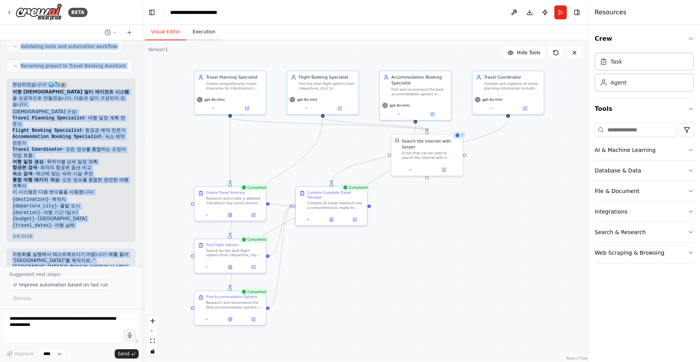
click at [211, 38] on button "Execution" at bounding box center [203, 32] width 35 height 16
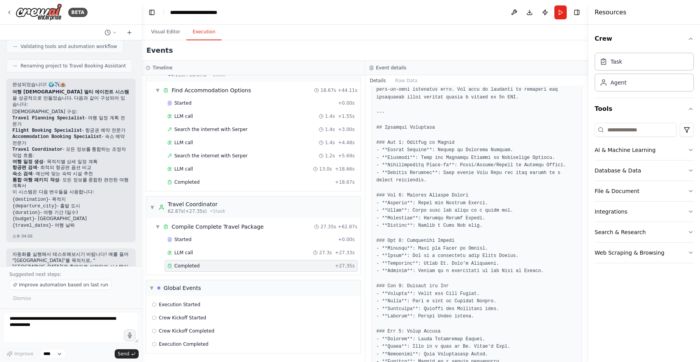
scroll to position [0, 0]
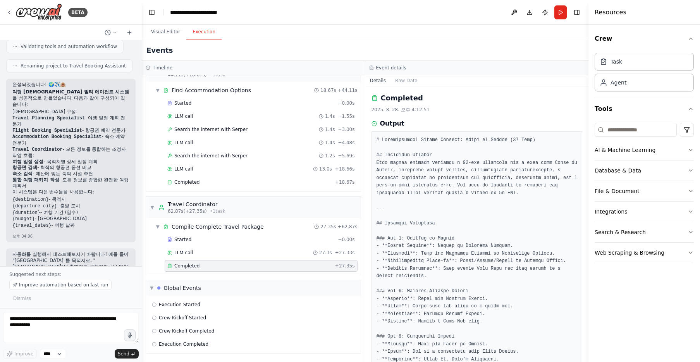
drag, startPoint x: 440, startPoint y: 182, endPoint x: 435, endPoint y: 176, distance: 7.8
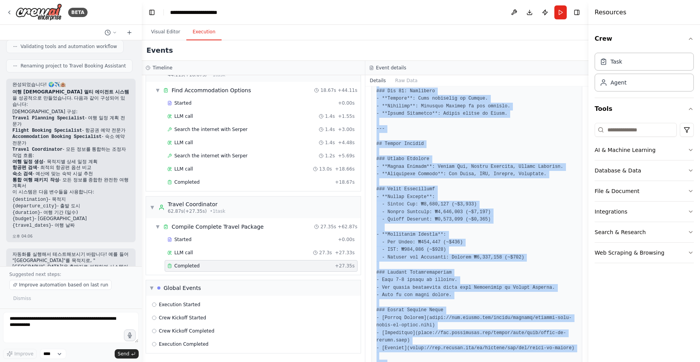
scroll to position [1228, 0]
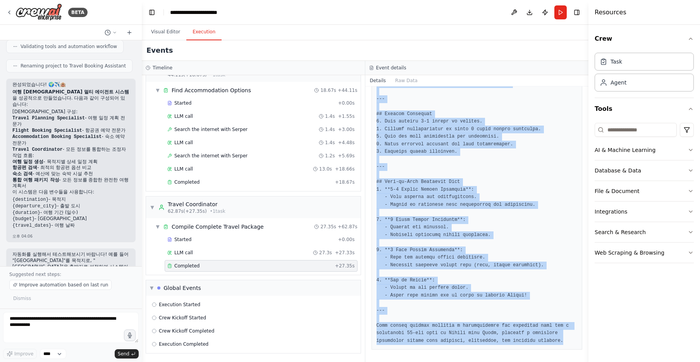
drag, startPoint x: 375, startPoint y: 139, endPoint x: 567, endPoint y: 341, distance: 278.3
copy pre "# Comprehensive Travel Package: Seoul to London (14 Days) ## Executive Summary …"
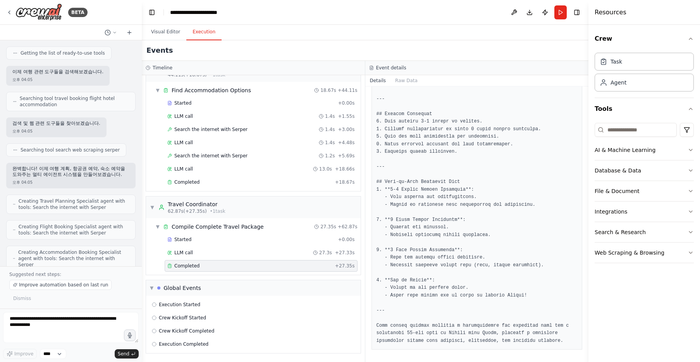
scroll to position [0, 0]
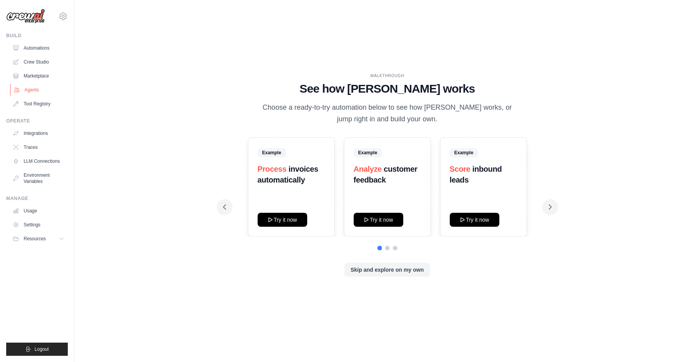
click at [42, 90] on link "Agents" at bounding box center [39, 90] width 59 height 12
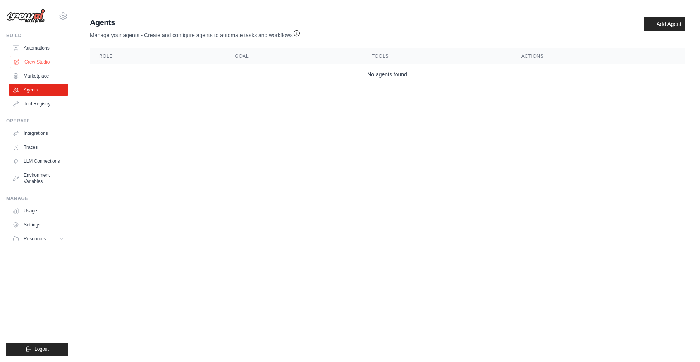
click at [43, 59] on link "Crew Studio" at bounding box center [39, 62] width 59 height 12
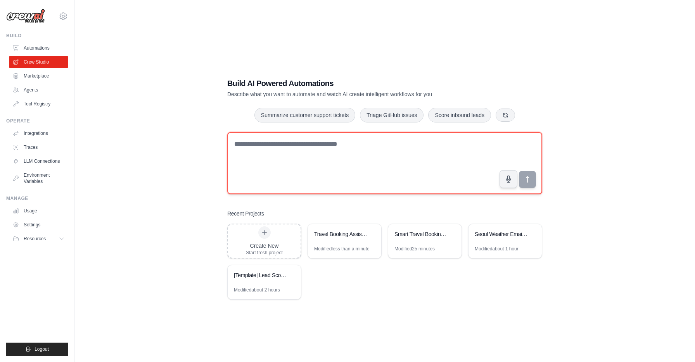
click at [278, 151] on textarea at bounding box center [384, 163] width 315 height 62
type textarea "*"
type textarea "**********"
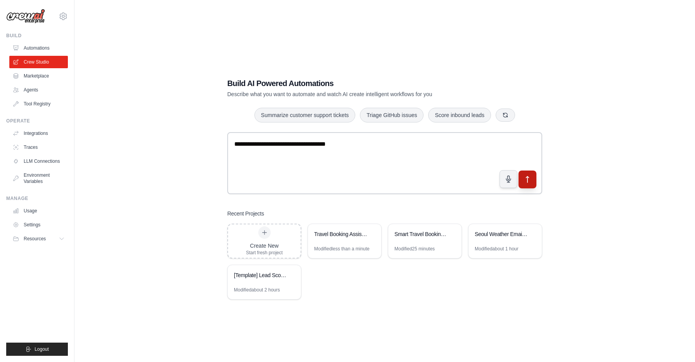
click at [526, 181] on icon "submit" at bounding box center [527, 180] width 8 height 8
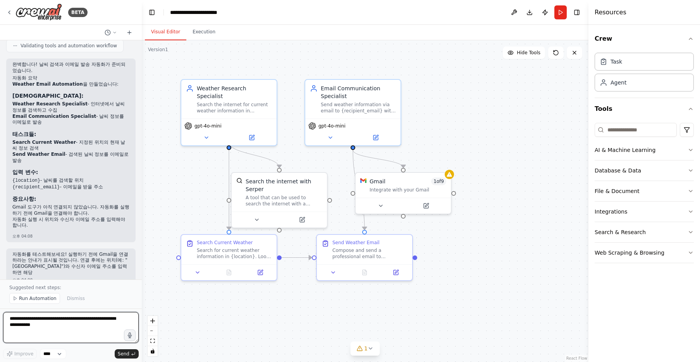
scroll to position [734, 0]
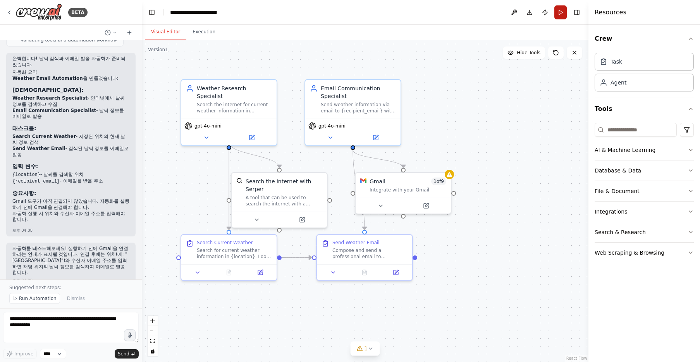
click at [561, 15] on button "Run" at bounding box center [561, 12] width 12 height 14
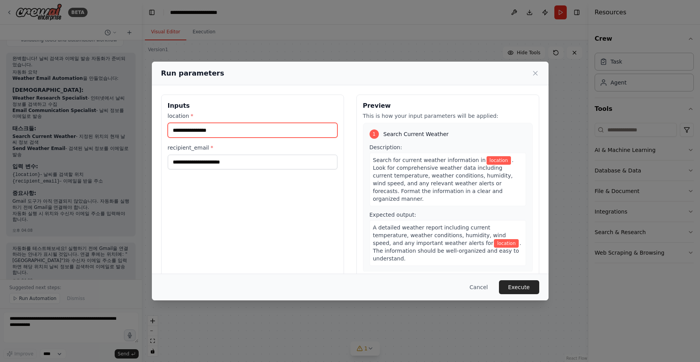
click at [221, 134] on input "location *" at bounding box center [253, 130] width 170 height 15
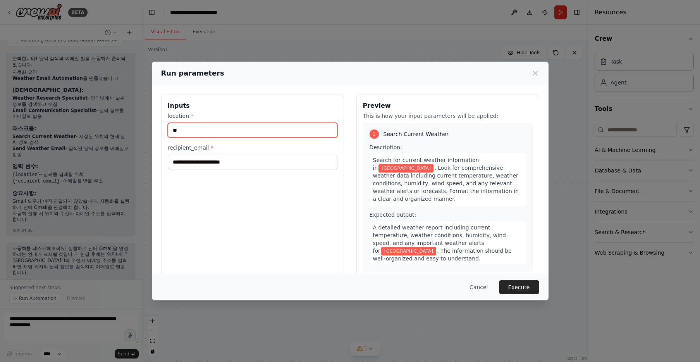
type input "**"
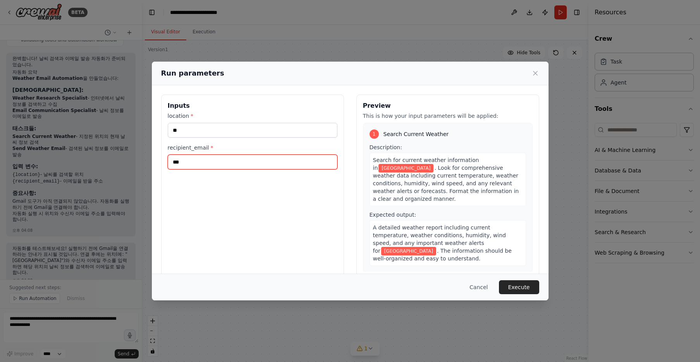
type input "**********"
click at [530, 288] on button "Execute" at bounding box center [519, 287] width 40 height 14
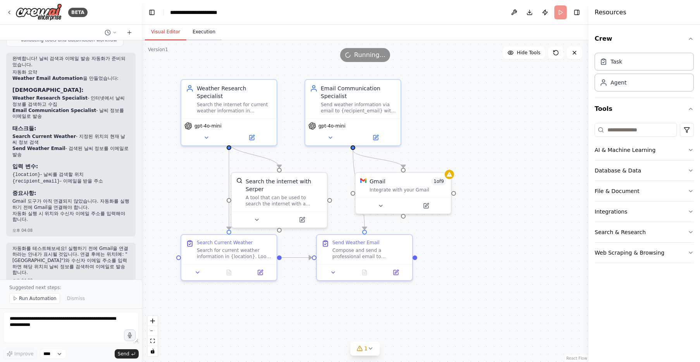
click at [204, 37] on button "Execution" at bounding box center [203, 32] width 35 height 16
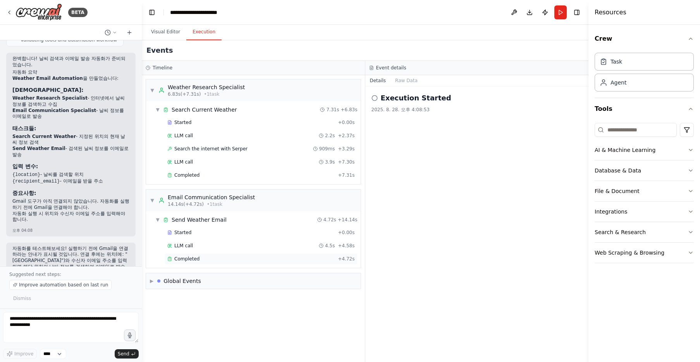
click at [201, 258] on div "Completed" at bounding box center [250, 259] width 167 height 6
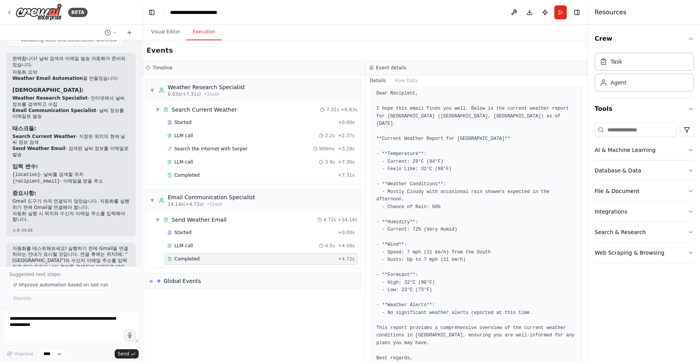
scroll to position [94, 0]
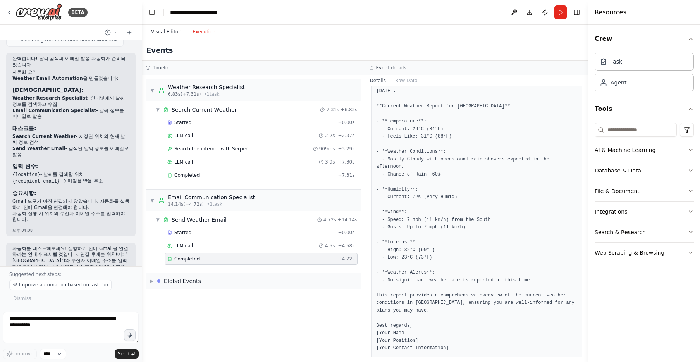
click at [167, 33] on button "Visual Editor" at bounding box center [165, 32] width 41 height 16
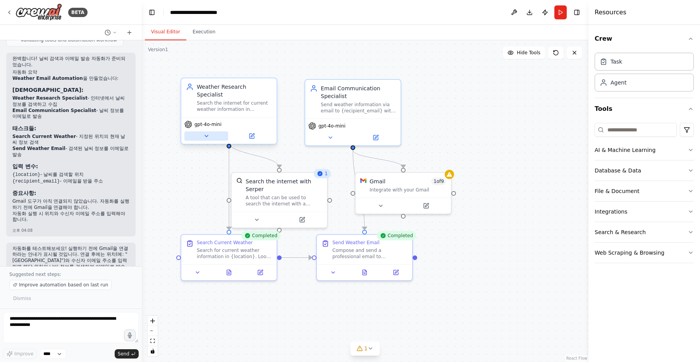
click at [209, 133] on icon at bounding box center [207, 136] width 6 height 6
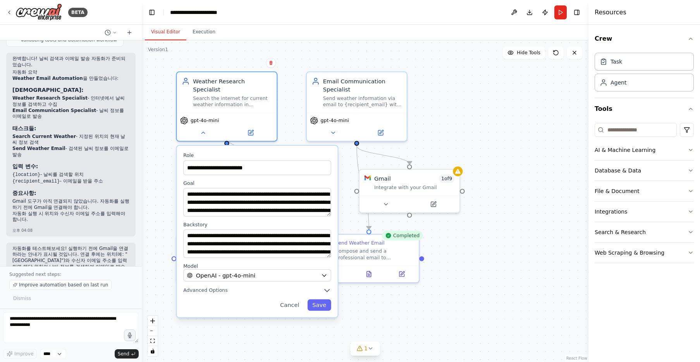
click at [515, 259] on div ".deletable-edge-delete-btn { width: 20px; height: 20px; border: 0px solid #ffff…" at bounding box center [365, 201] width 447 height 322
click at [207, 127] on button at bounding box center [203, 131] width 46 height 10
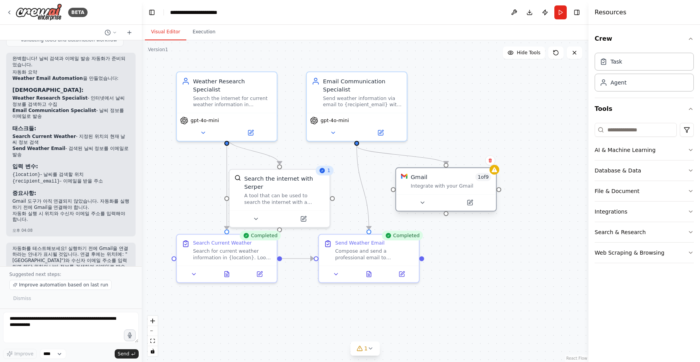
drag, startPoint x: 422, startPoint y: 180, endPoint x: 457, endPoint y: 182, distance: 34.9
click at [457, 182] on div "Gmail 1 of 9 Integrate with your Gmail" at bounding box center [451, 181] width 81 height 16
click at [421, 204] on icon at bounding box center [422, 202] width 7 height 7
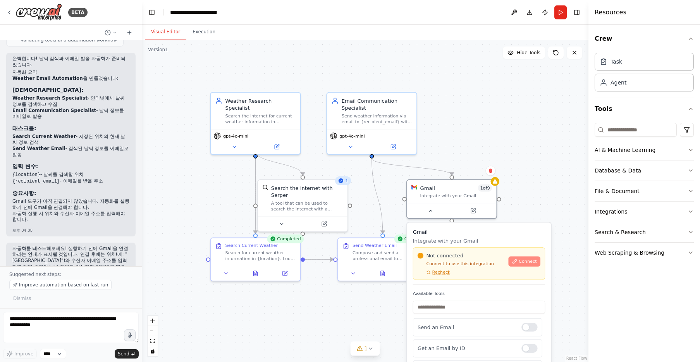
click at [518, 261] on button "Connect" at bounding box center [525, 261] width 32 height 10
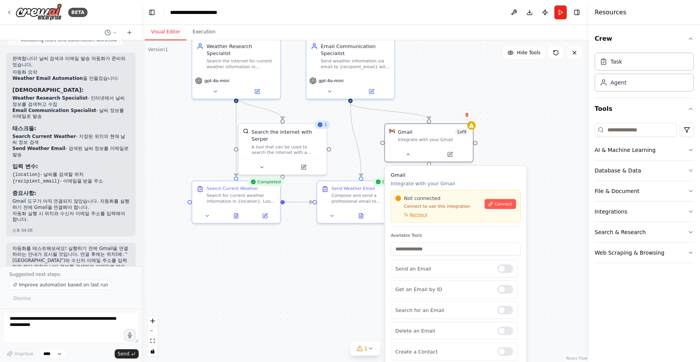
drag, startPoint x: 554, startPoint y: 197, endPoint x: 521, endPoint y: 129, distance: 75.2
click at [521, 129] on div ".deletable-edge-delete-btn { width: 20px; height: 20px; border: 0px solid #ffff…" at bounding box center [365, 201] width 447 height 322
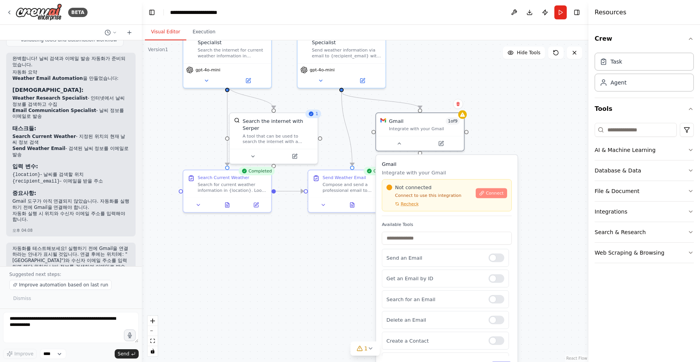
click at [483, 197] on button "Connect" at bounding box center [491, 193] width 31 height 10
click at [545, 244] on div ".deletable-edge-delete-btn { width: 20px; height: 20px; border: 0px solid #ffff…" at bounding box center [365, 201] width 447 height 322
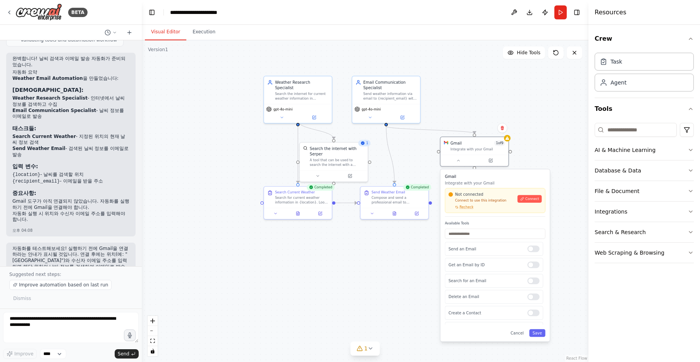
drag, startPoint x: 505, startPoint y: 183, endPoint x: 510, endPoint y: 178, distance: 6.6
click at [510, 178] on h3 "Gmail" at bounding box center [495, 176] width 100 height 5
click at [542, 104] on div ".deletable-edge-delete-btn { width: 20px; height: 20px; border: 0px solid #ffff…" at bounding box center [365, 201] width 447 height 322
